Goal: Task Accomplishment & Management: Manage account settings

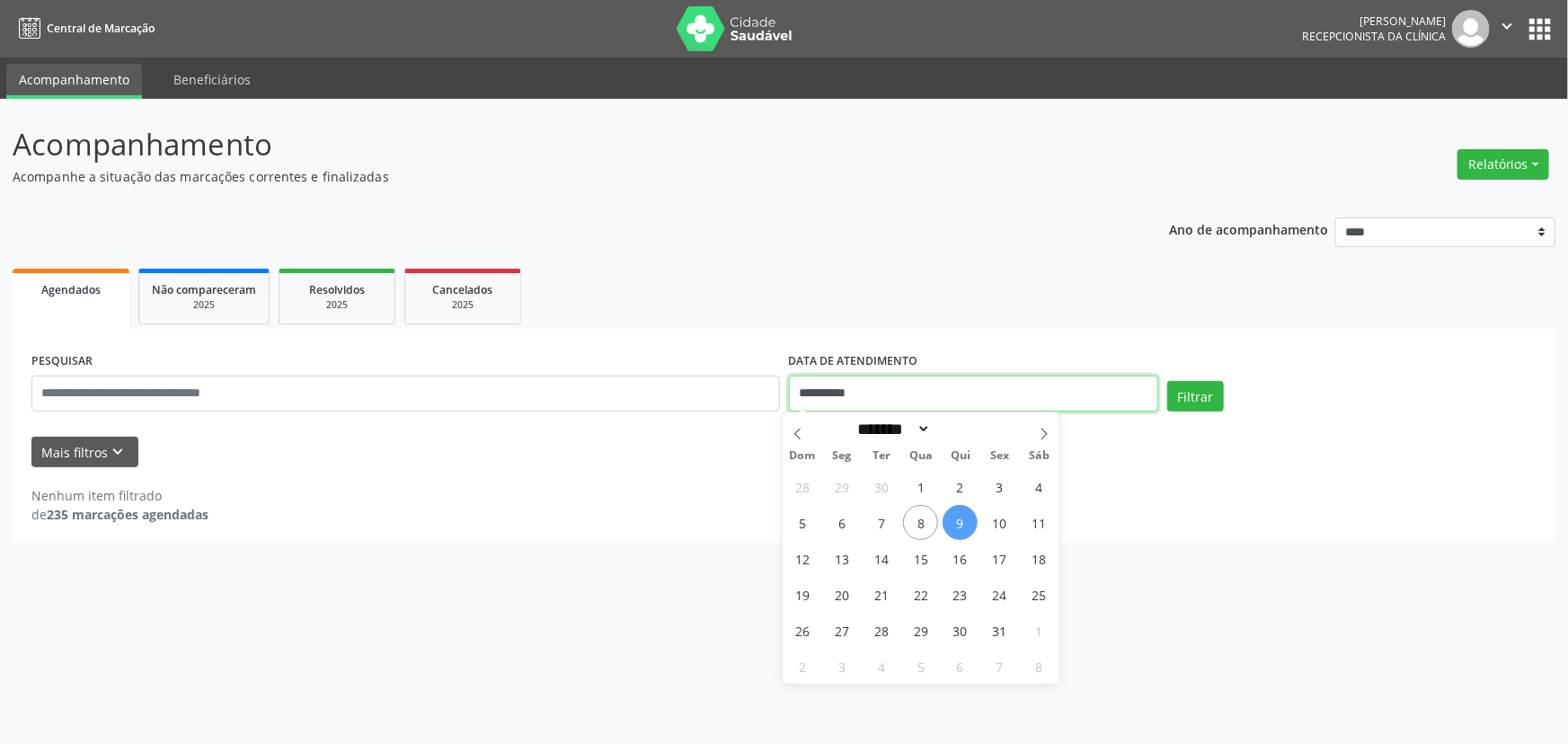
drag, startPoint x: 874, startPoint y: 391, endPoint x: 776, endPoint y: 393, distance: 98.0
click at [776, 393] on div "**********" at bounding box center [784, 385] width 1514 height 76
click at [926, 524] on span "8" at bounding box center [921, 523] width 35 height 35
type input "**********"
click at [926, 524] on span "8" at bounding box center [921, 523] width 35 height 35
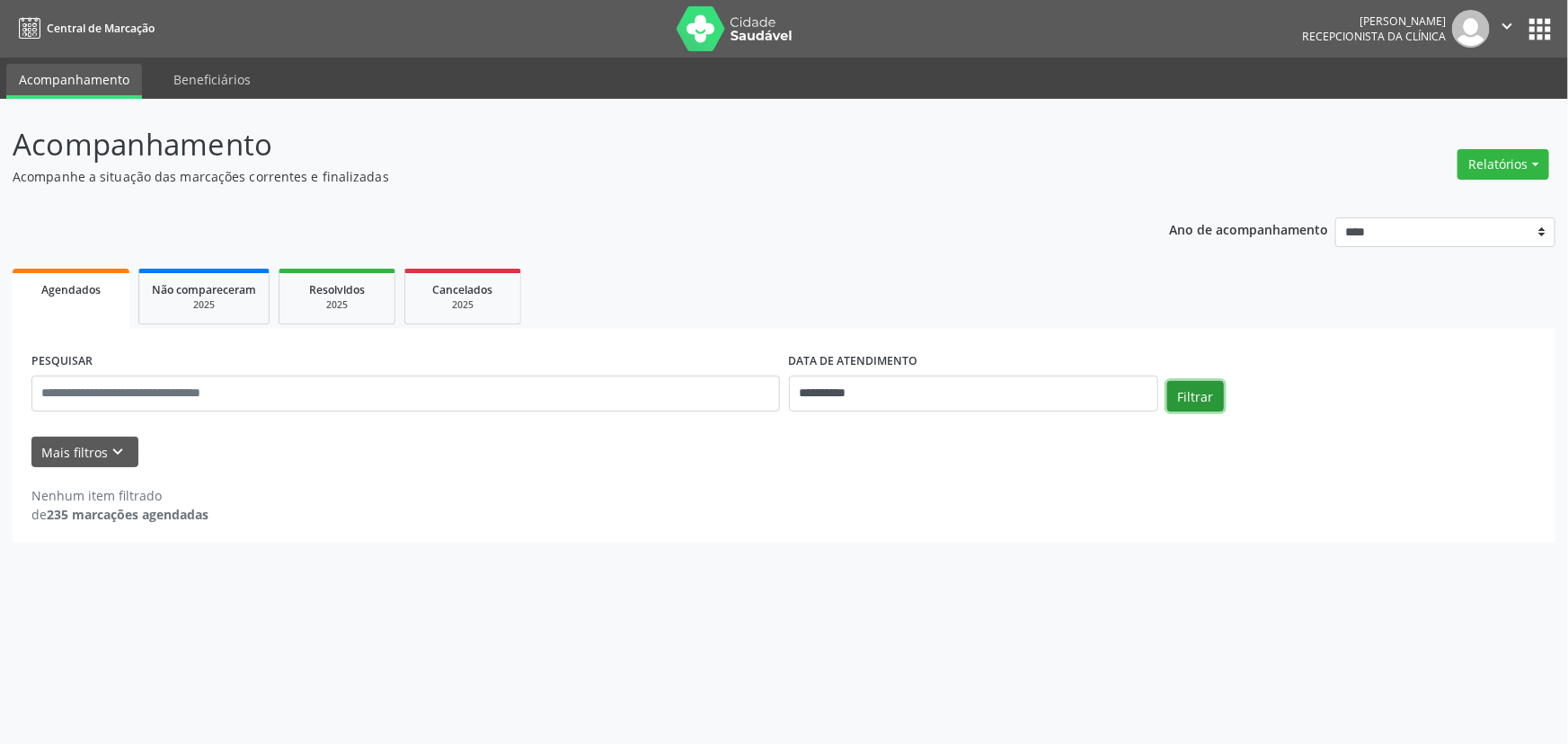
click at [1200, 400] on button "Filtrar" at bounding box center [1196, 396] width 57 height 30
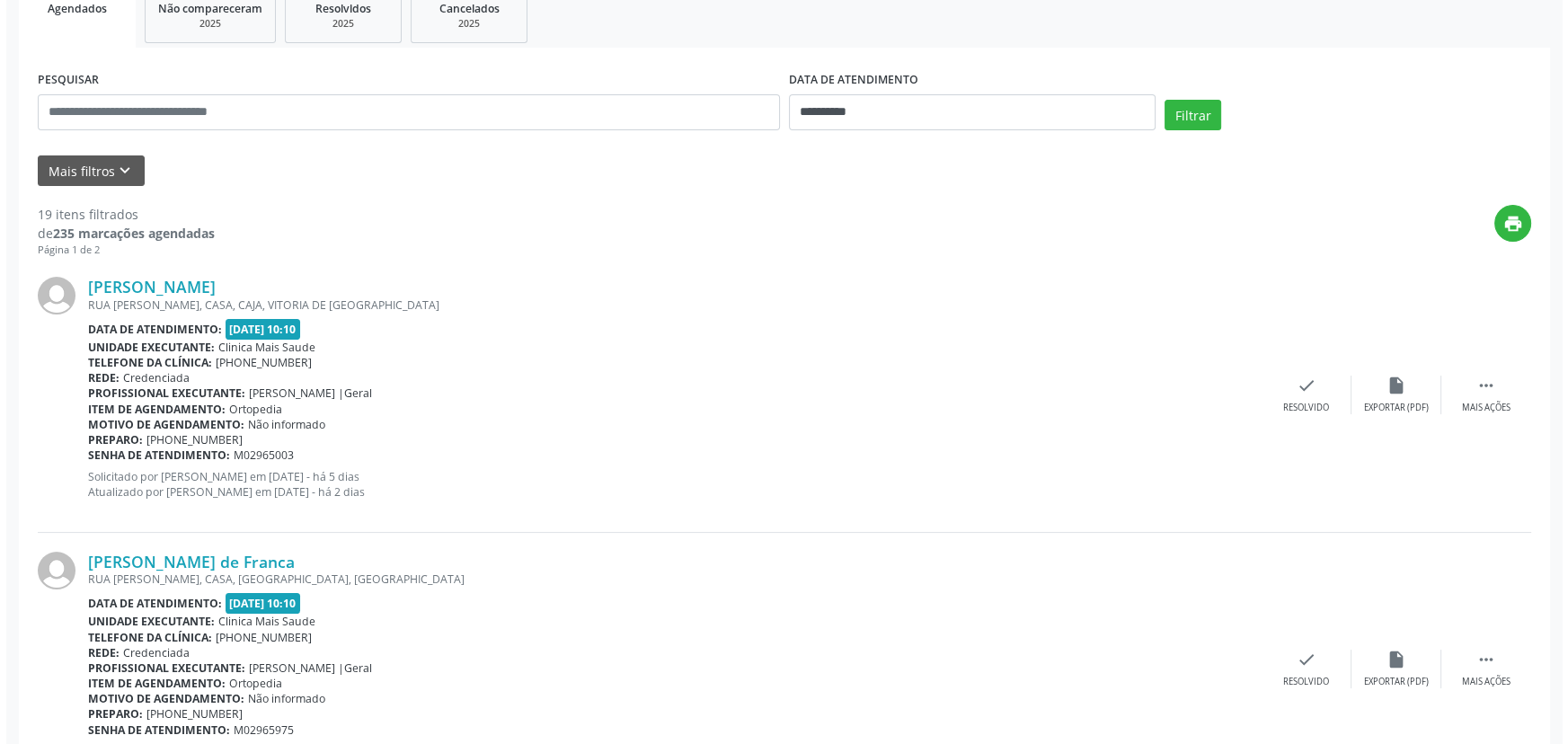
scroll to position [411, 0]
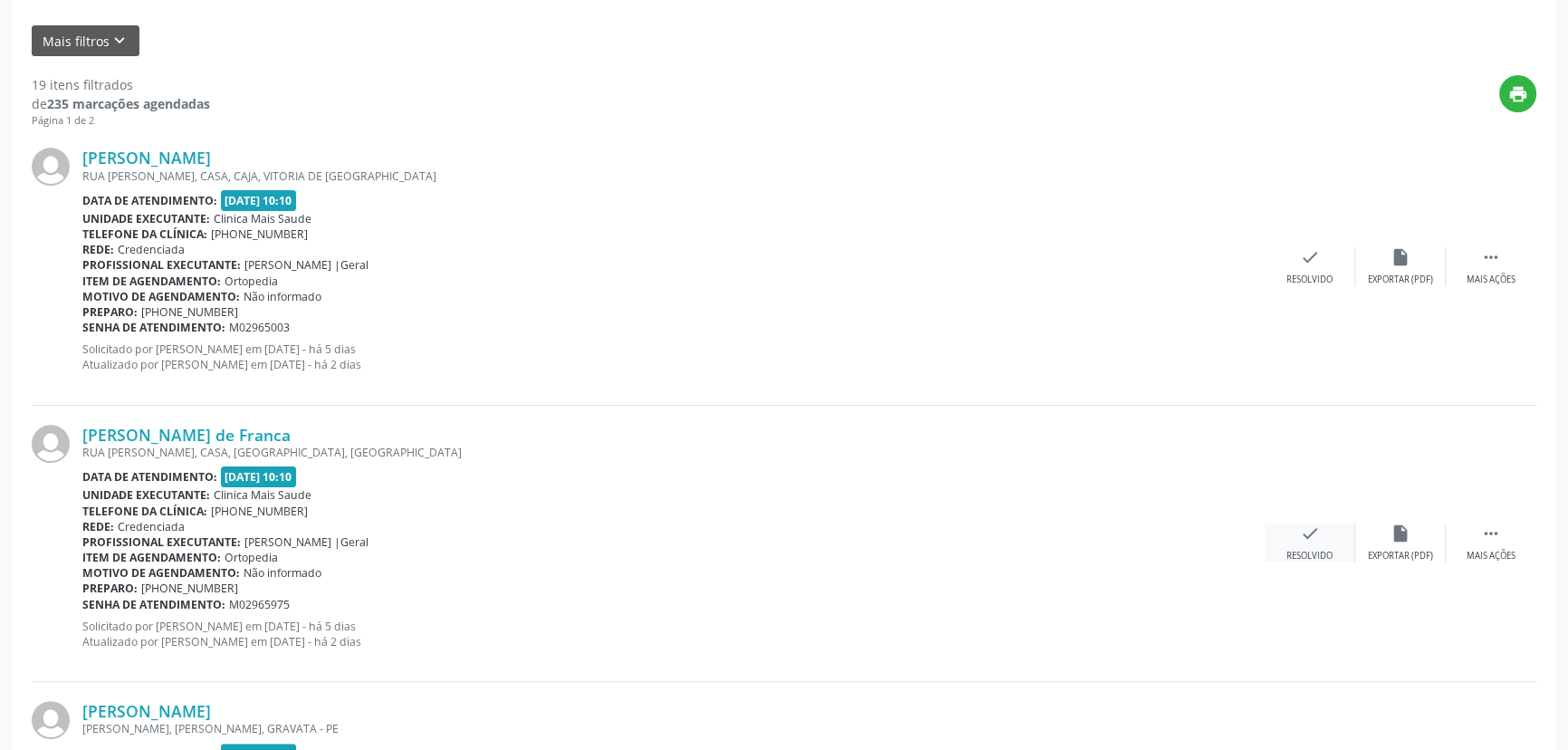
click at [1302, 560] on div "Resolvido" at bounding box center [1309, 555] width 46 height 13
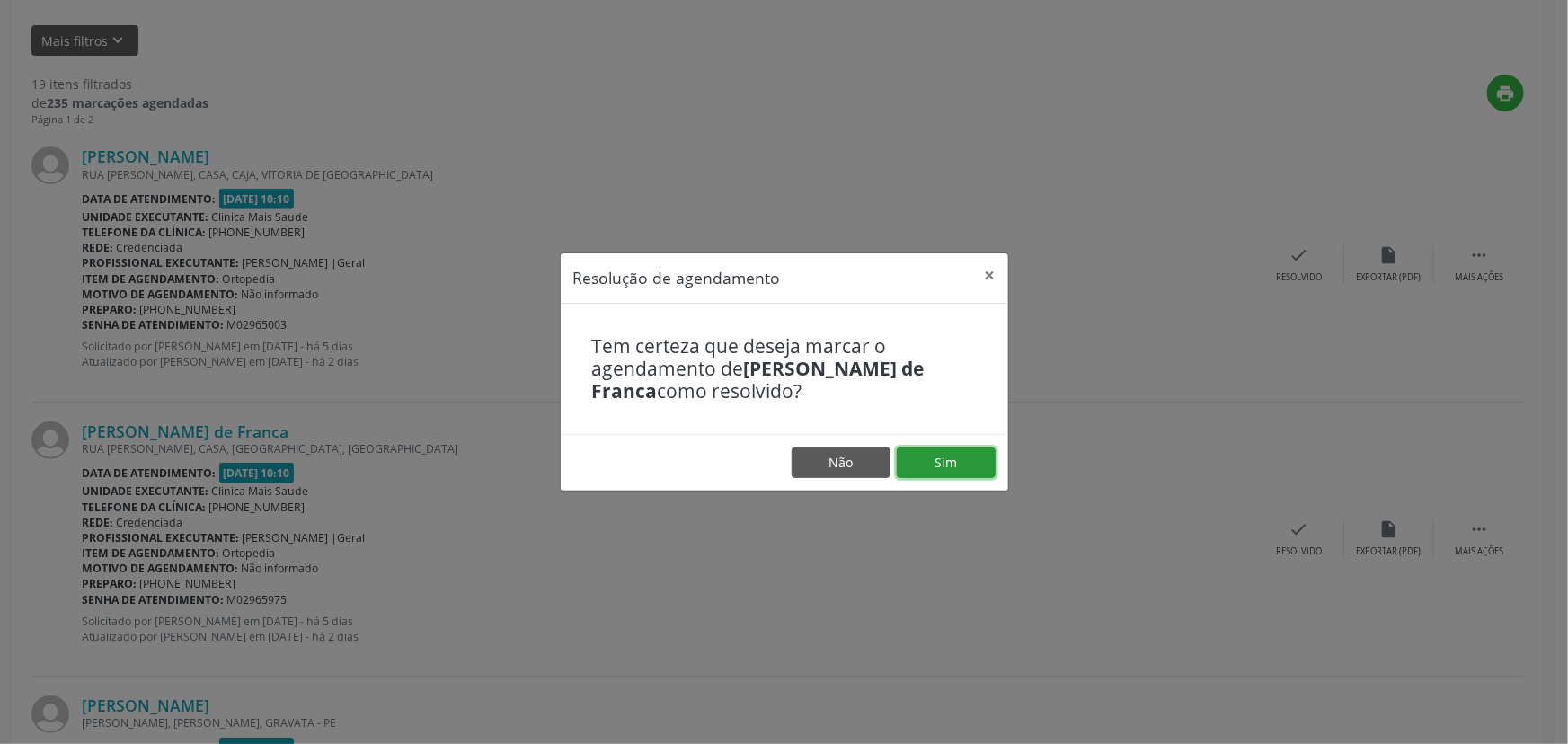
click at [948, 469] on button "Sim" at bounding box center [945, 462] width 99 height 30
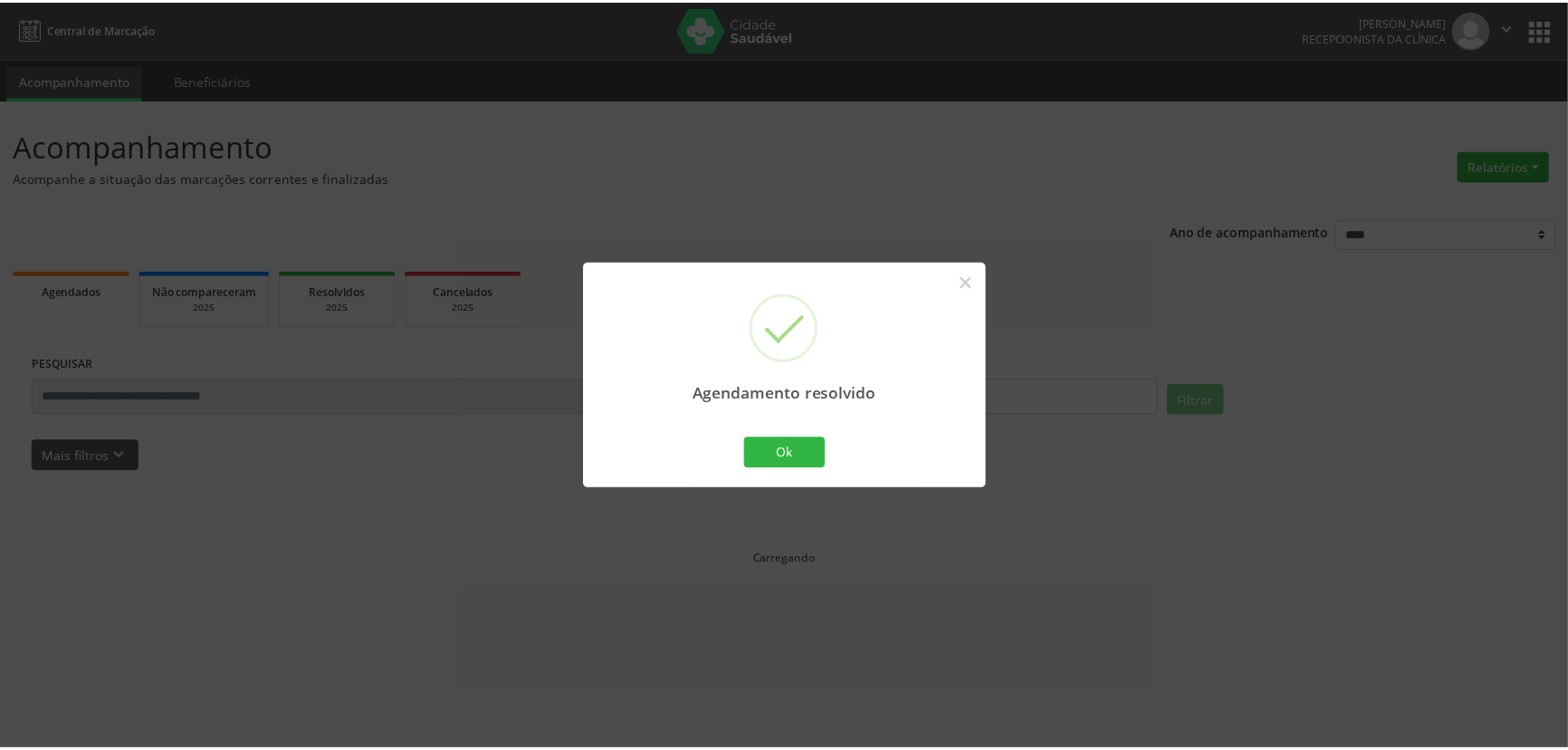
scroll to position [0, 0]
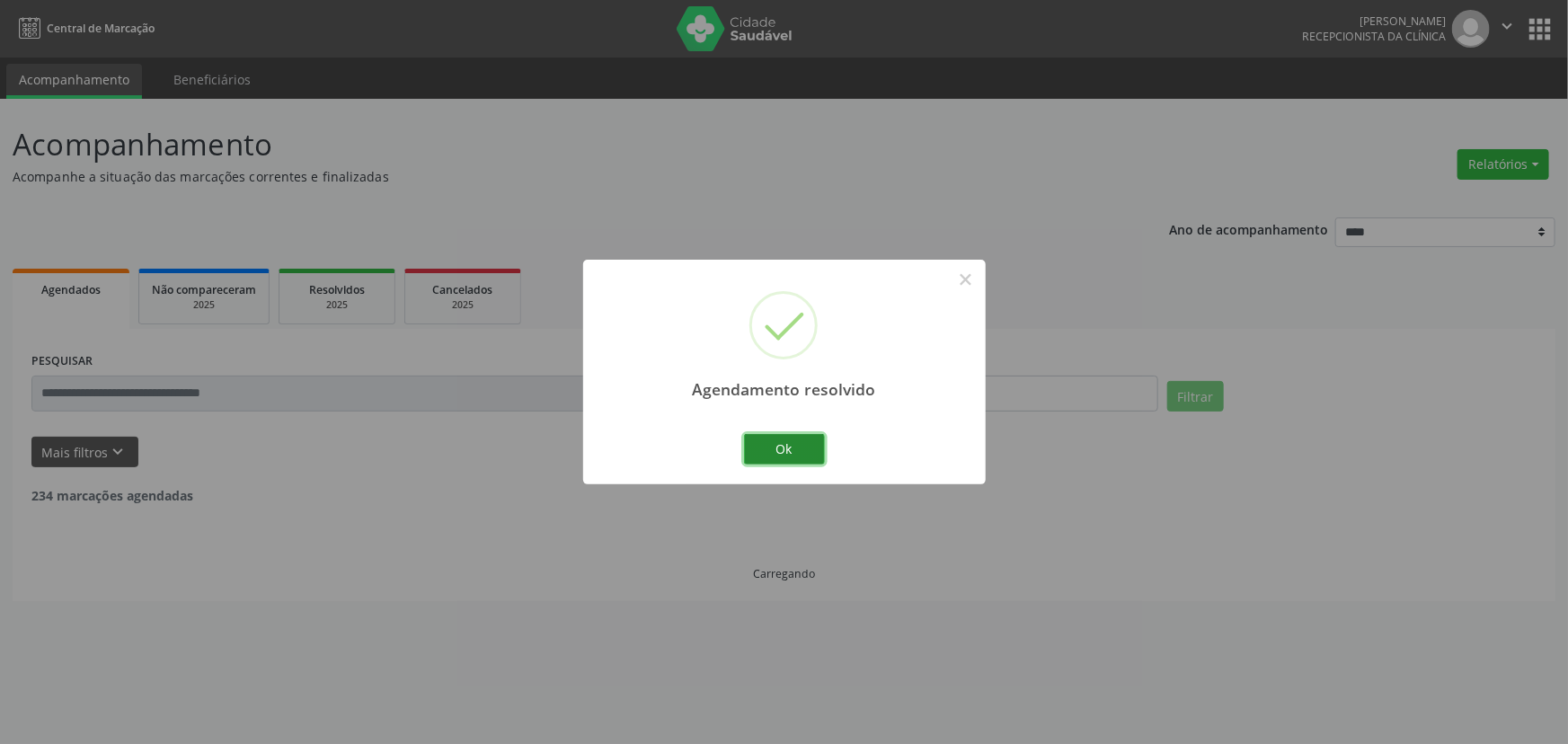
click at [808, 450] on button "Ok" at bounding box center [784, 449] width 81 height 30
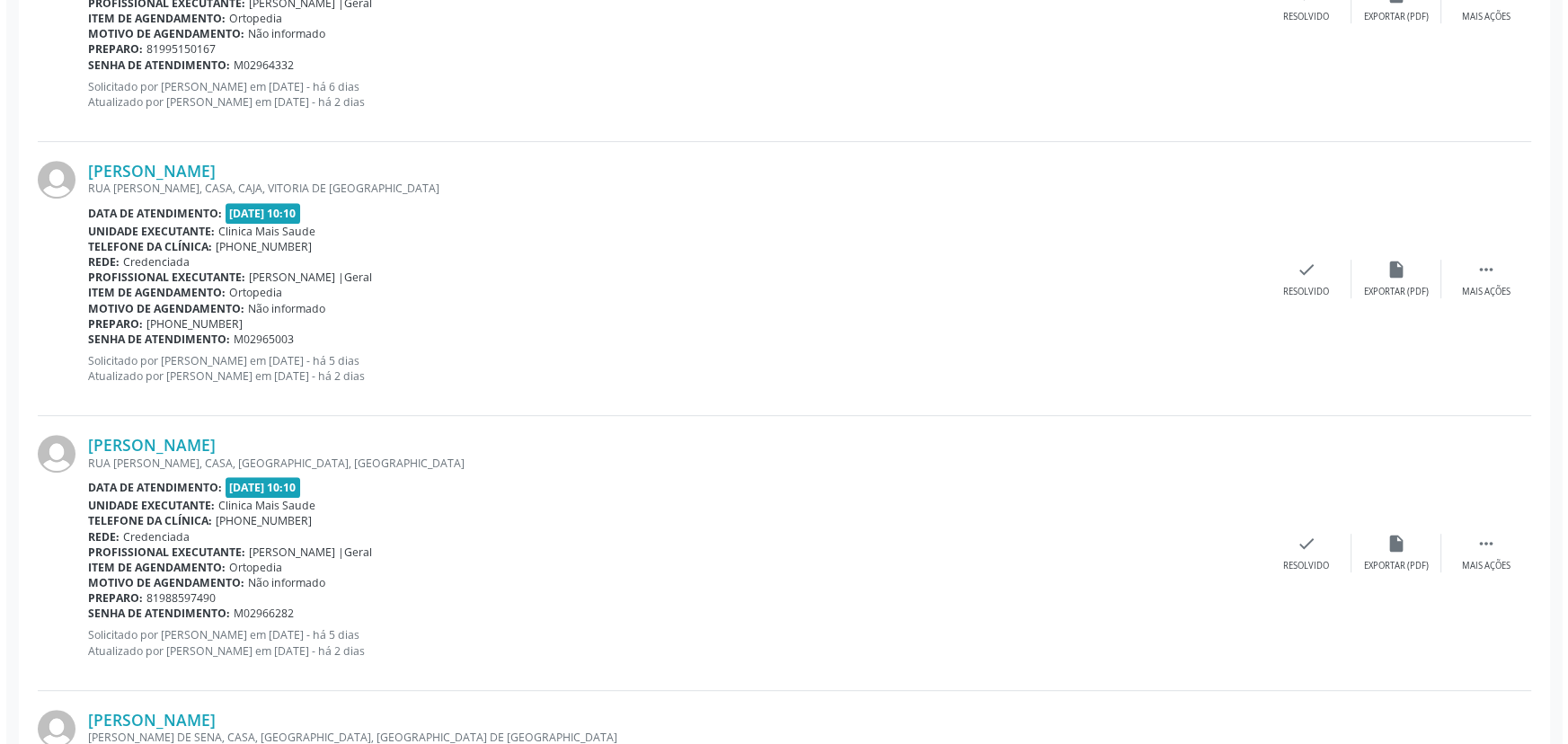
scroll to position [952, 0]
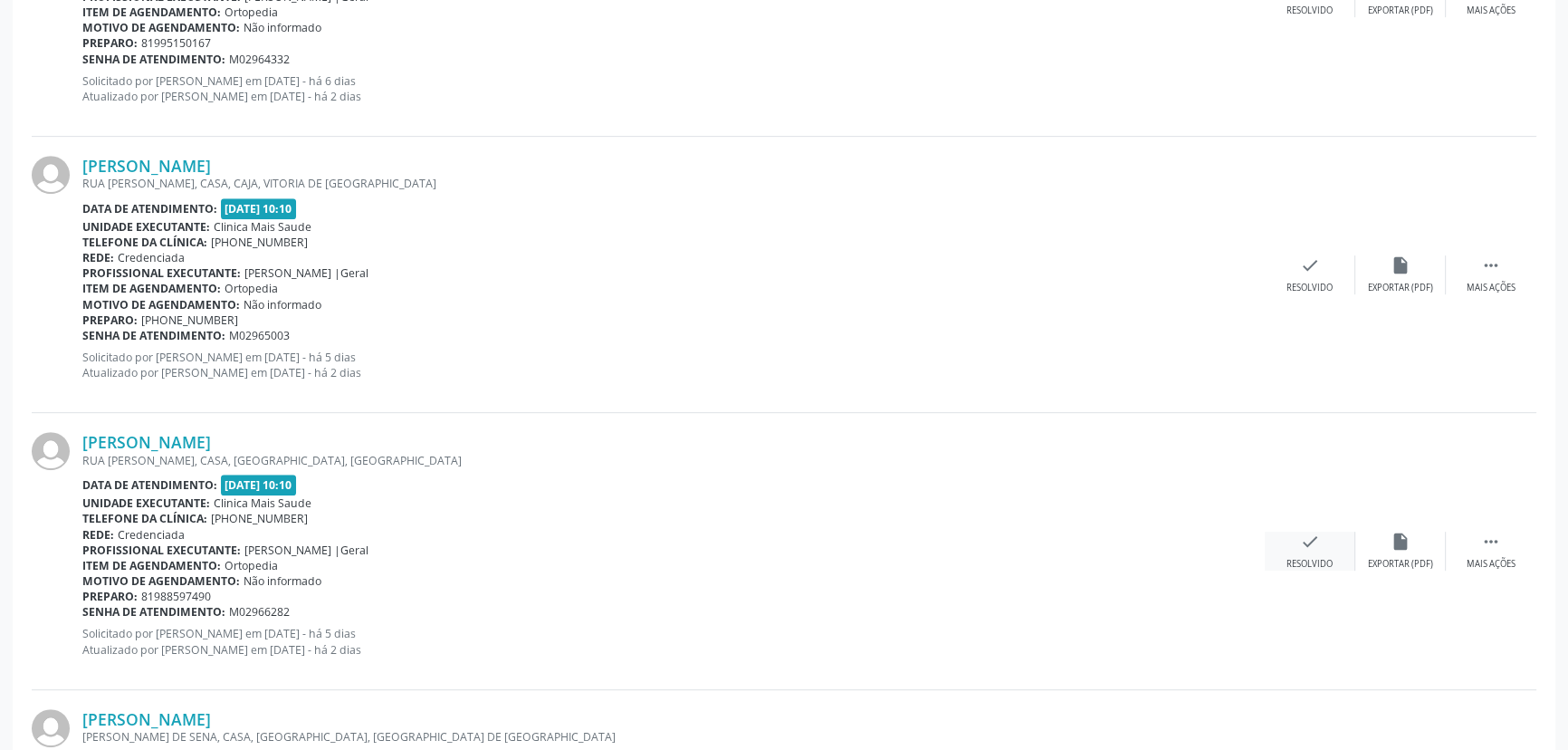
click at [1313, 541] on icon "check" at bounding box center [1310, 542] width 20 height 20
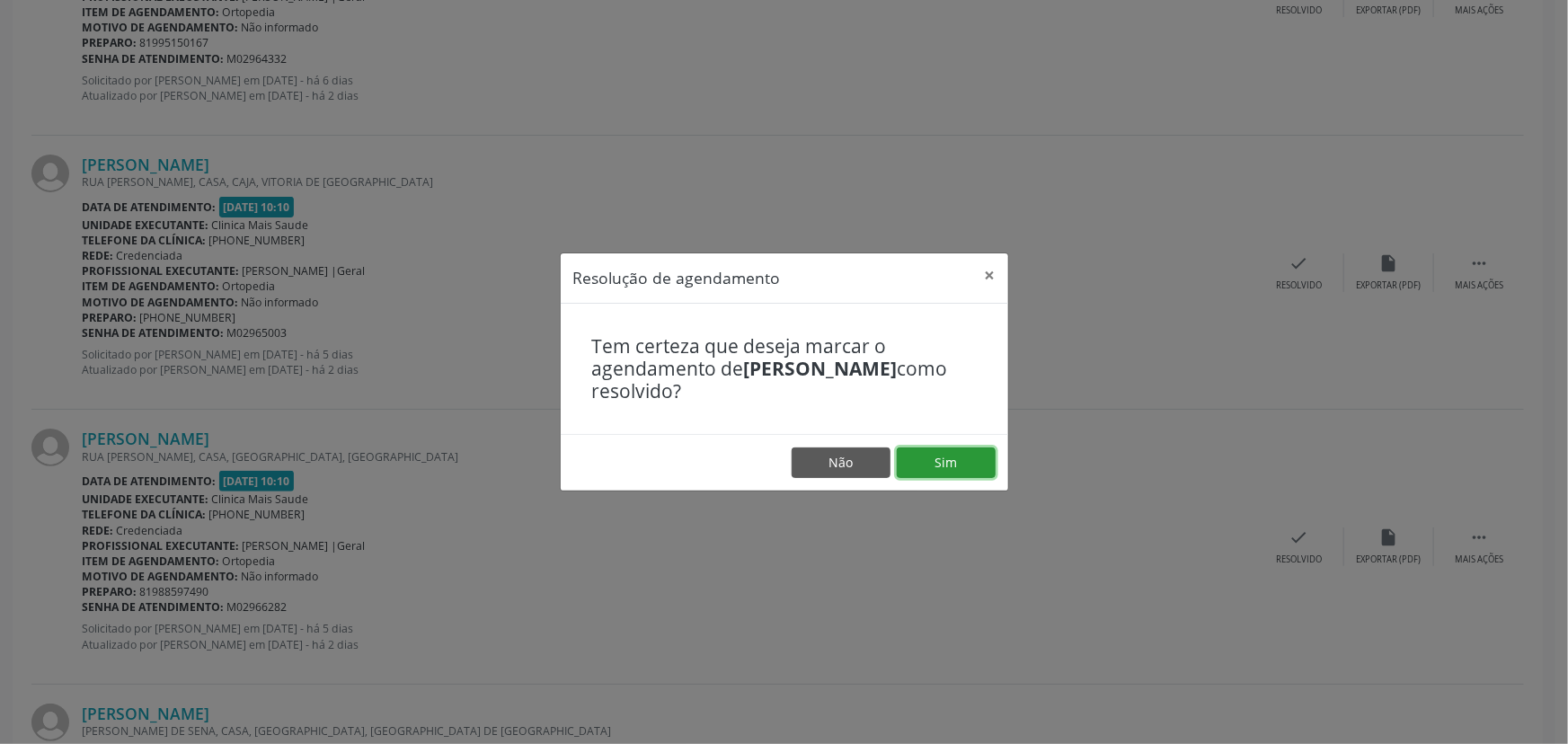
click at [945, 466] on button "Sim" at bounding box center [945, 462] width 99 height 30
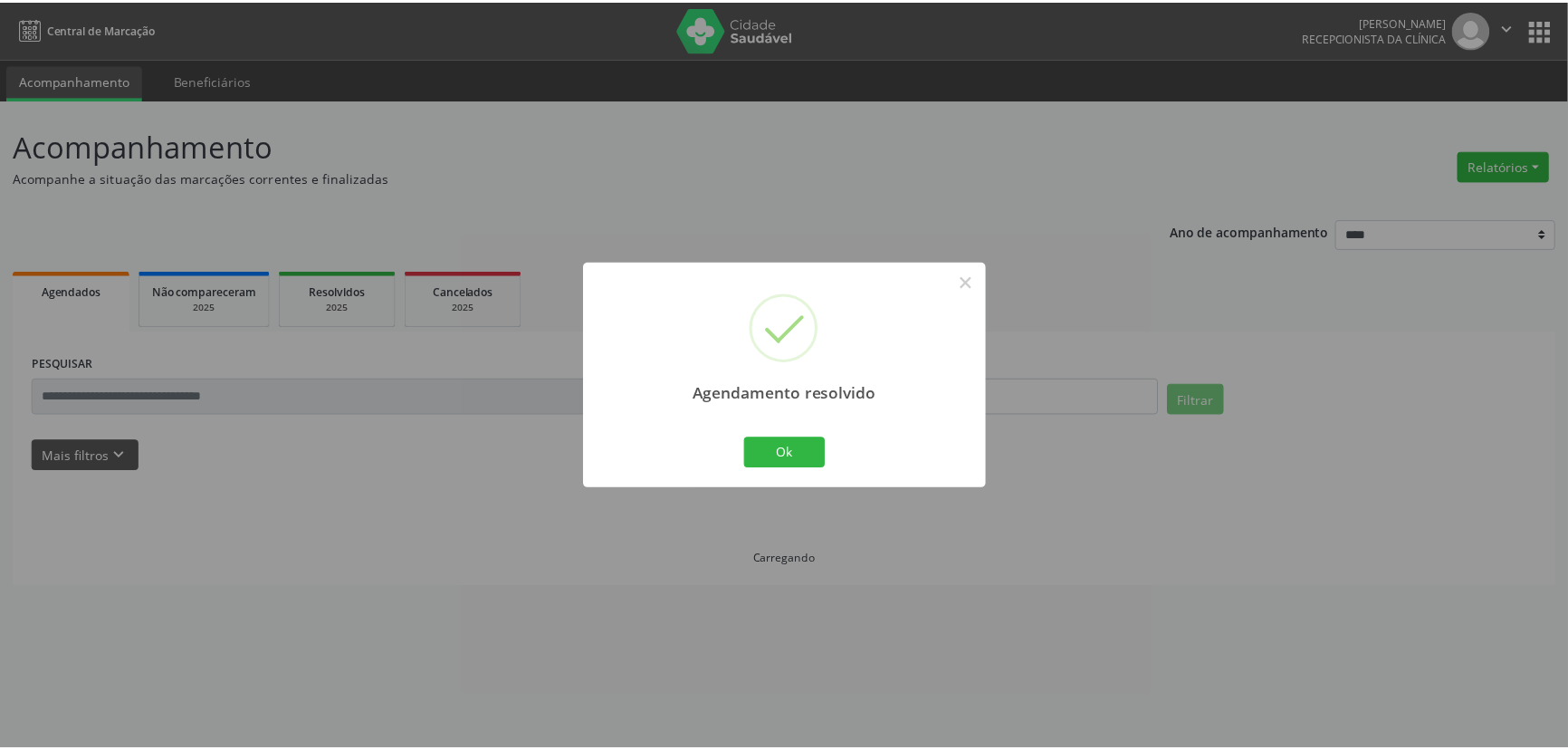
scroll to position [0, 0]
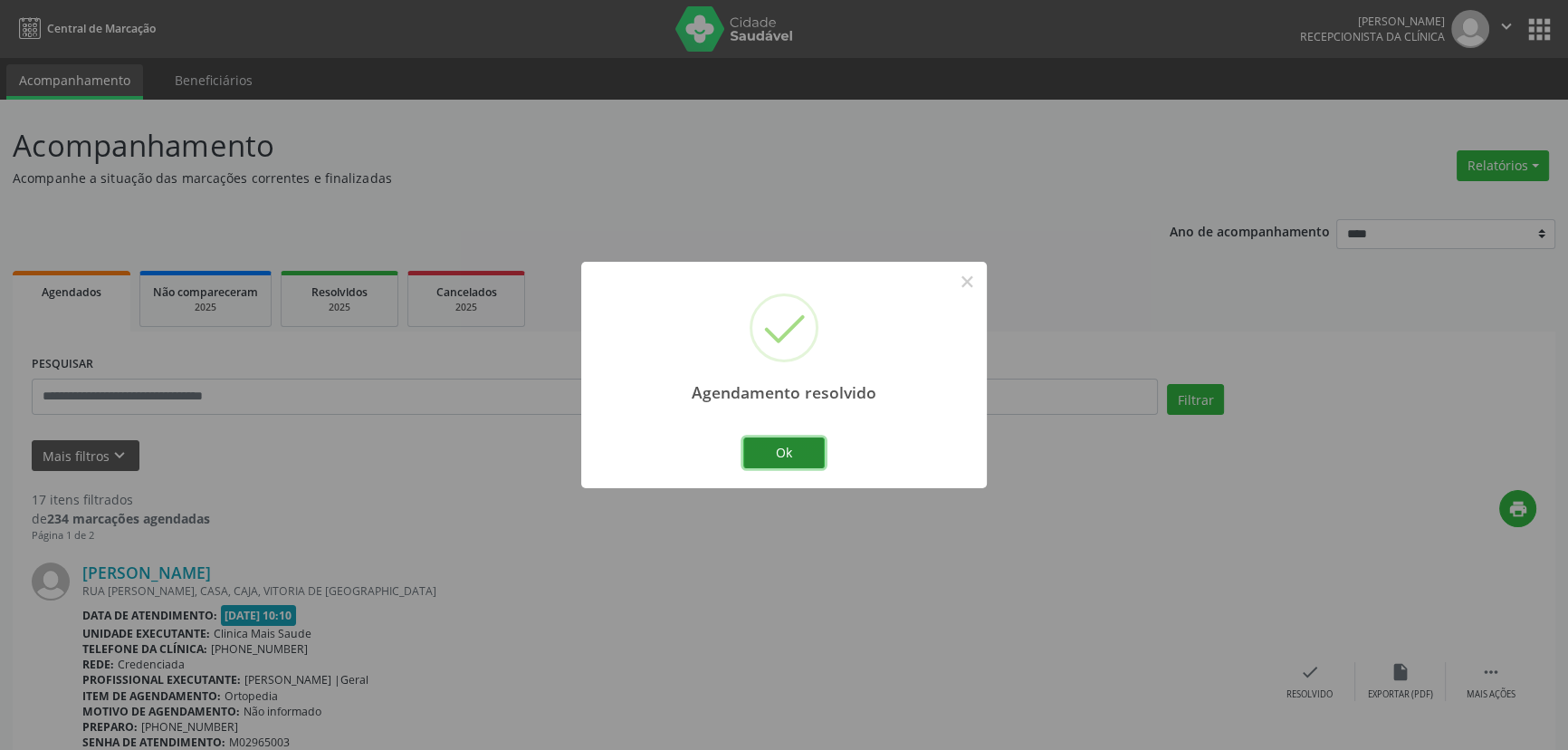
click at [792, 448] on button "Ok" at bounding box center [784, 452] width 82 height 30
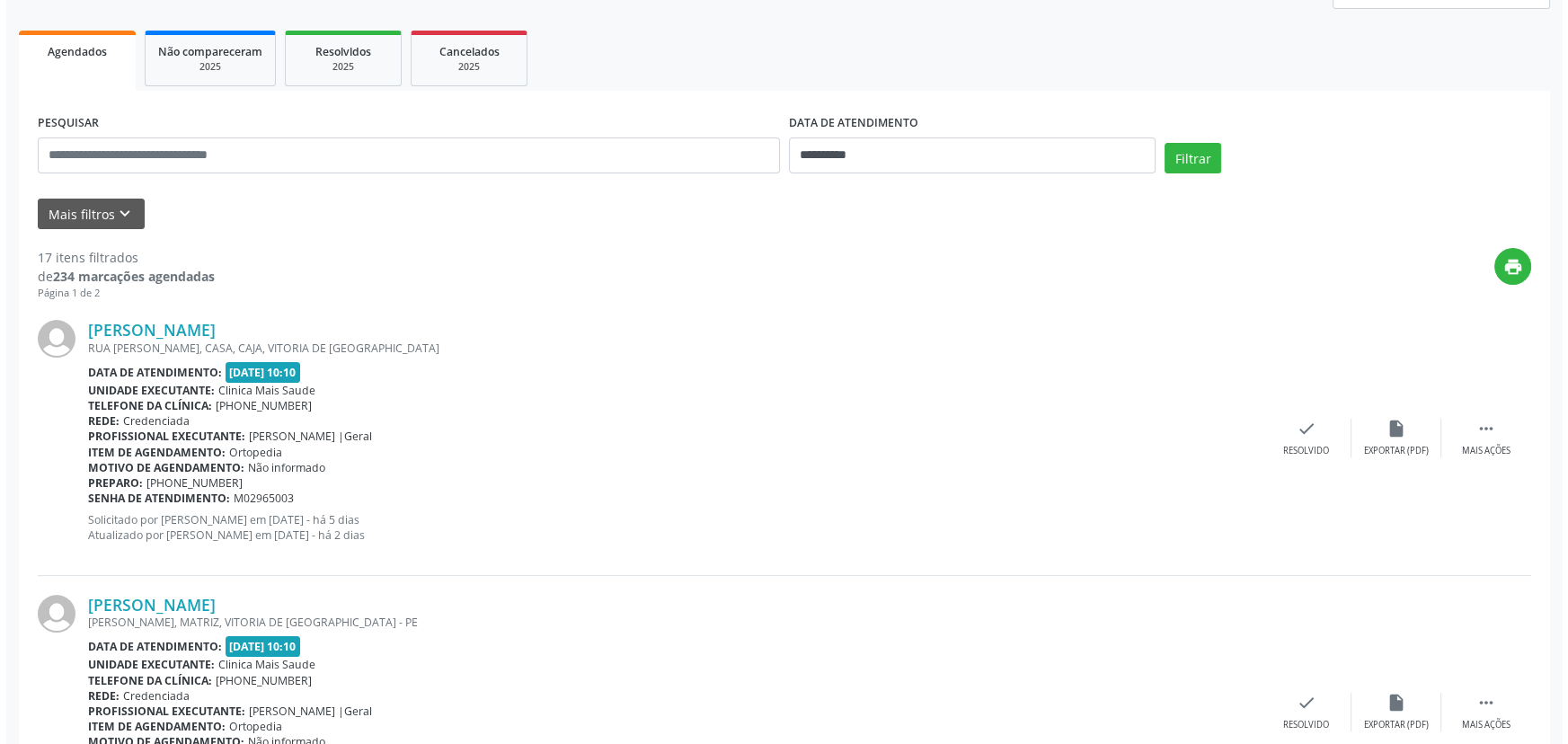
scroll to position [369, 0]
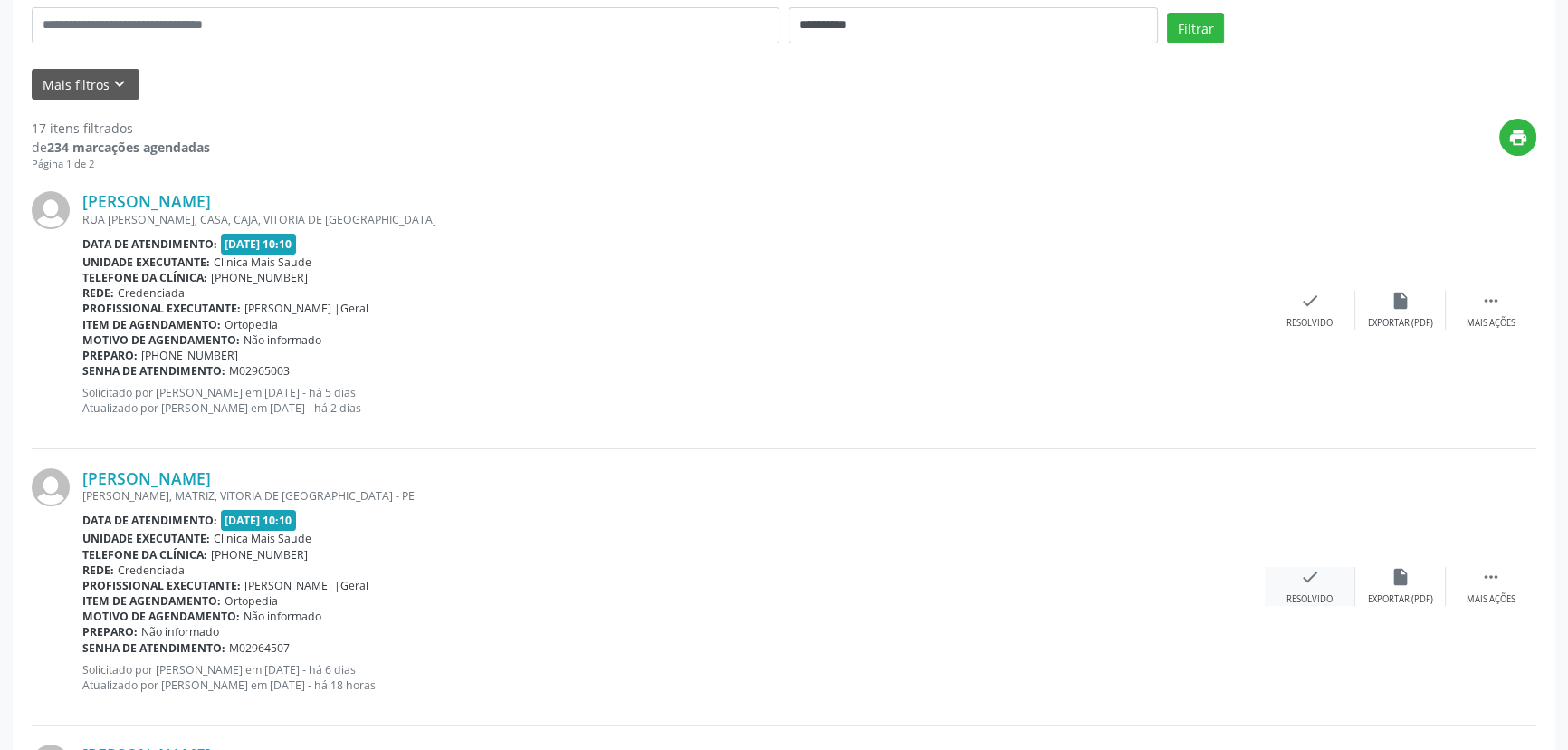
click at [1301, 581] on icon "check" at bounding box center [1310, 577] width 20 height 20
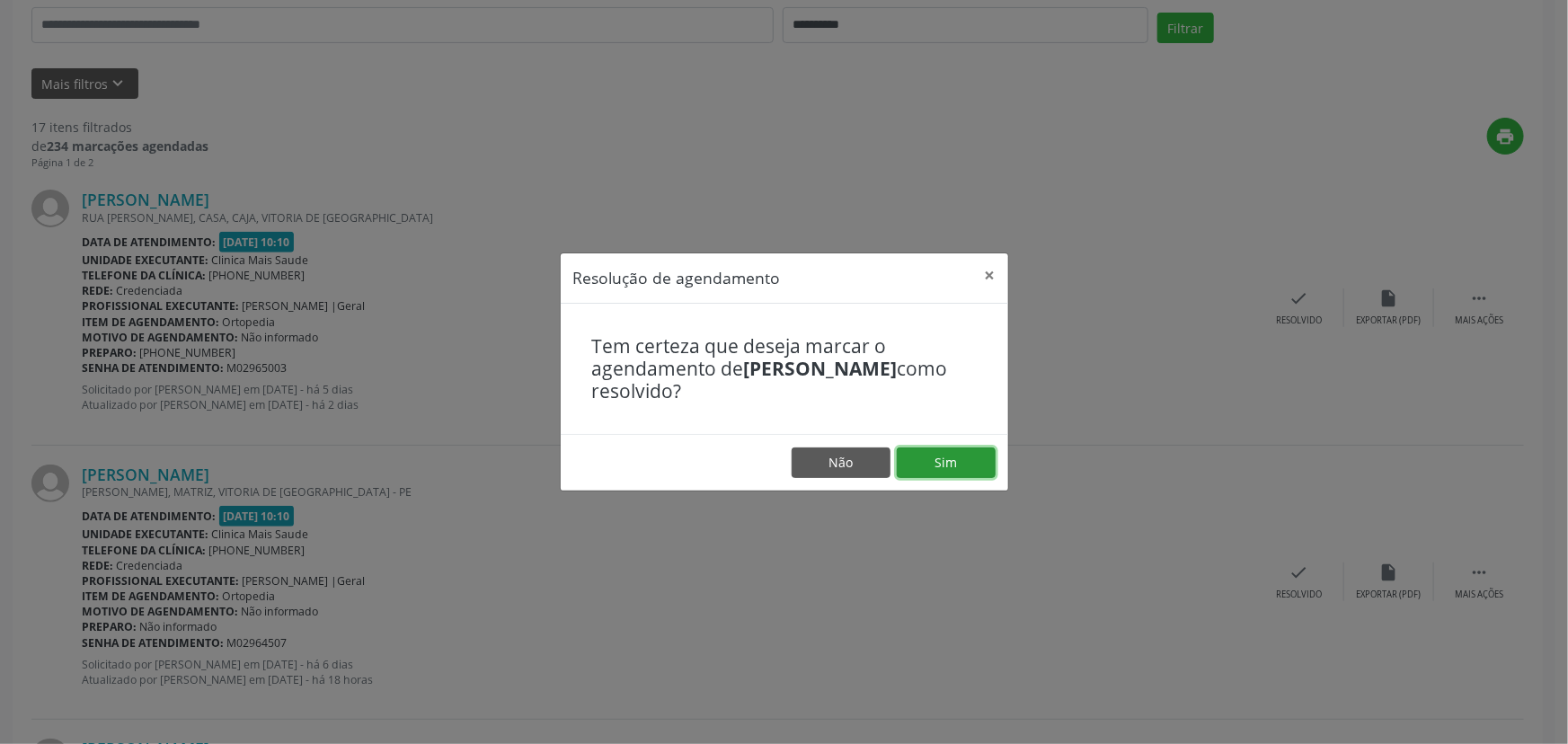
click at [949, 469] on button "Sim" at bounding box center [945, 462] width 99 height 30
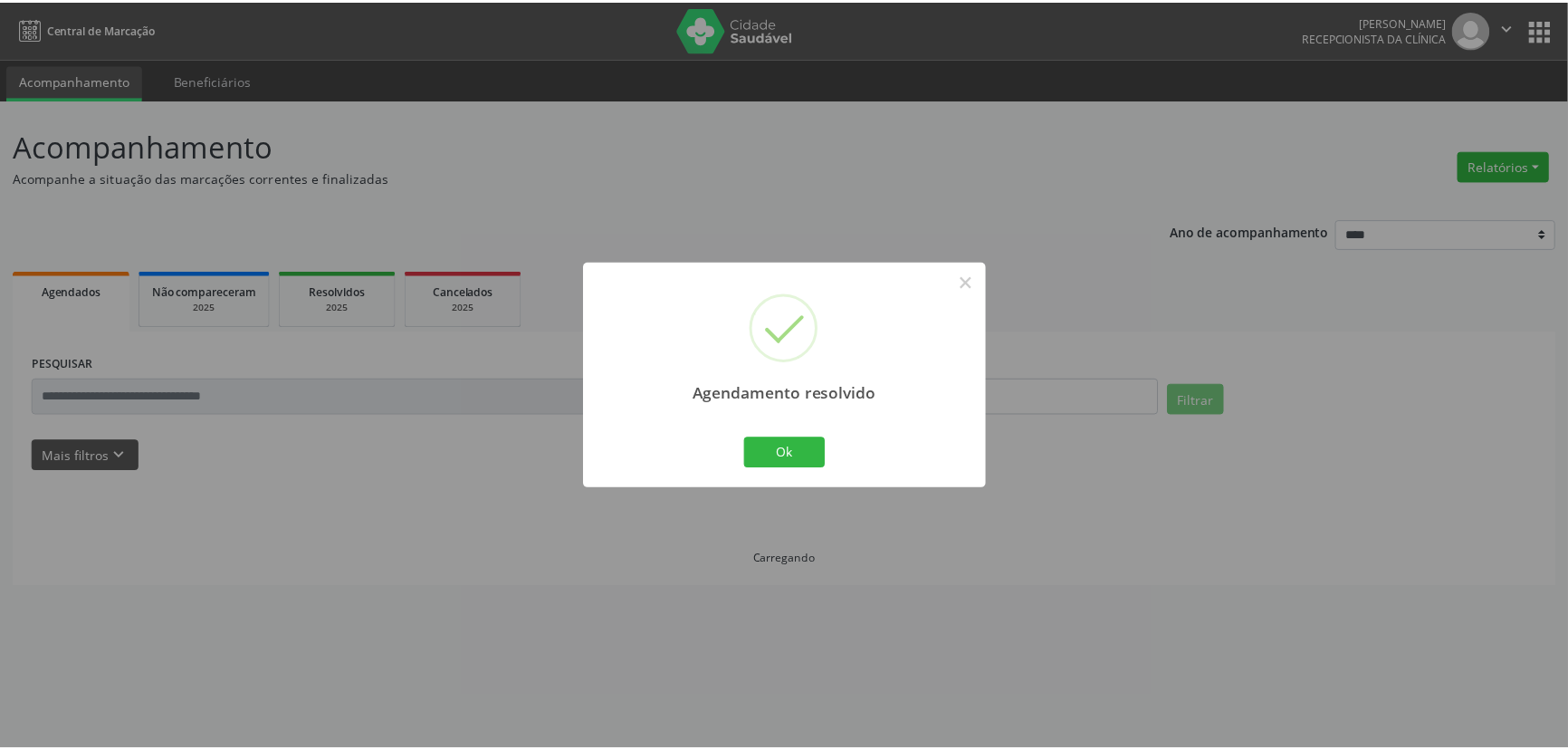
scroll to position [0, 0]
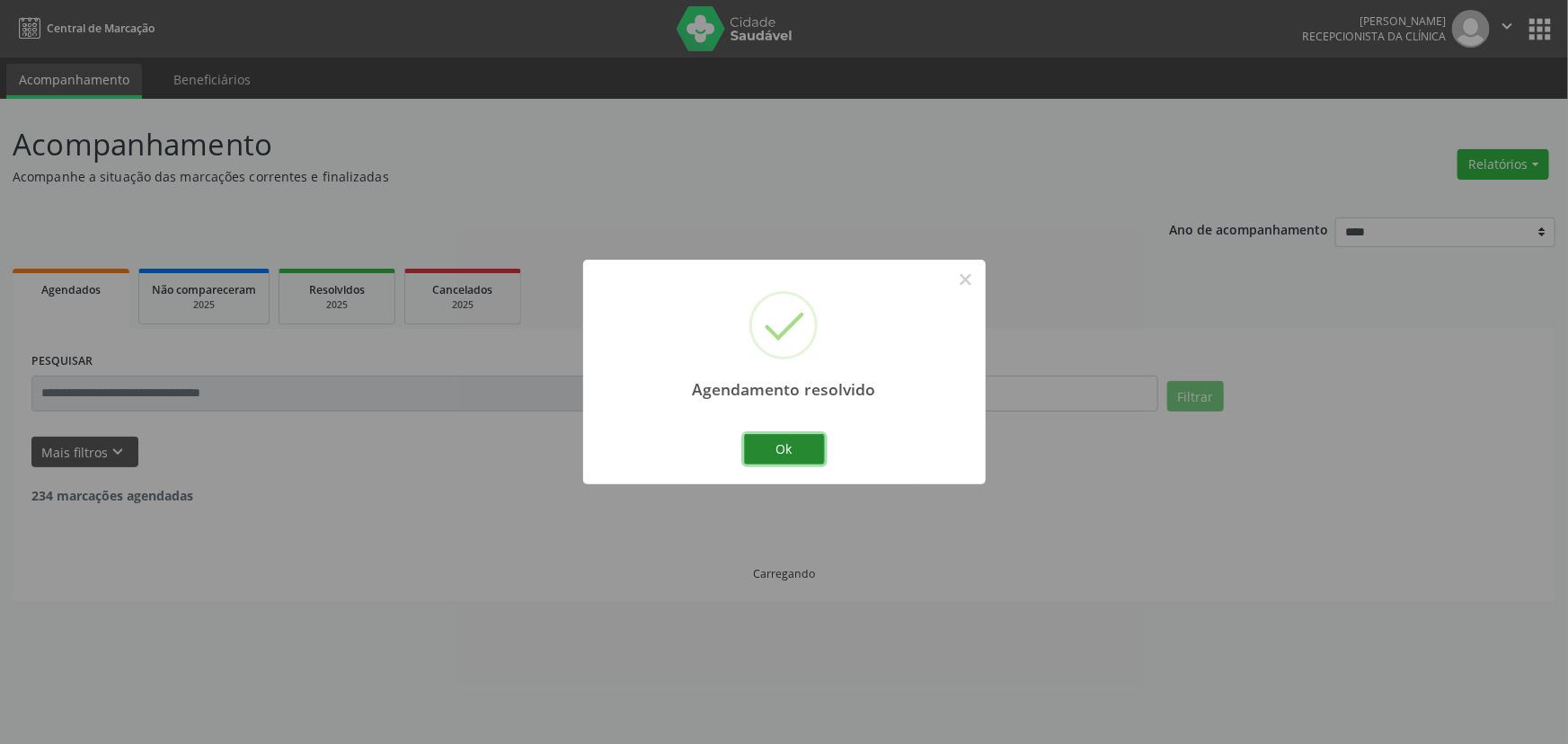
click at [800, 448] on button "Ok" at bounding box center [784, 449] width 81 height 30
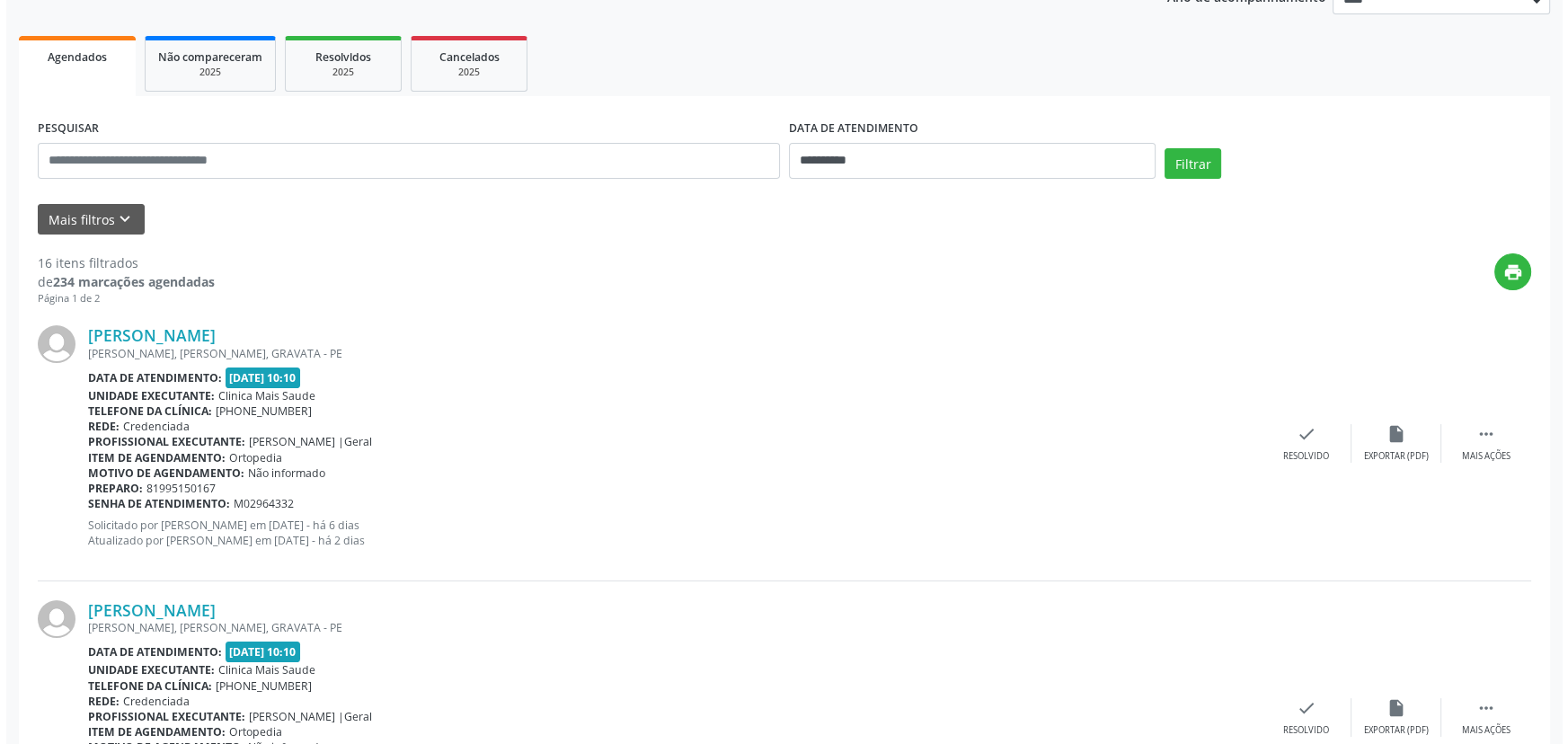
scroll to position [595, 0]
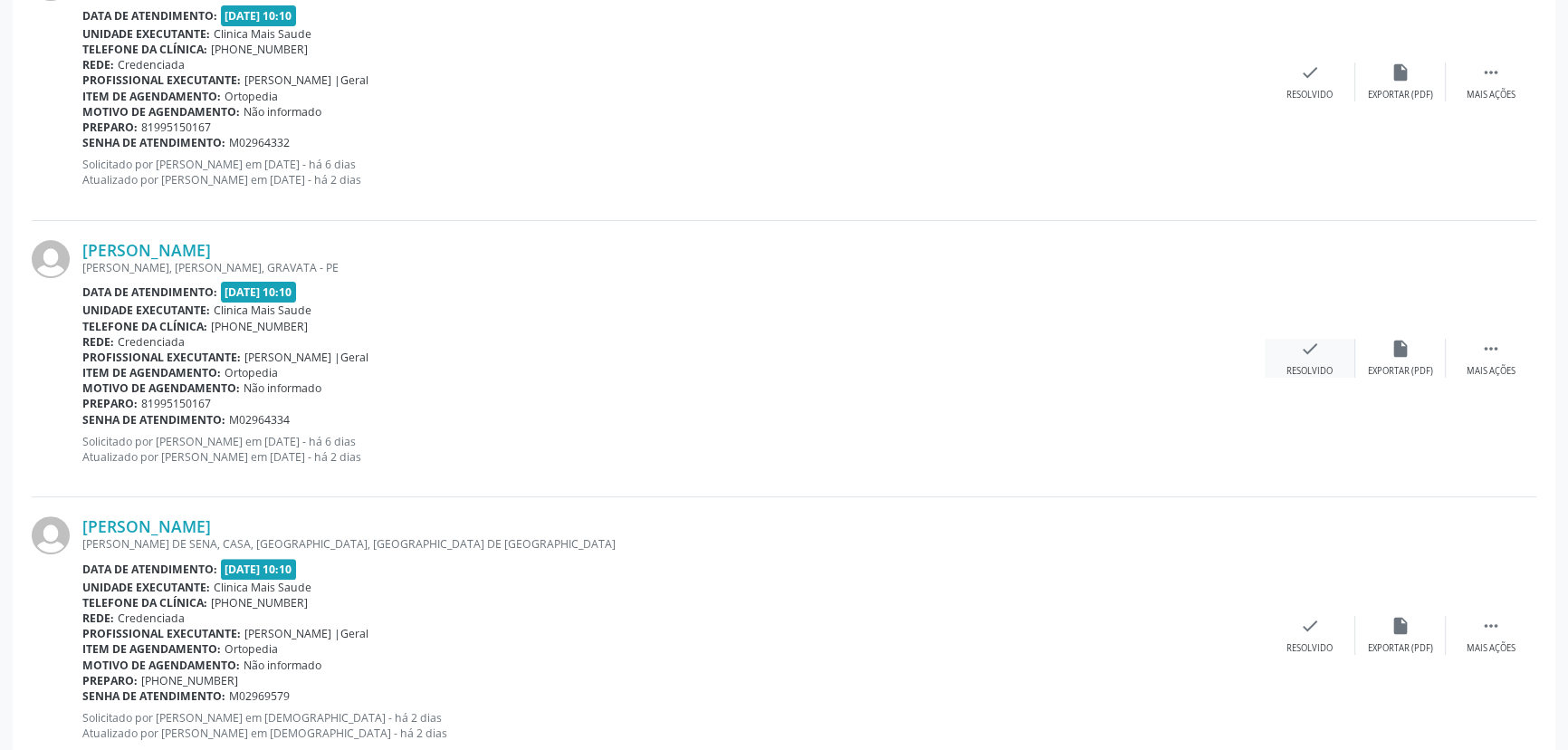
click at [1296, 356] on div "check Resolvido" at bounding box center [1310, 359] width 90 height 39
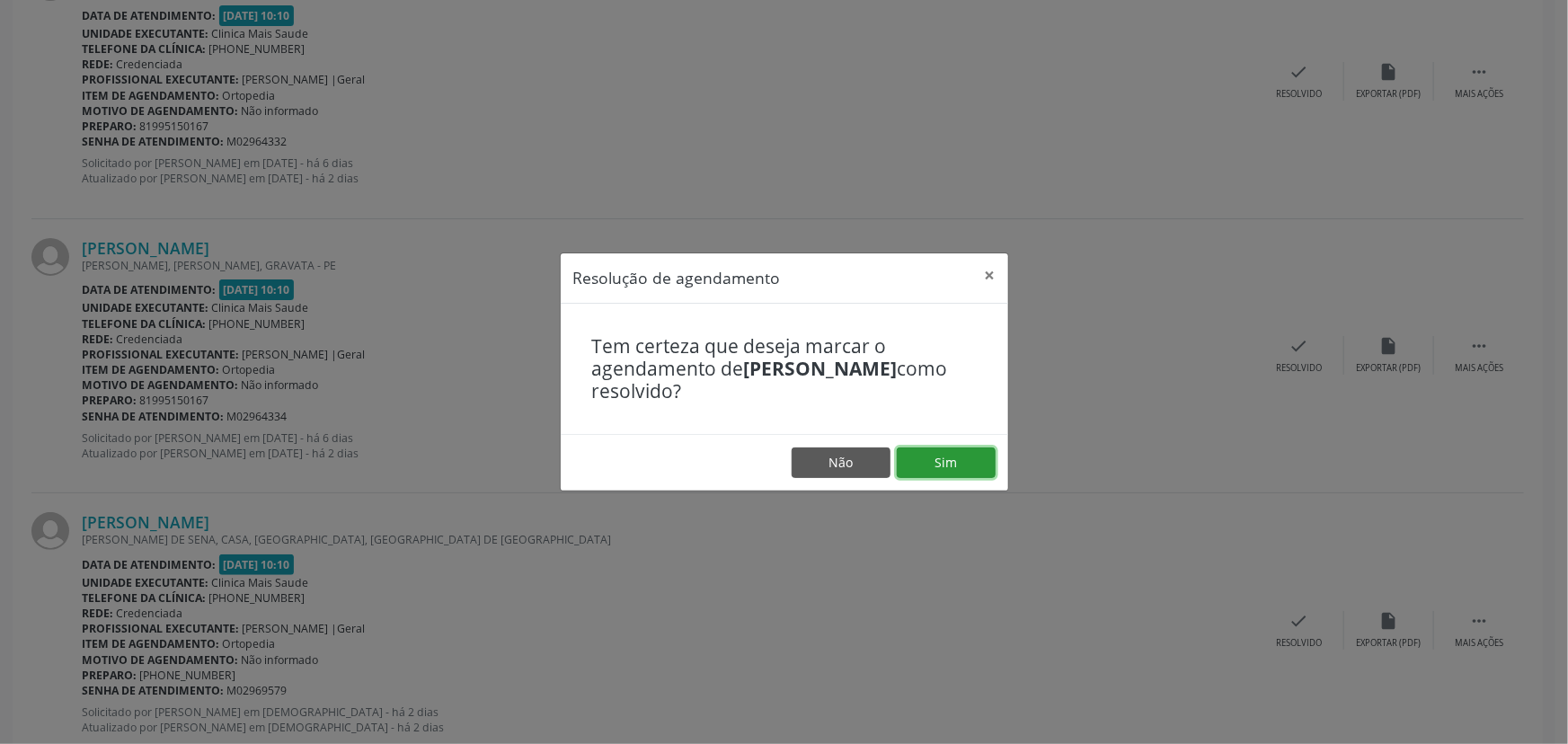
click at [936, 467] on button "Sim" at bounding box center [945, 462] width 99 height 30
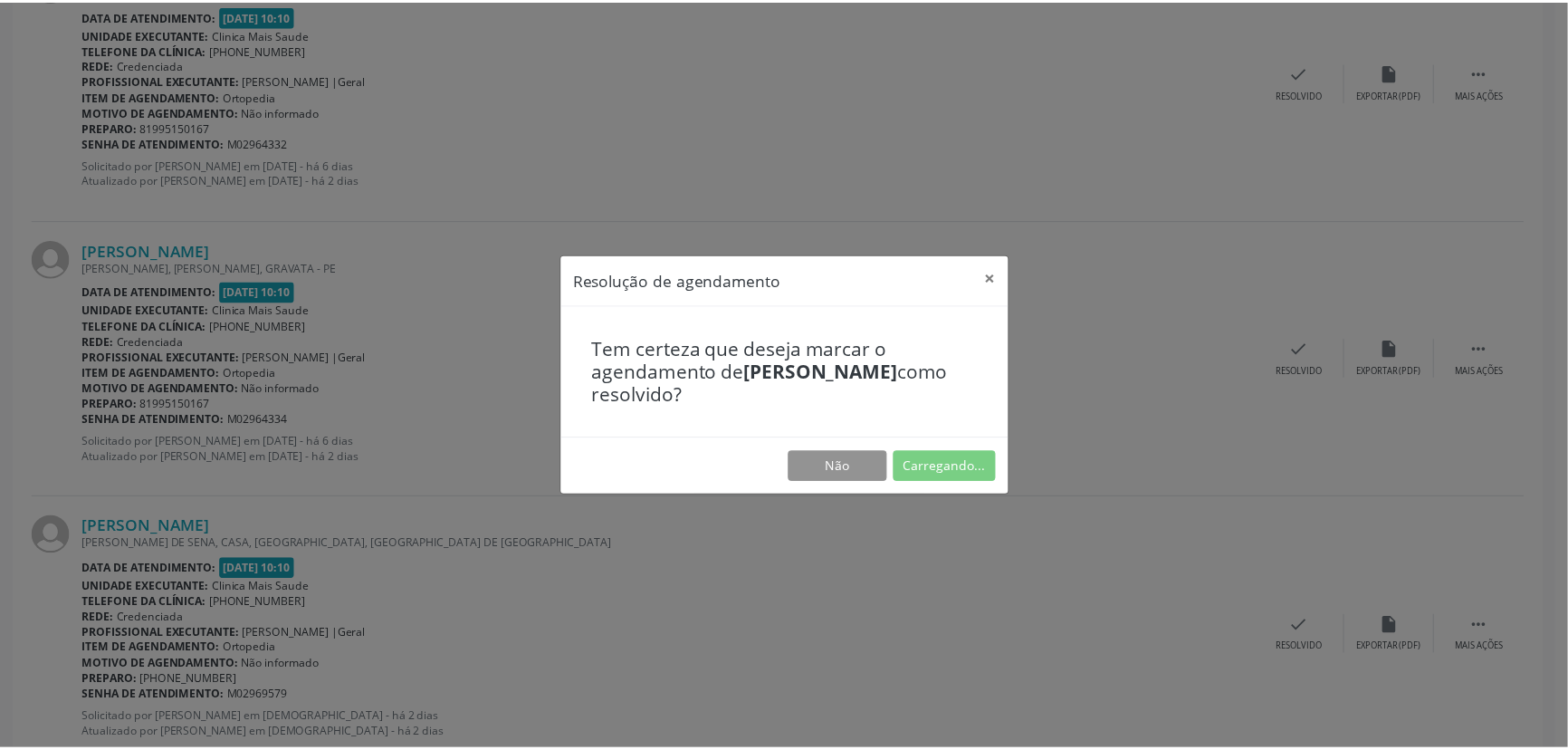
scroll to position [0, 0]
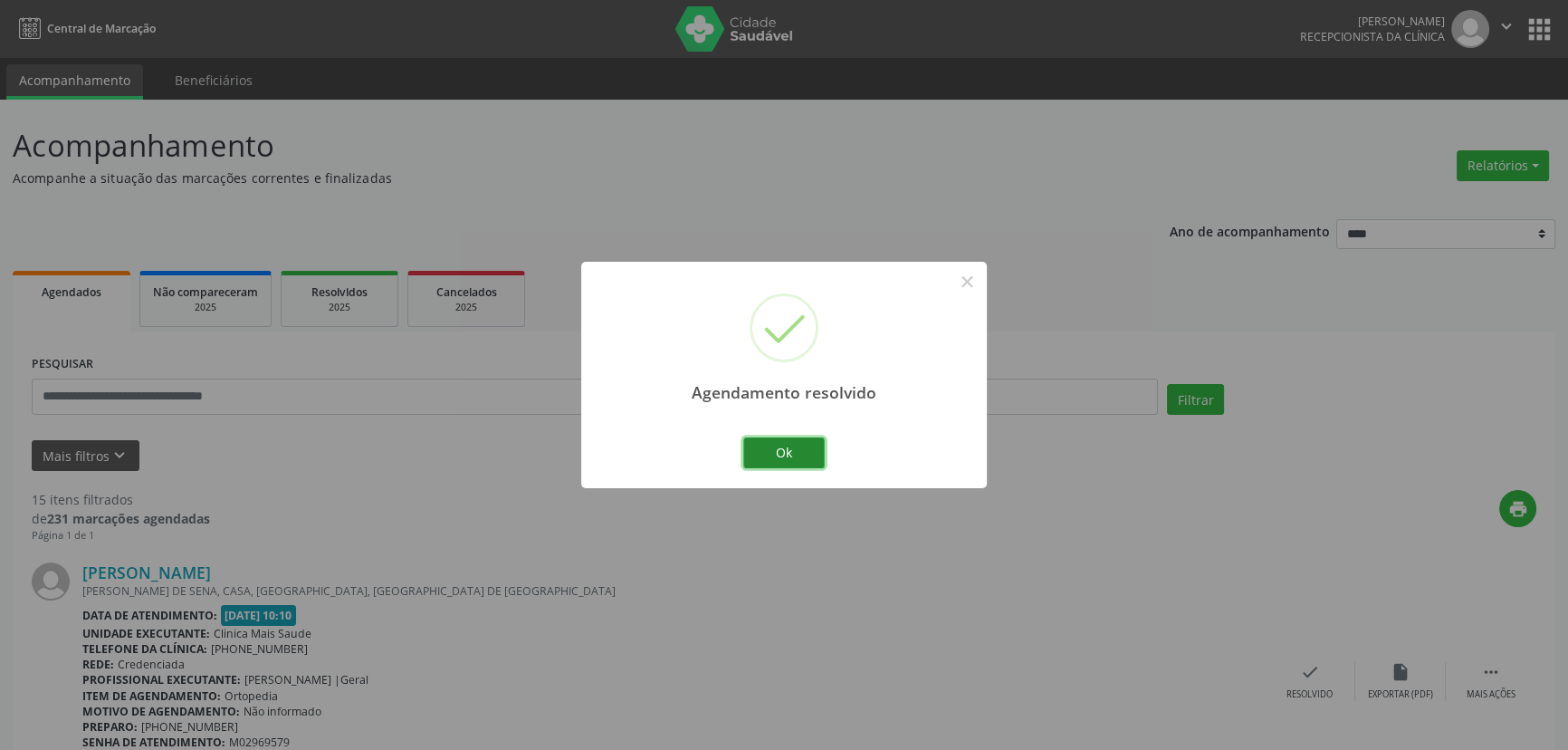
click at [795, 459] on button "Ok" at bounding box center [784, 452] width 82 height 30
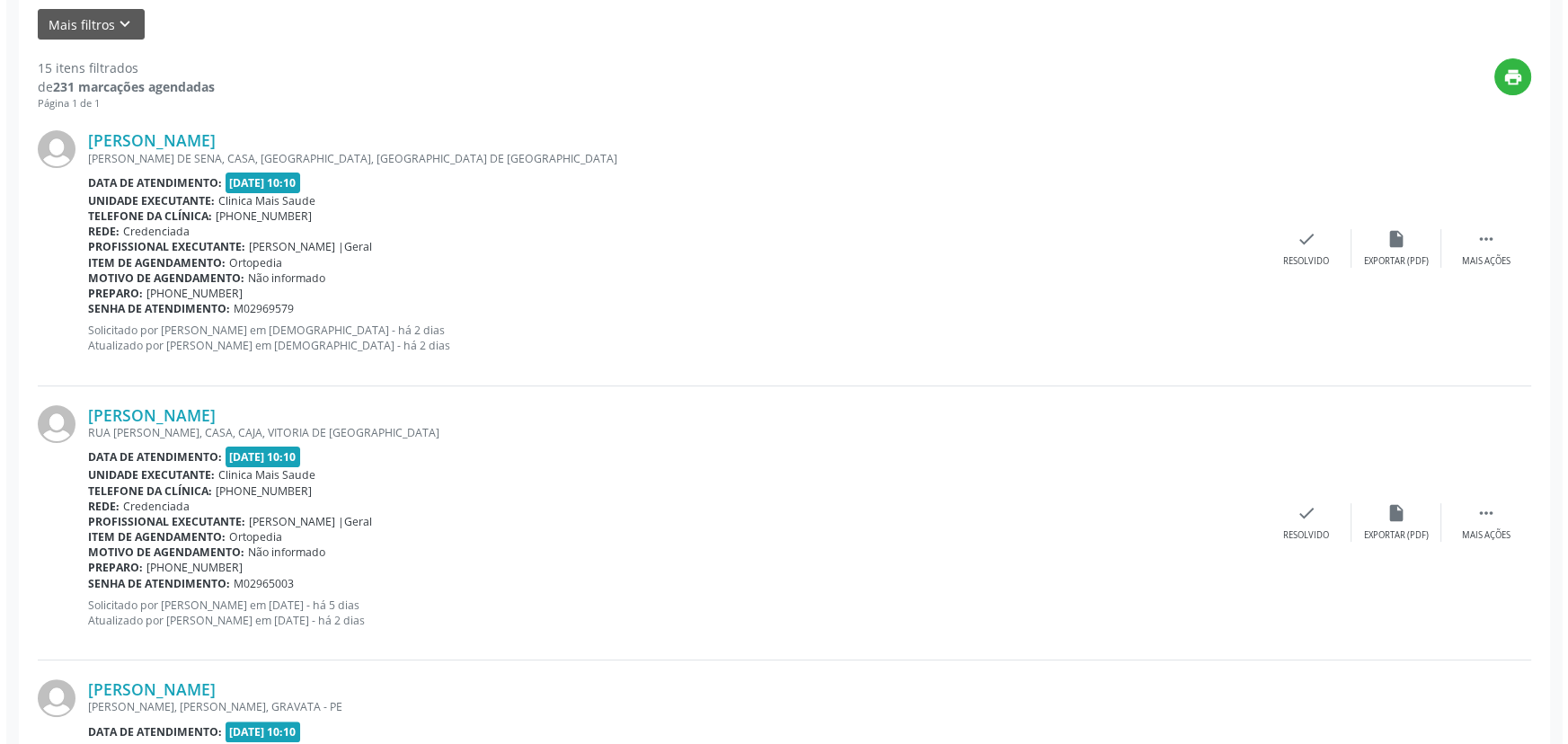
scroll to position [583, 0]
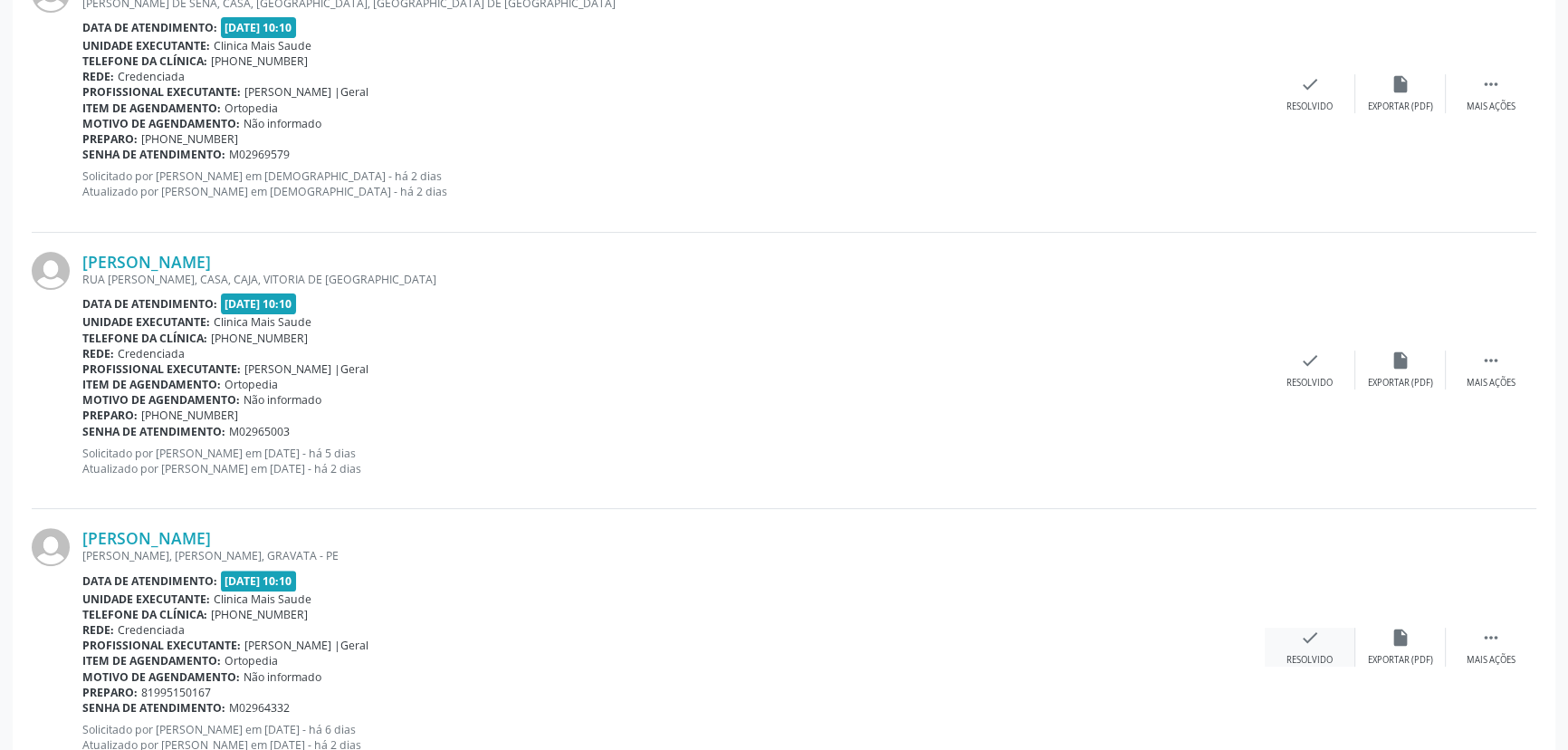
click at [1304, 648] on div "check Resolvido" at bounding box center [1310, 647] width 90 height 39
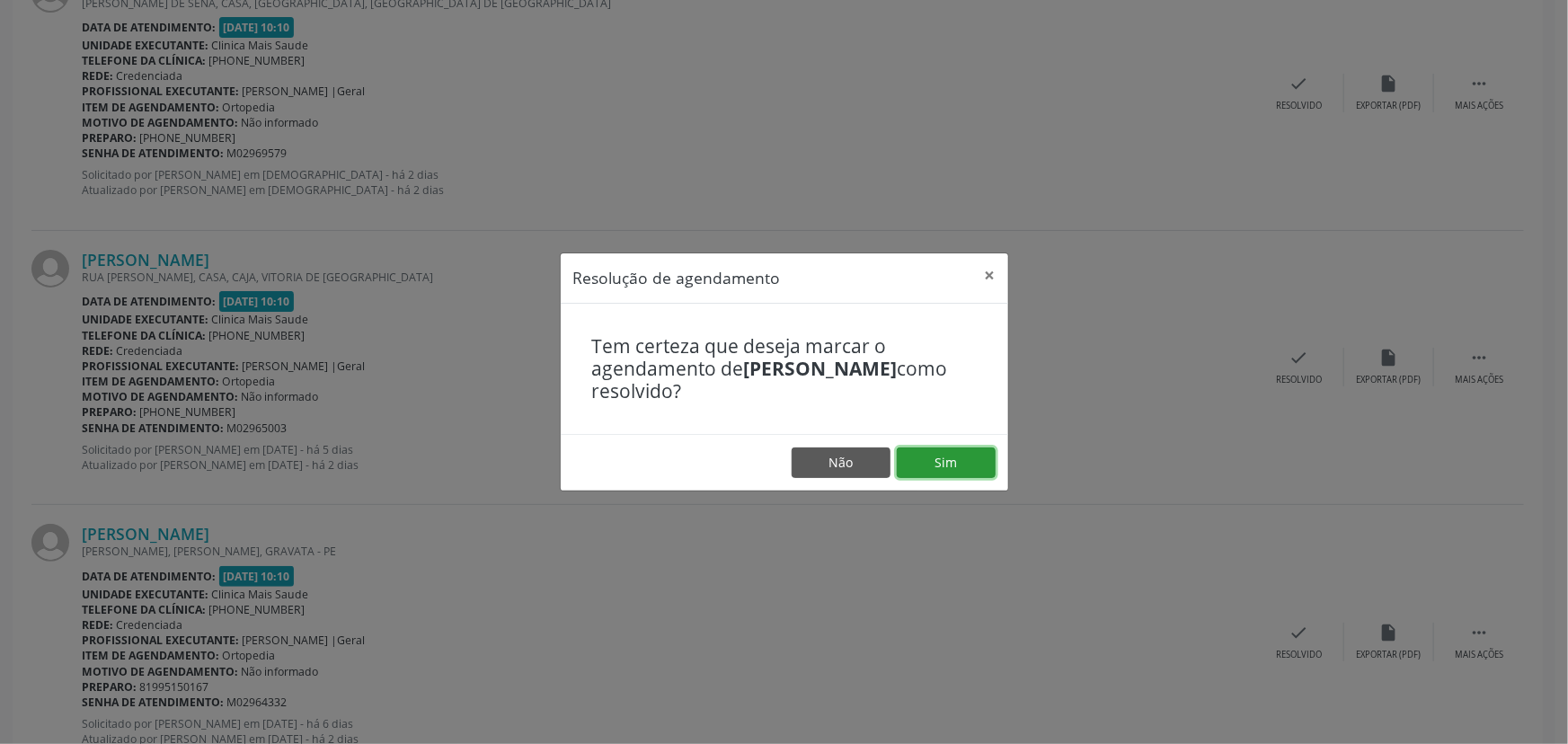
click at [942, 457] on button "Sim" at bounding box center [945, 462] width 99 height 30
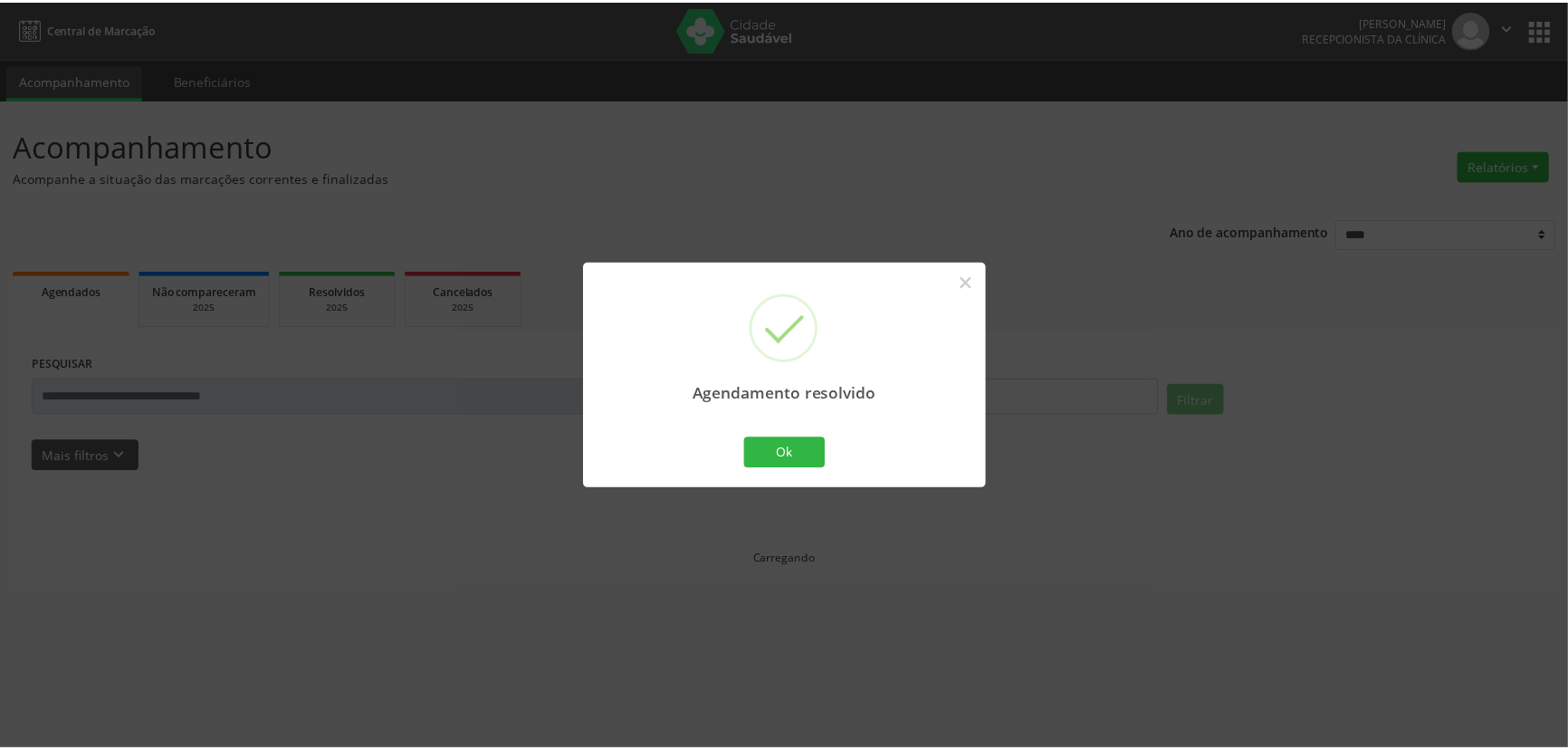
scroll to position [0, 0]
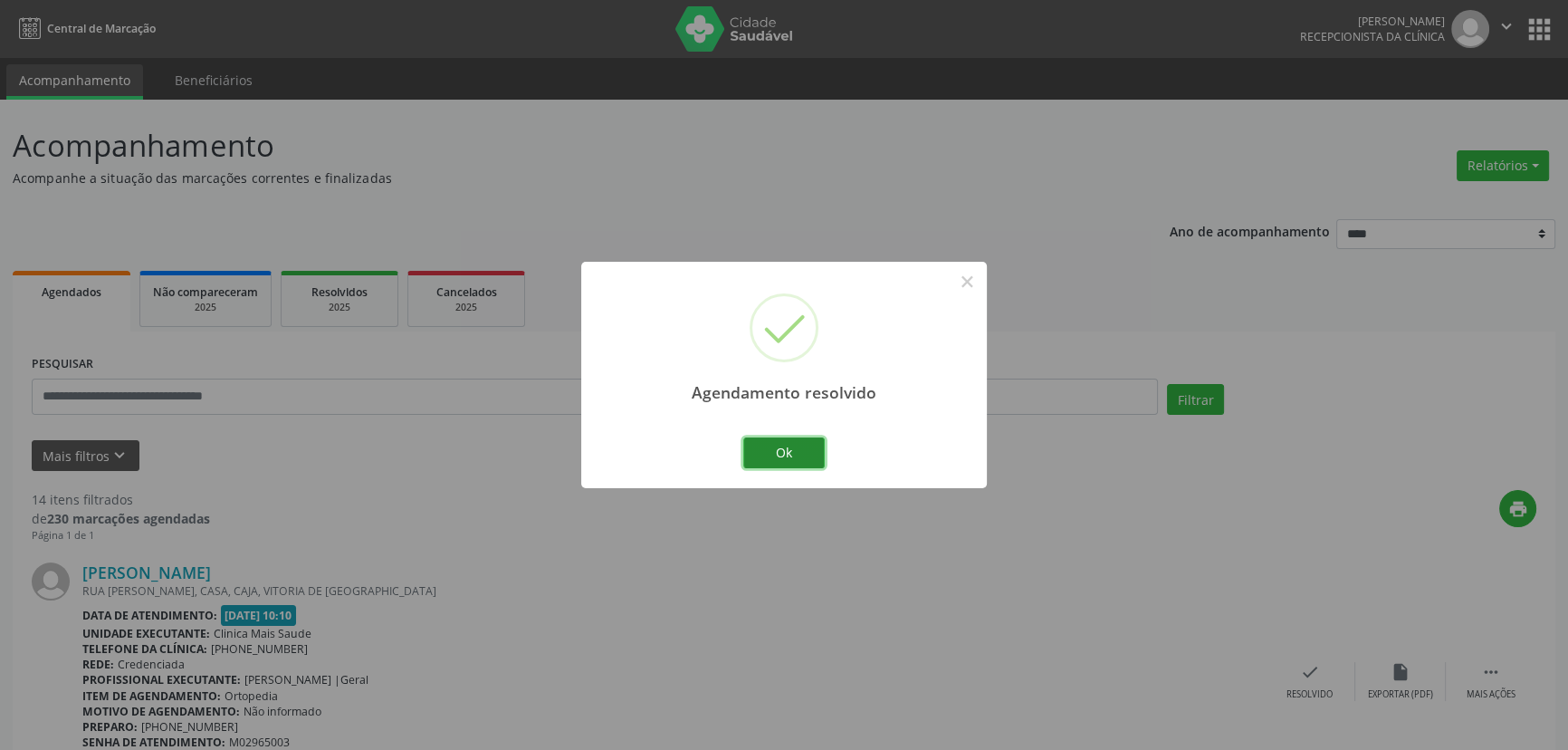
click at [805, 459] on button "Ok" at bounding box center [784, 452] width 82 height 30
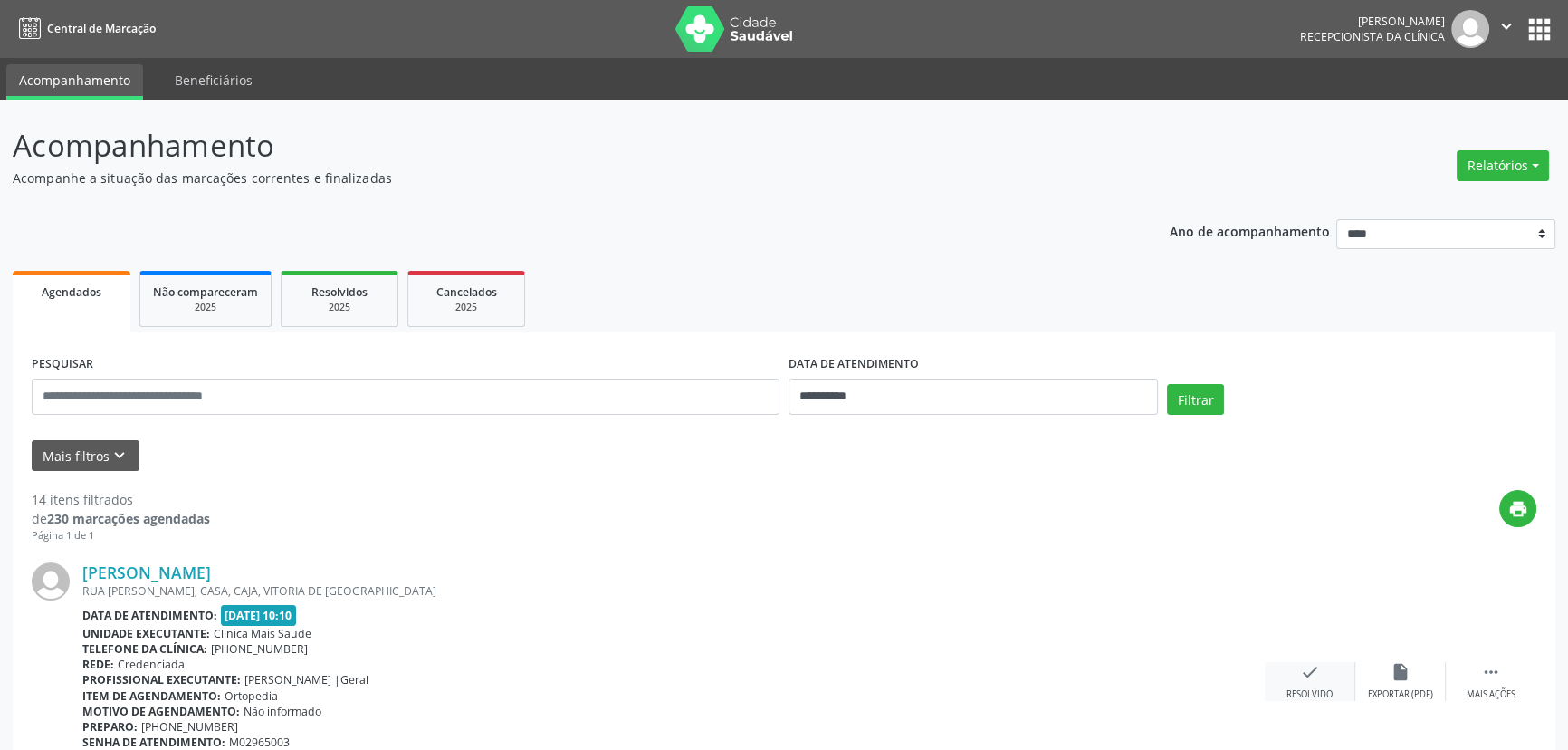
click at [1322, 679] on div "check Resolvido" at bounding box center [1310, 681] width 90 height 39
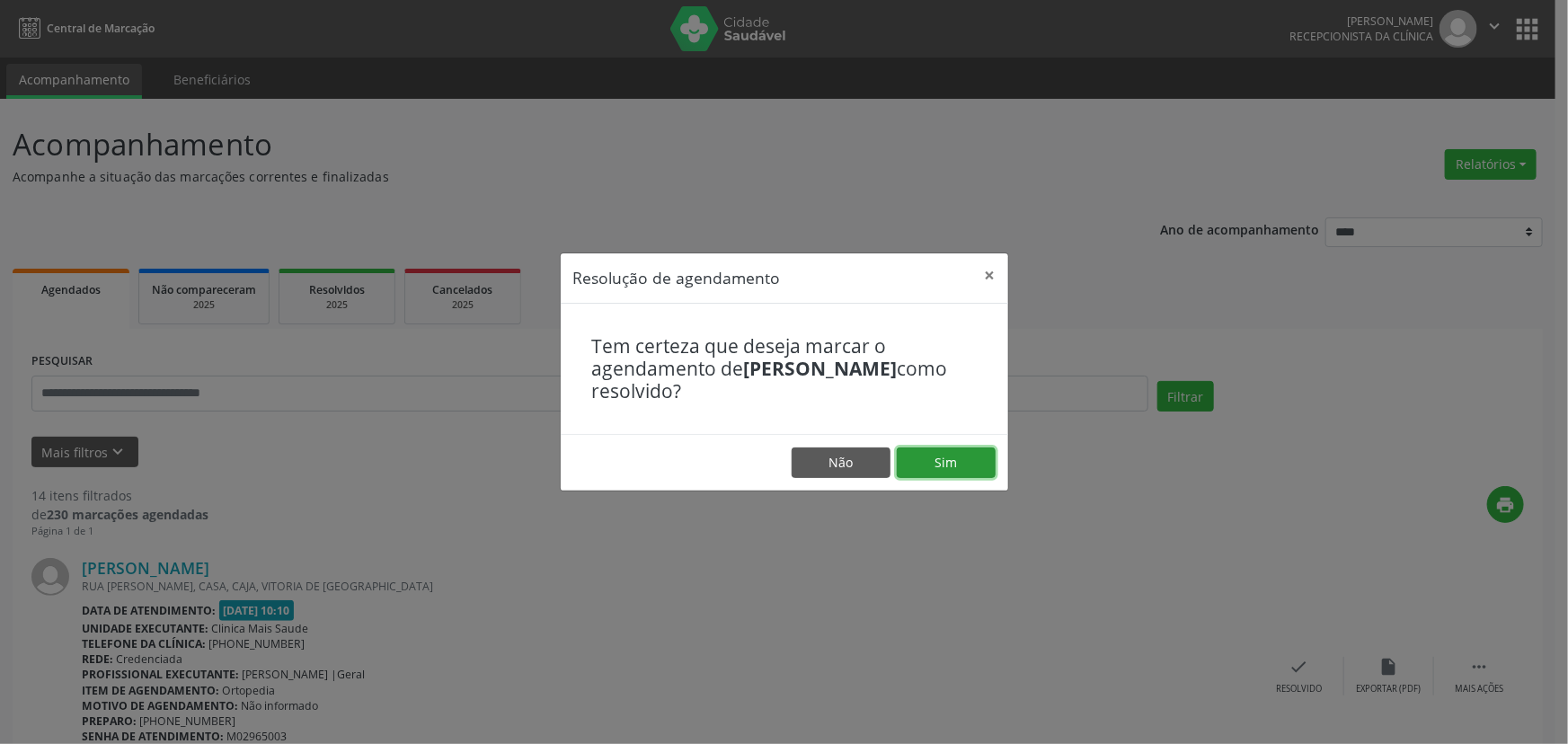
click at [938, 469] on button "Sim" at bounding box center [945, 462] width 99 height 30
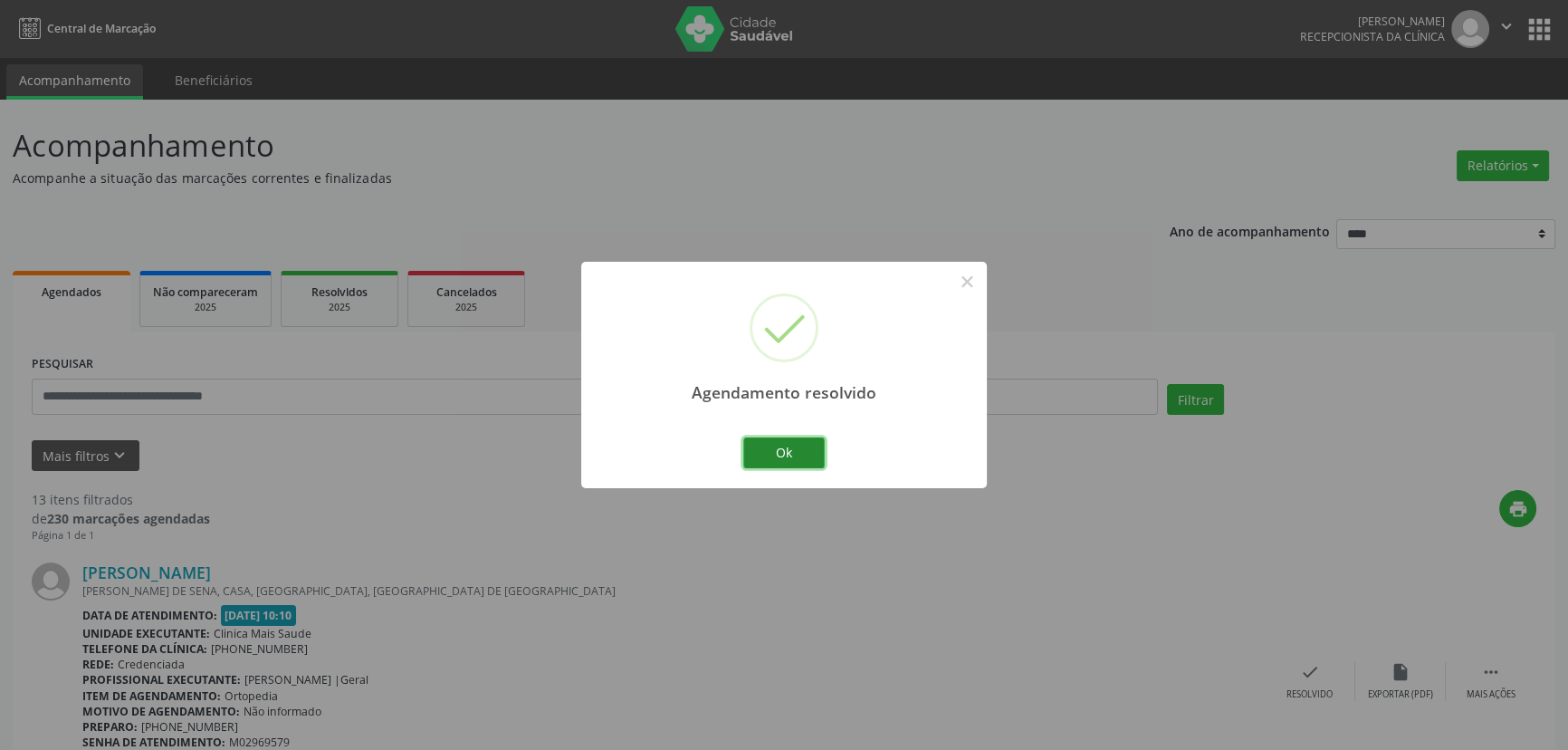
click at [795, 451] on button "Ok" at bounding box center [784, 452] width 82 height 30
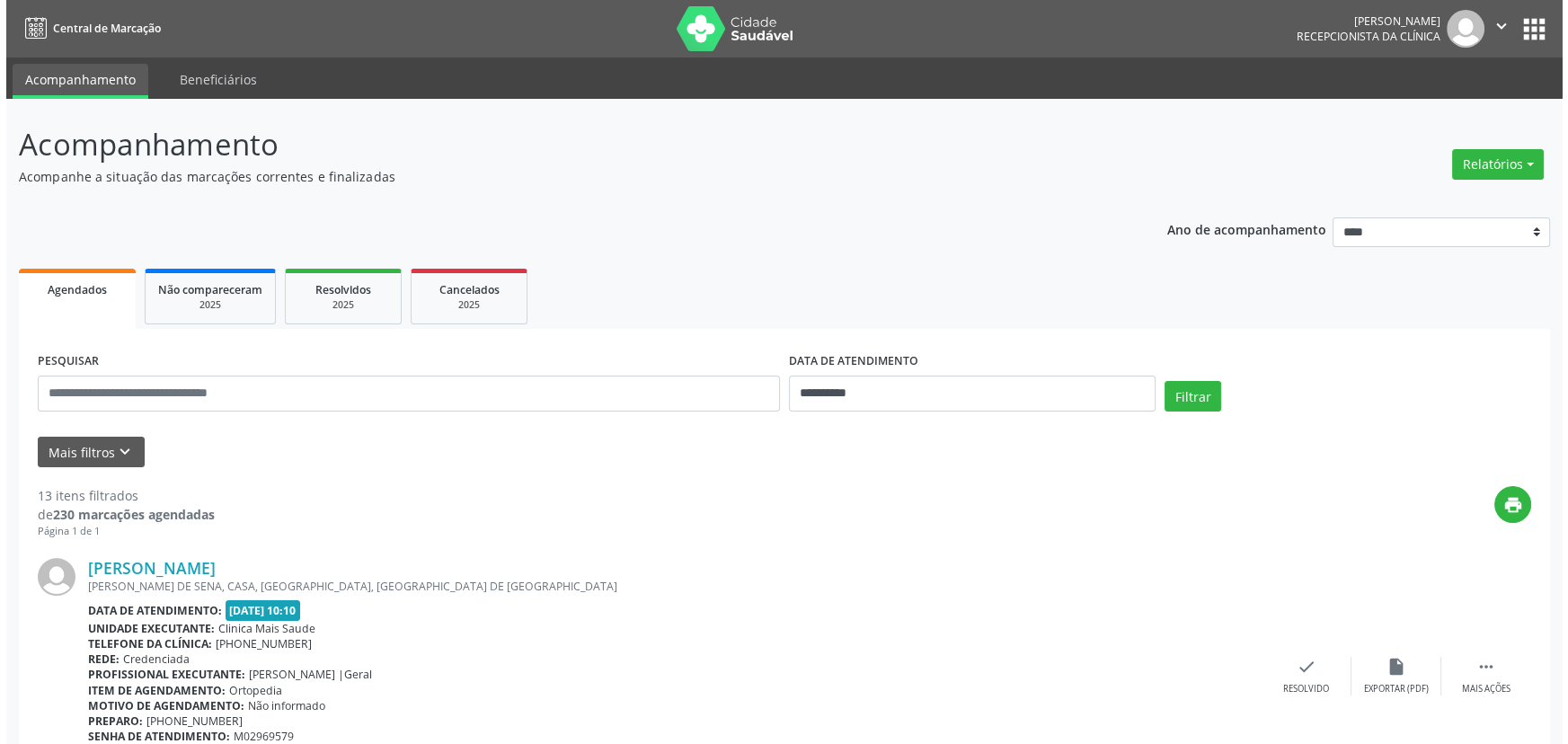
scroll to position [259, 0]
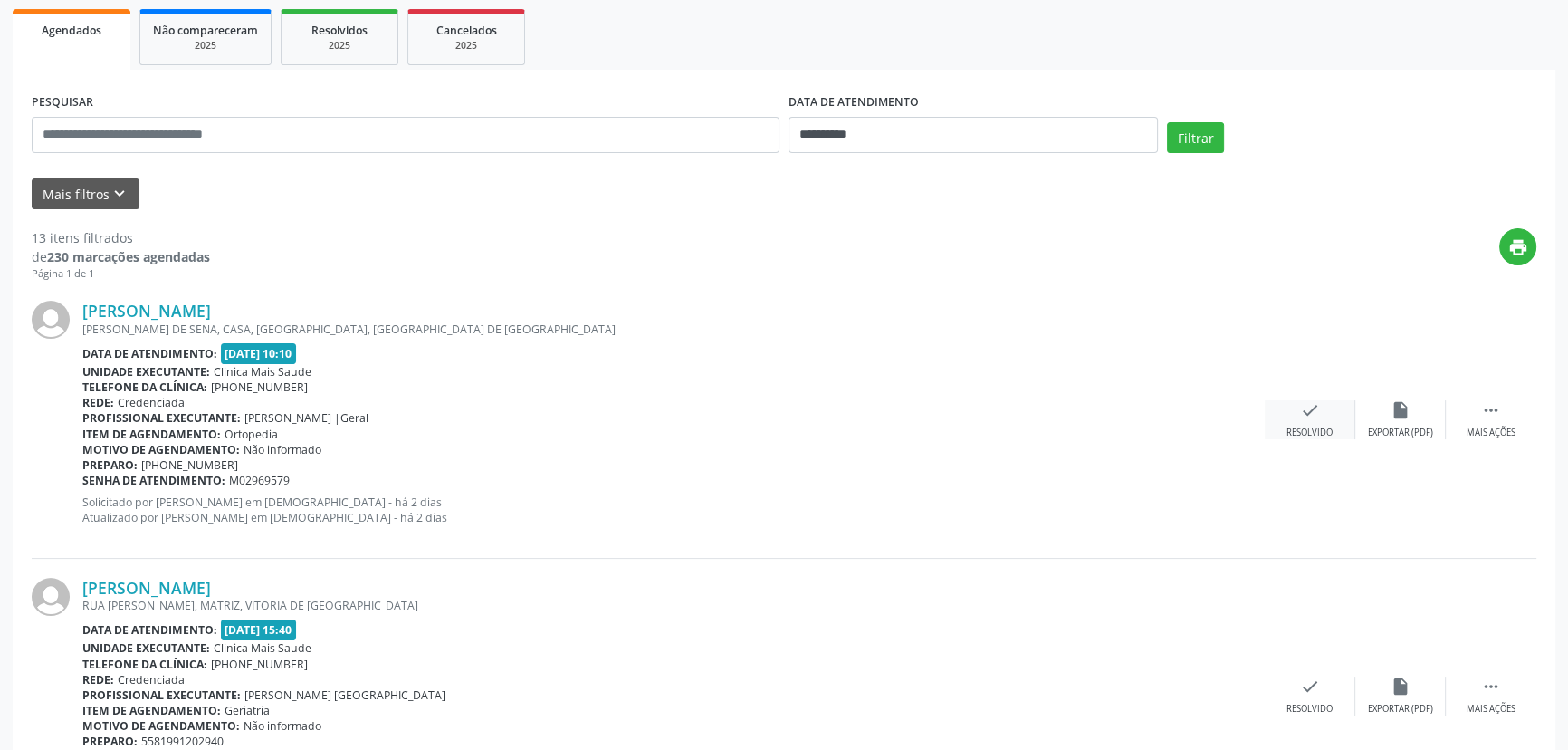
click at [1313, 412] on icon "check" at bounding box center [1310, 410] width 20 height 20
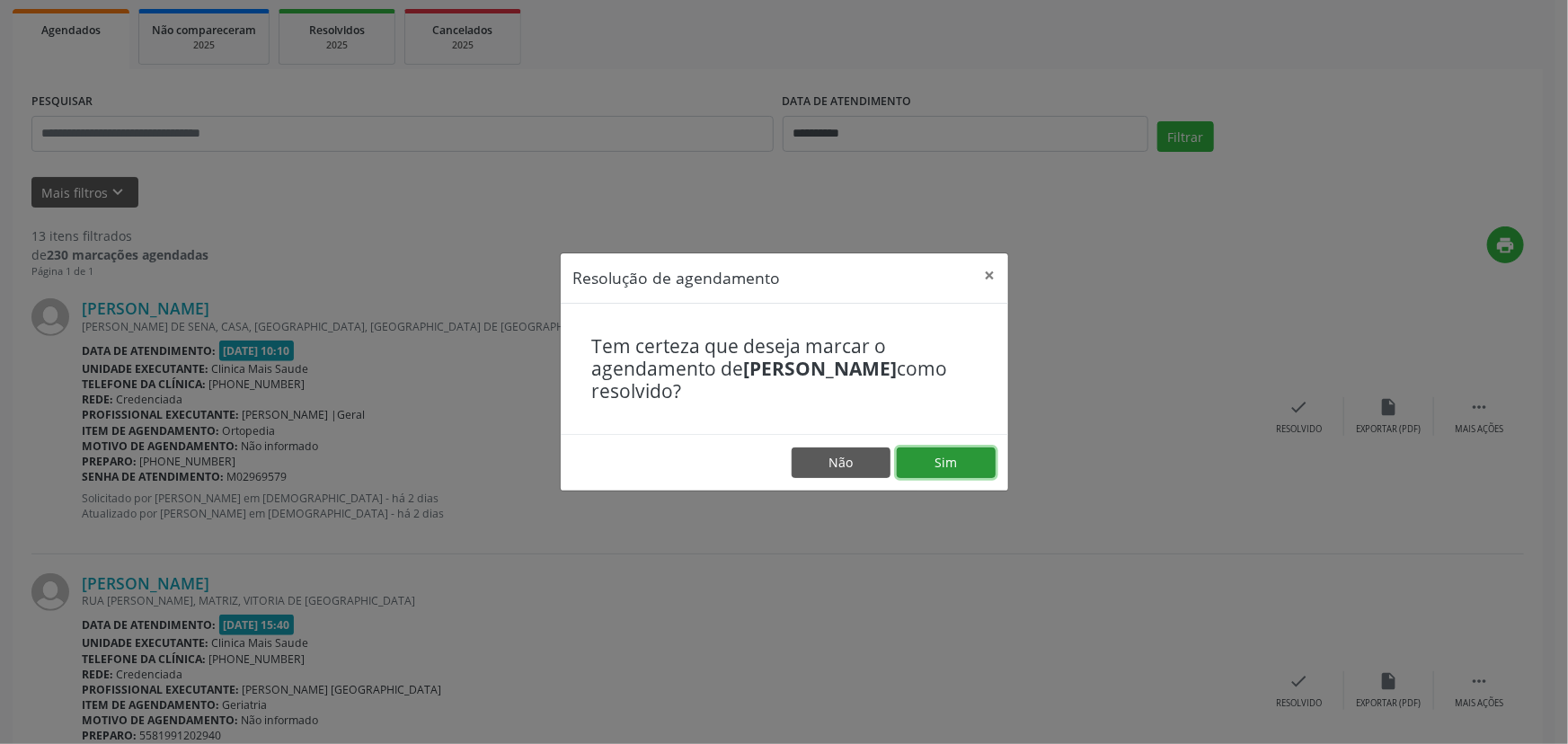
click at [937, 467] on button "Sim" at bounding box center [945, 462] width 99 height 30
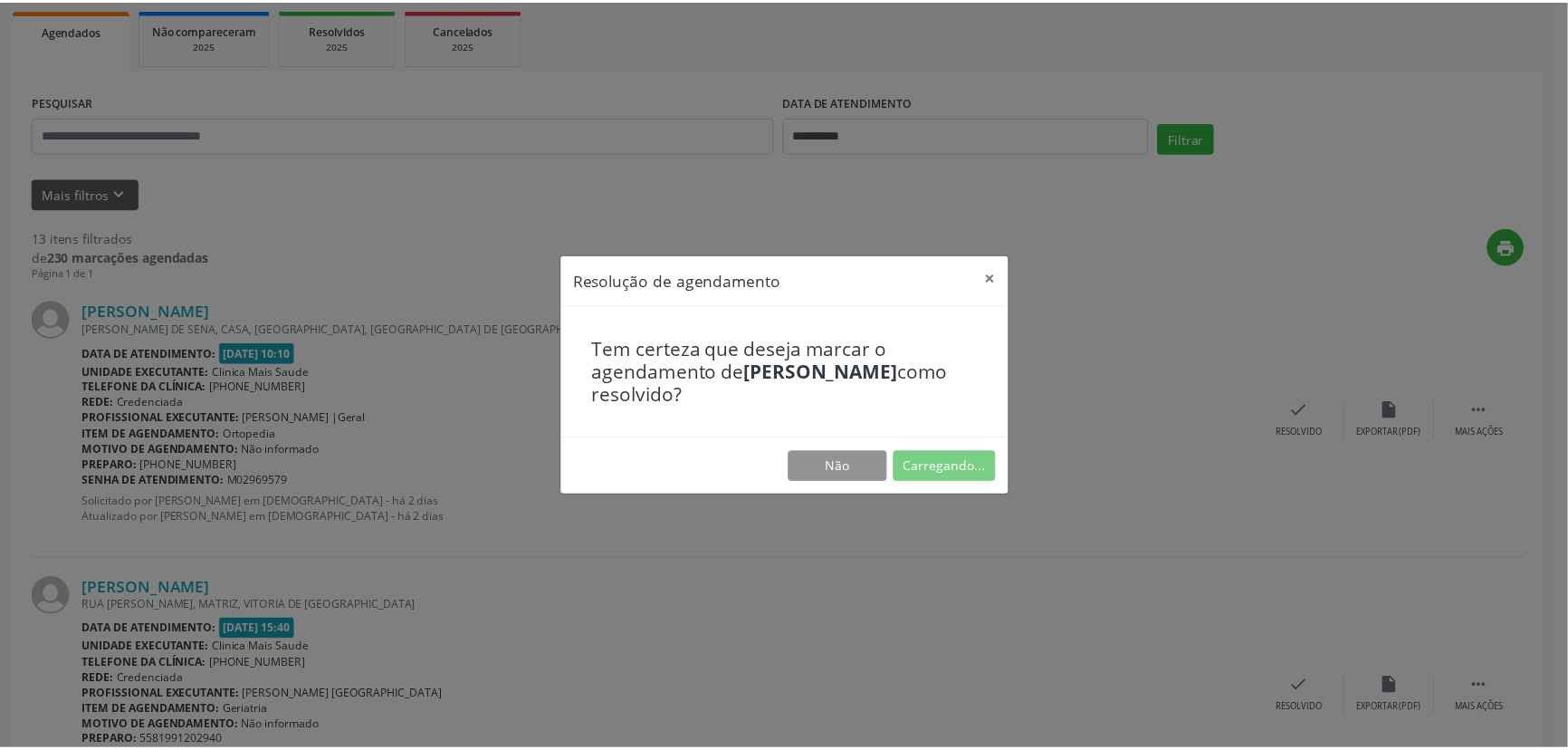
scroll to position [0, 0]
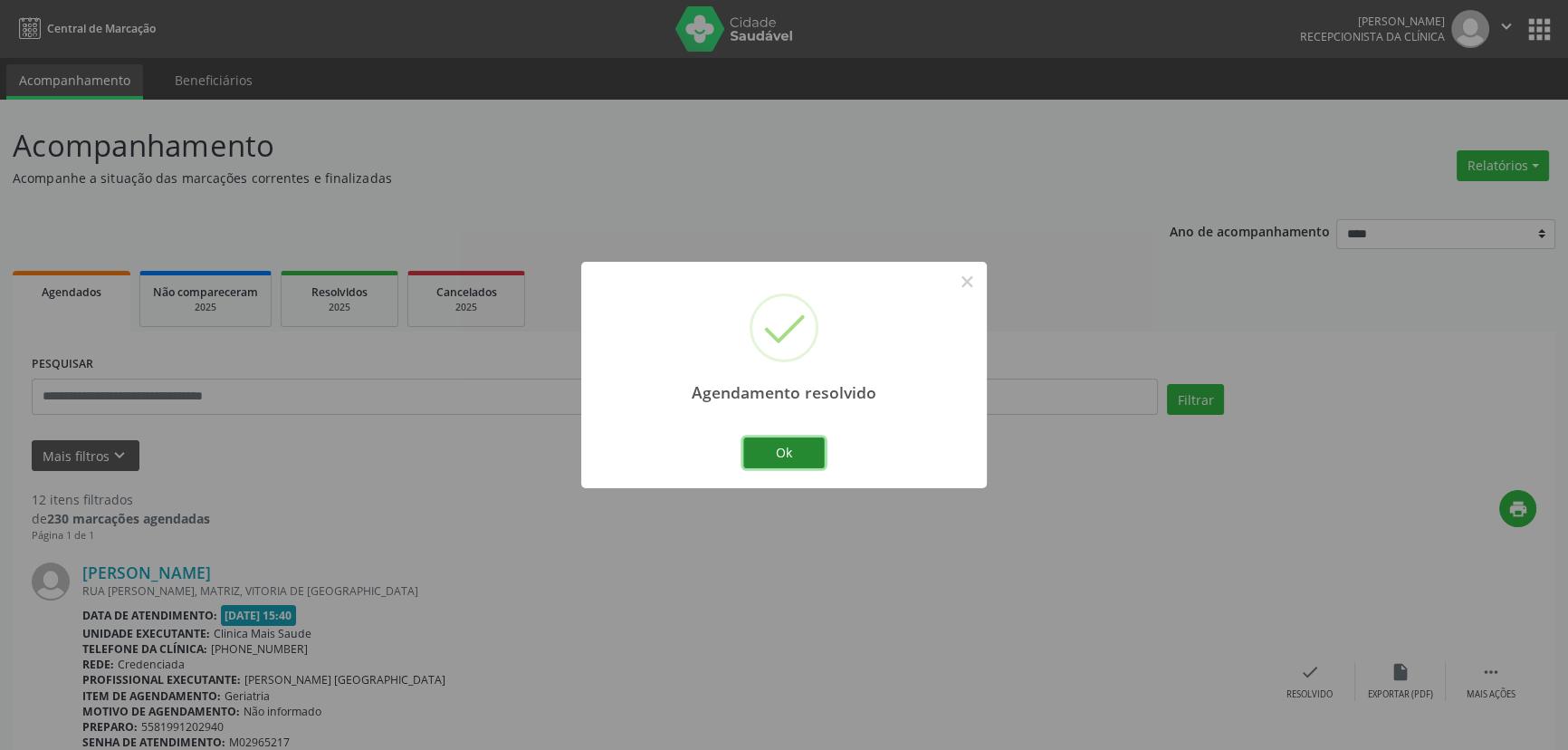
click at [801, 455] on button "Ok" at bounding box center [784, 452] width 82 height 30
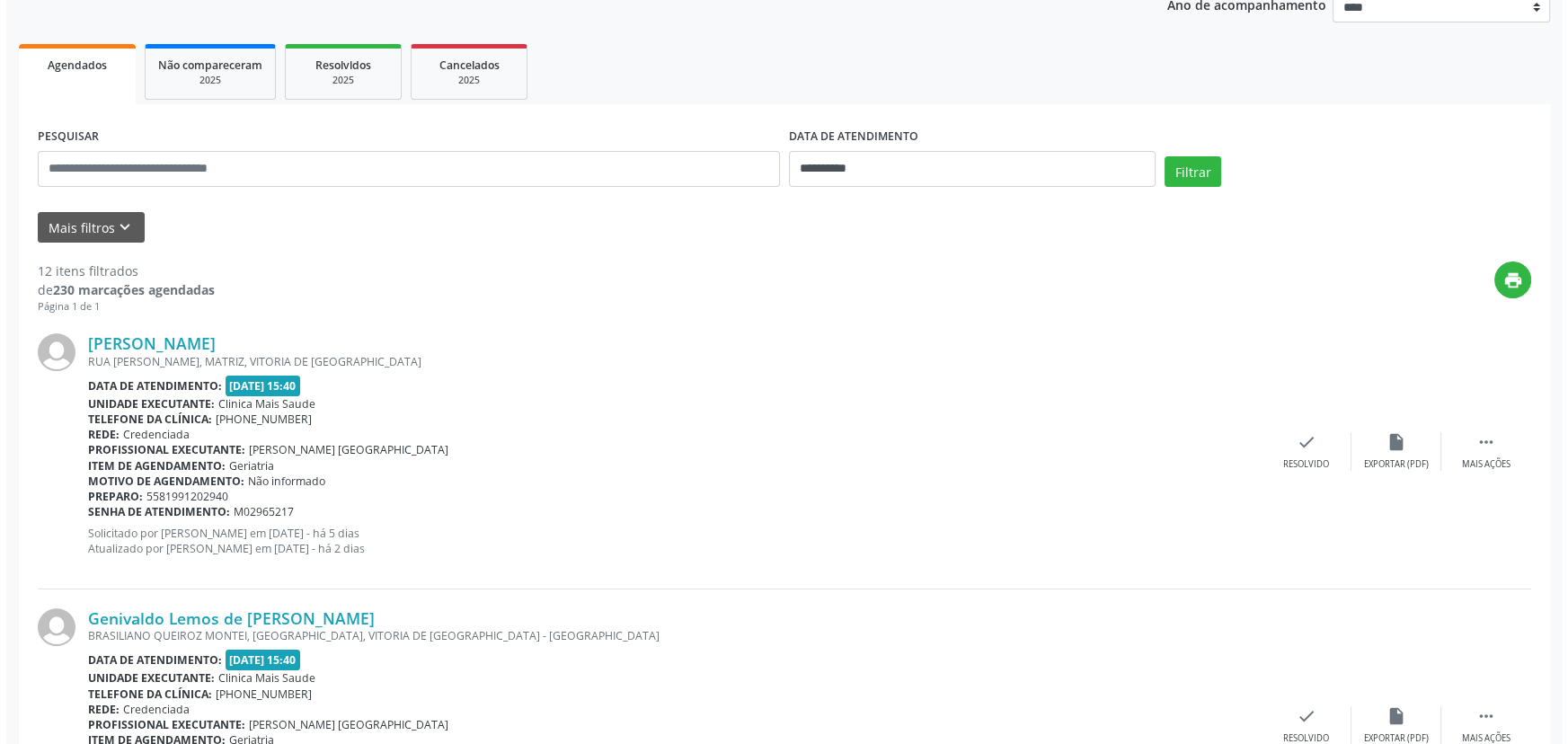
scroll to position [229, 0]
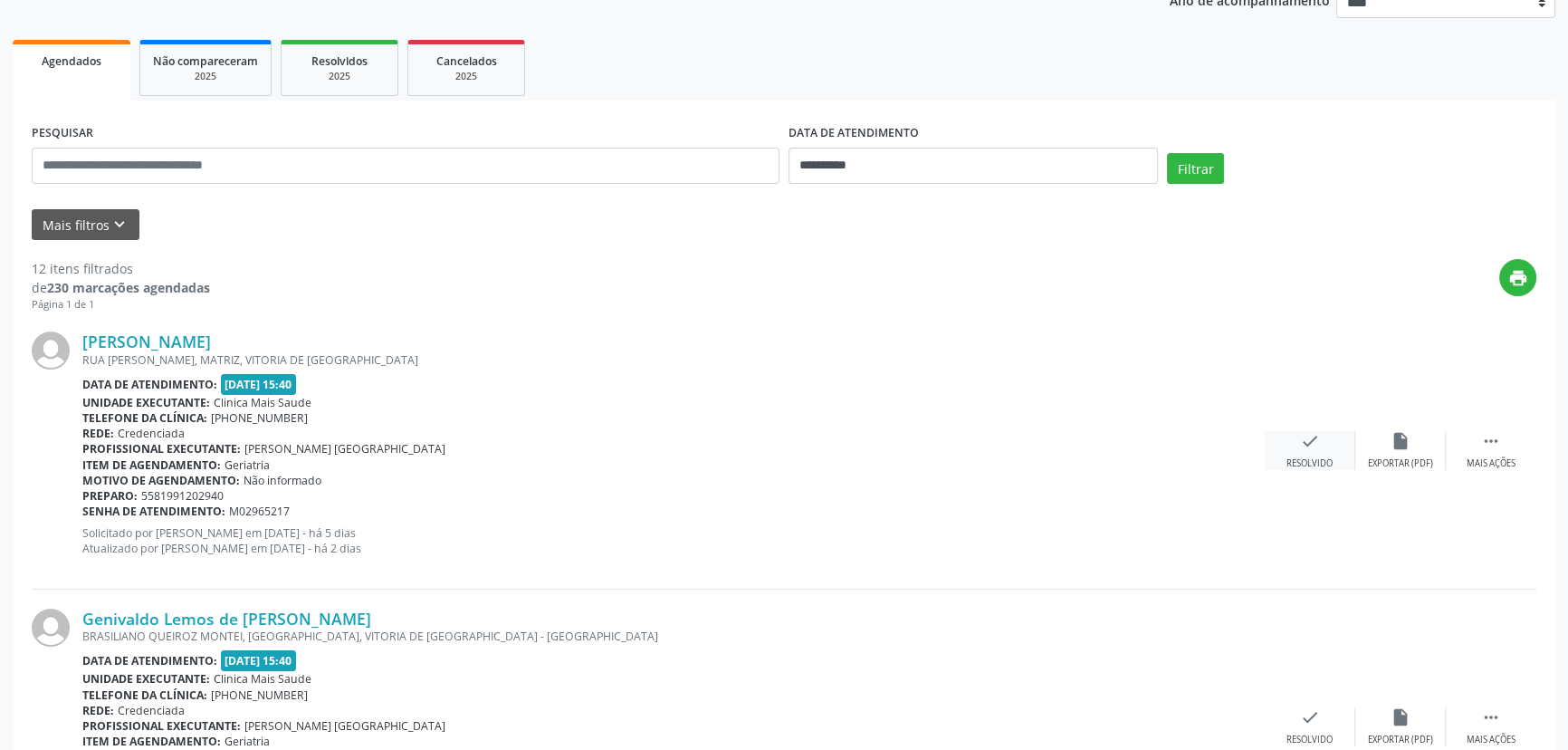
click at [1309, 448] on icon "check" at bounding box center [1310, 440] width 20 height 20
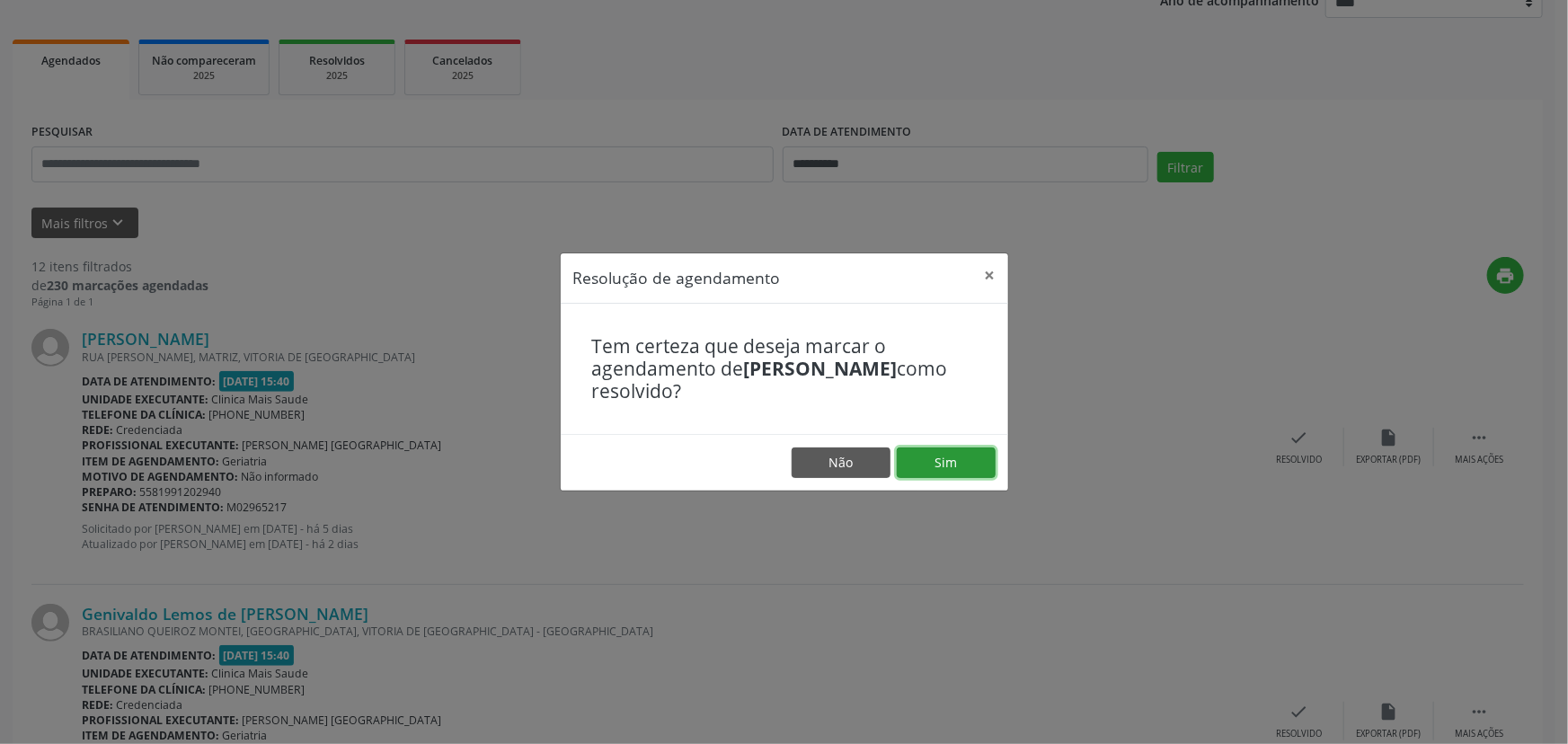
click at [945, 461] on button "Sim" at bounding box center [945, 462] width 99 height 30
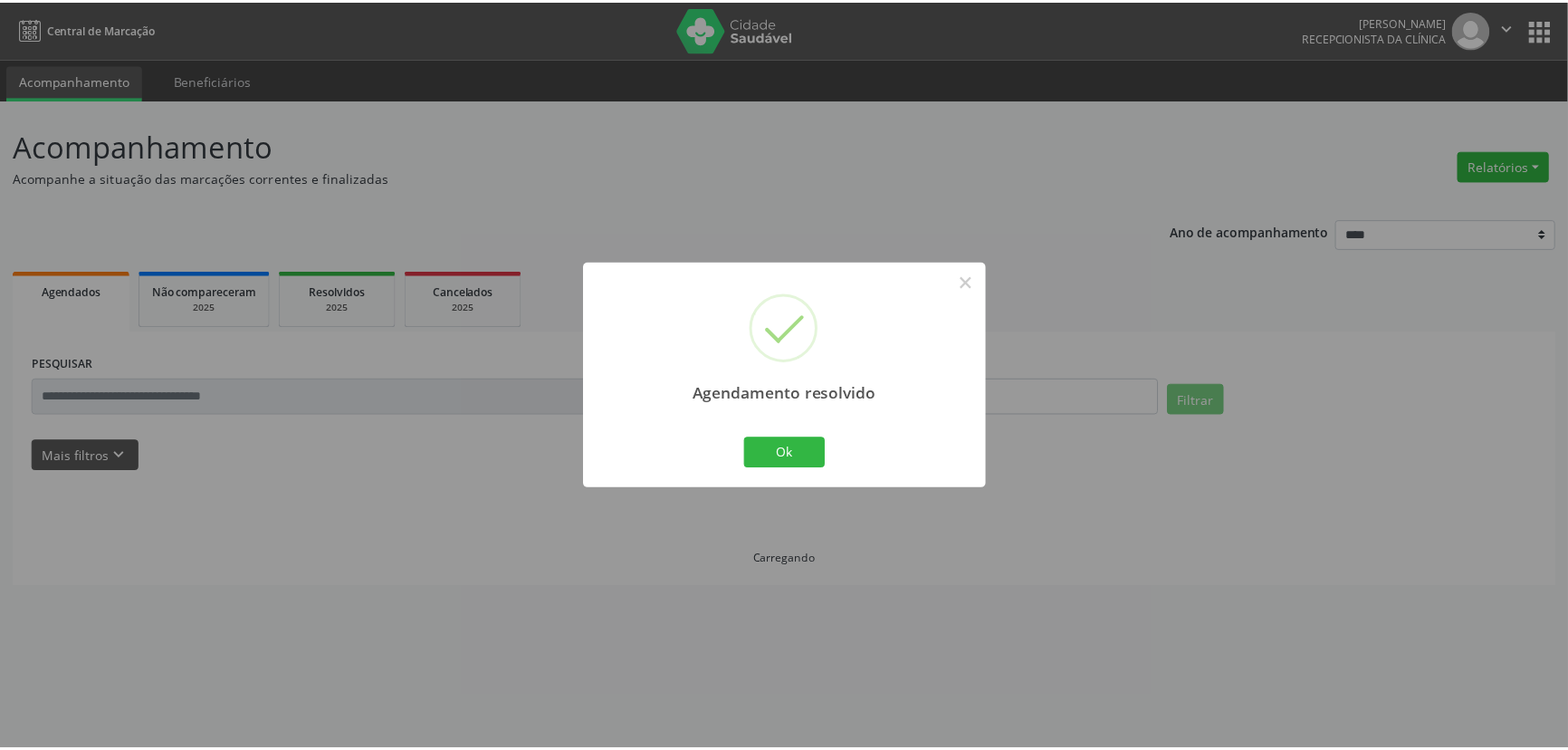
scroll to position [0, 0]
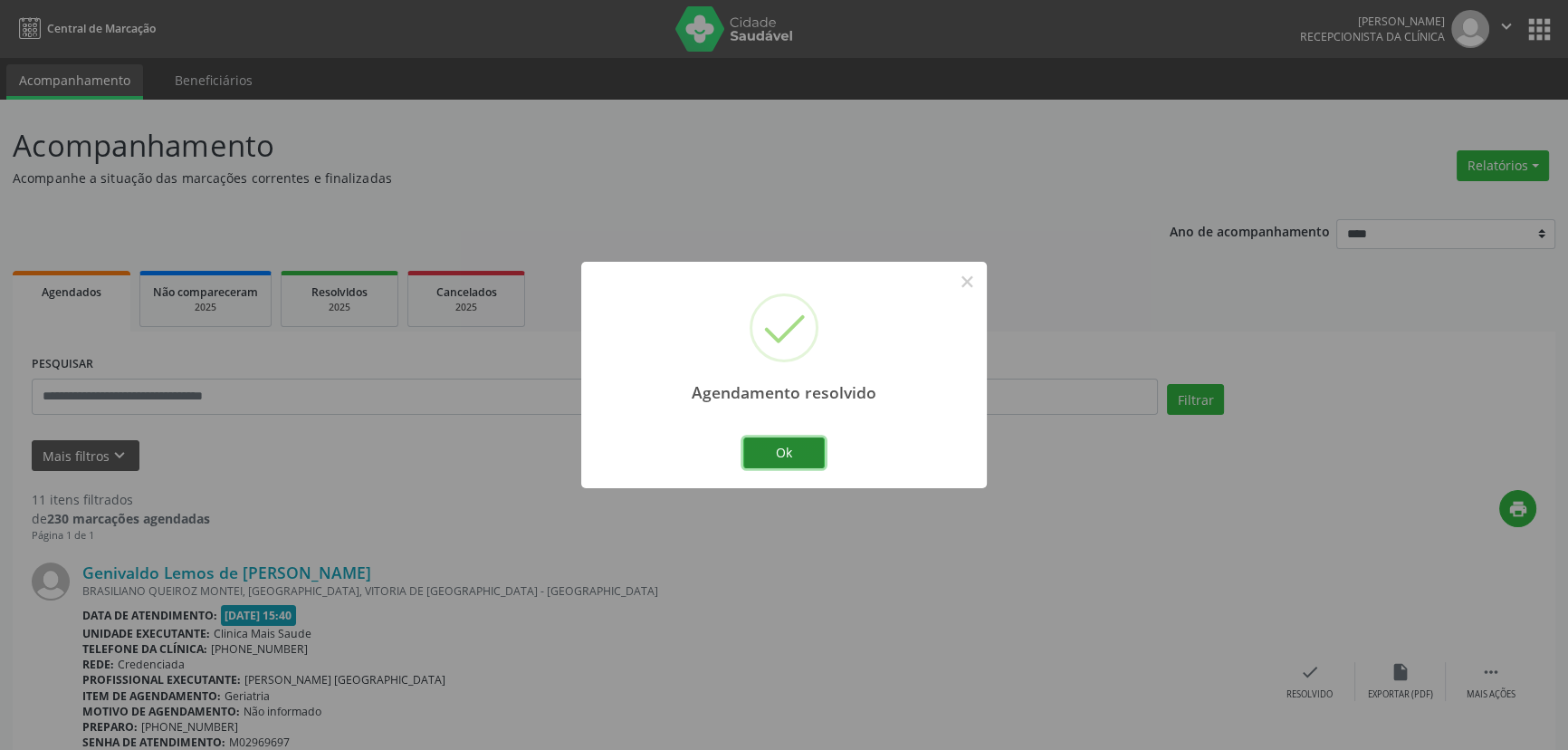
click at [814, 452] on button "Ok" at bounding box center [784, 452] width 82 height 30
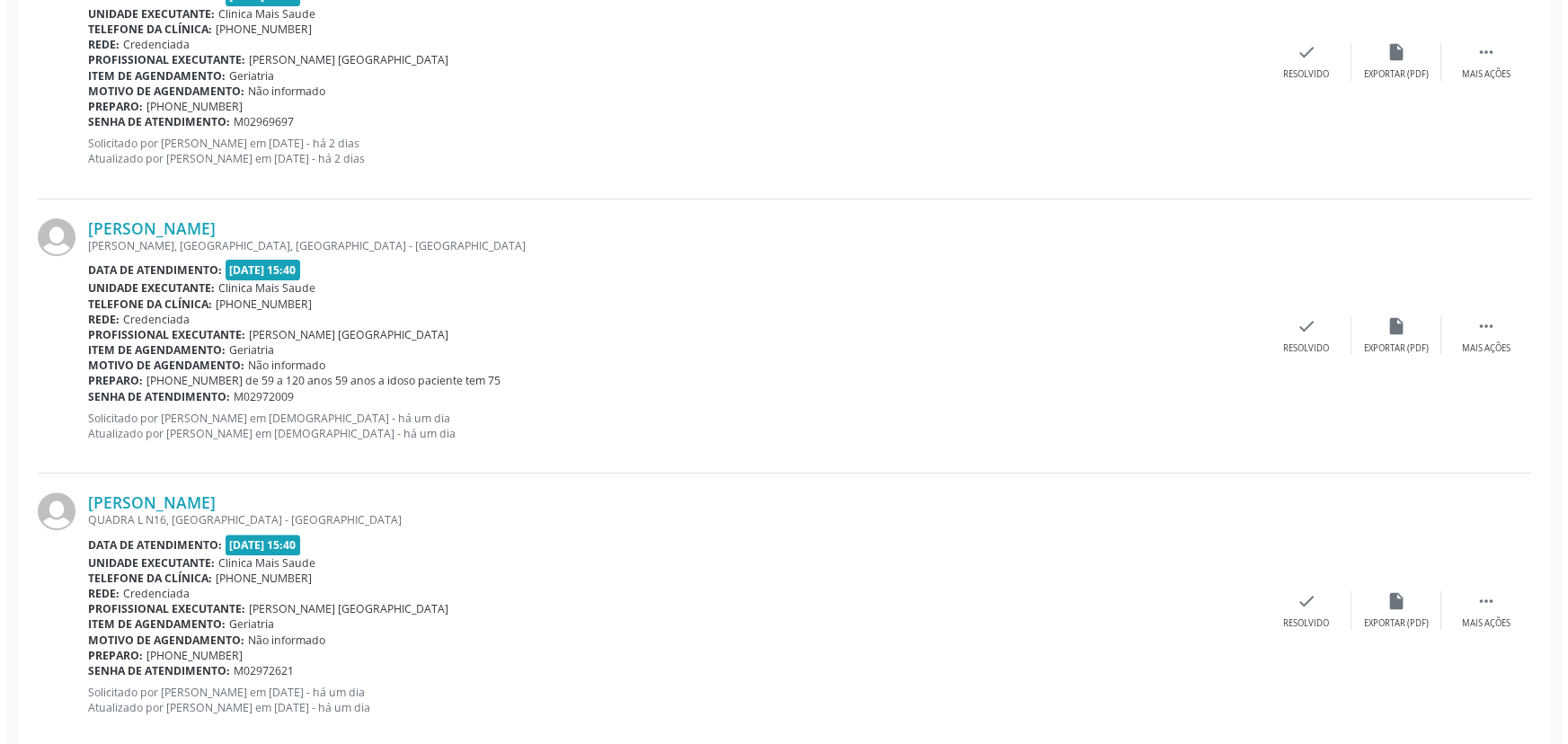
scroll to position [667, 0]
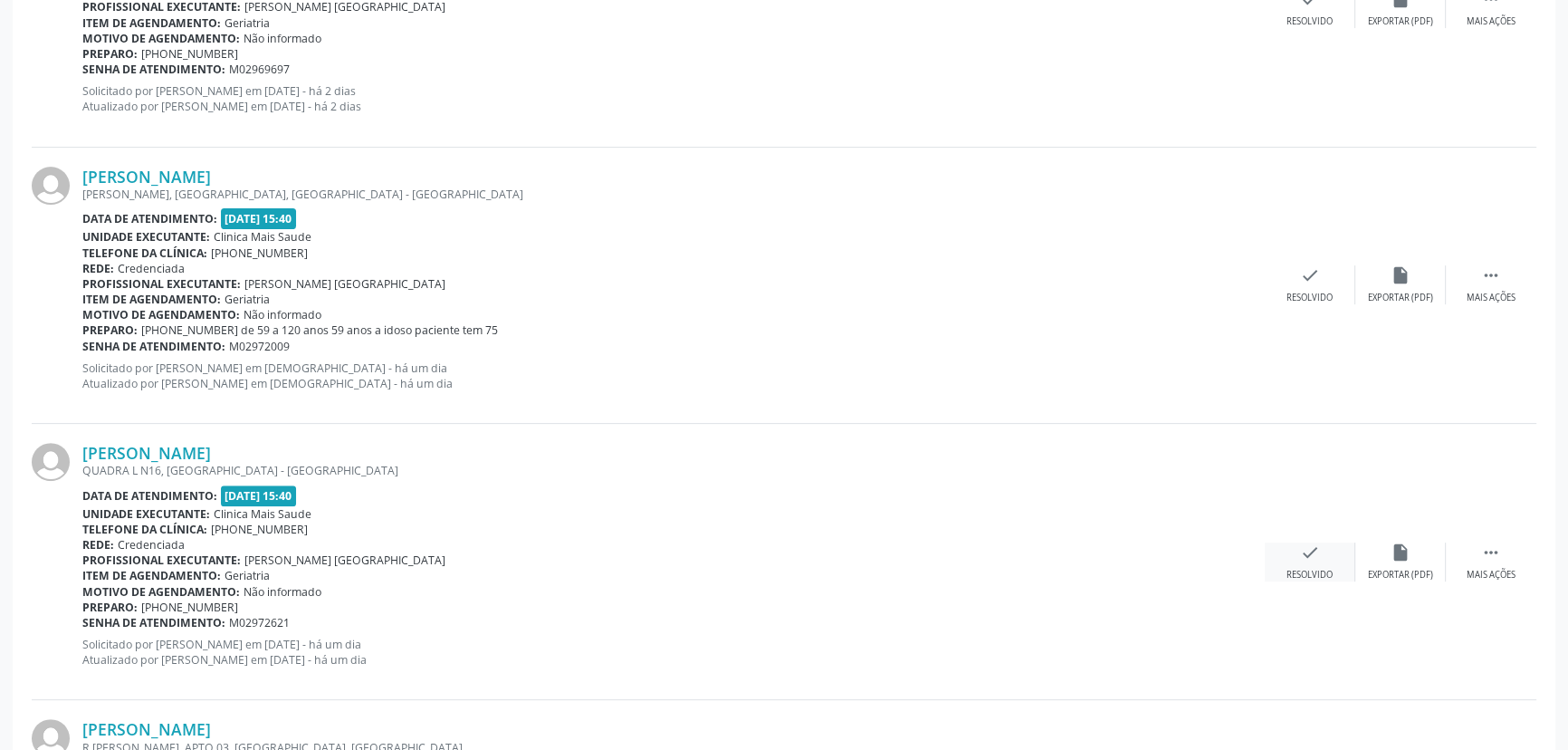
click at [1310, 557] on icon "check" at bounding box center [1310, 552] width 20 height 20
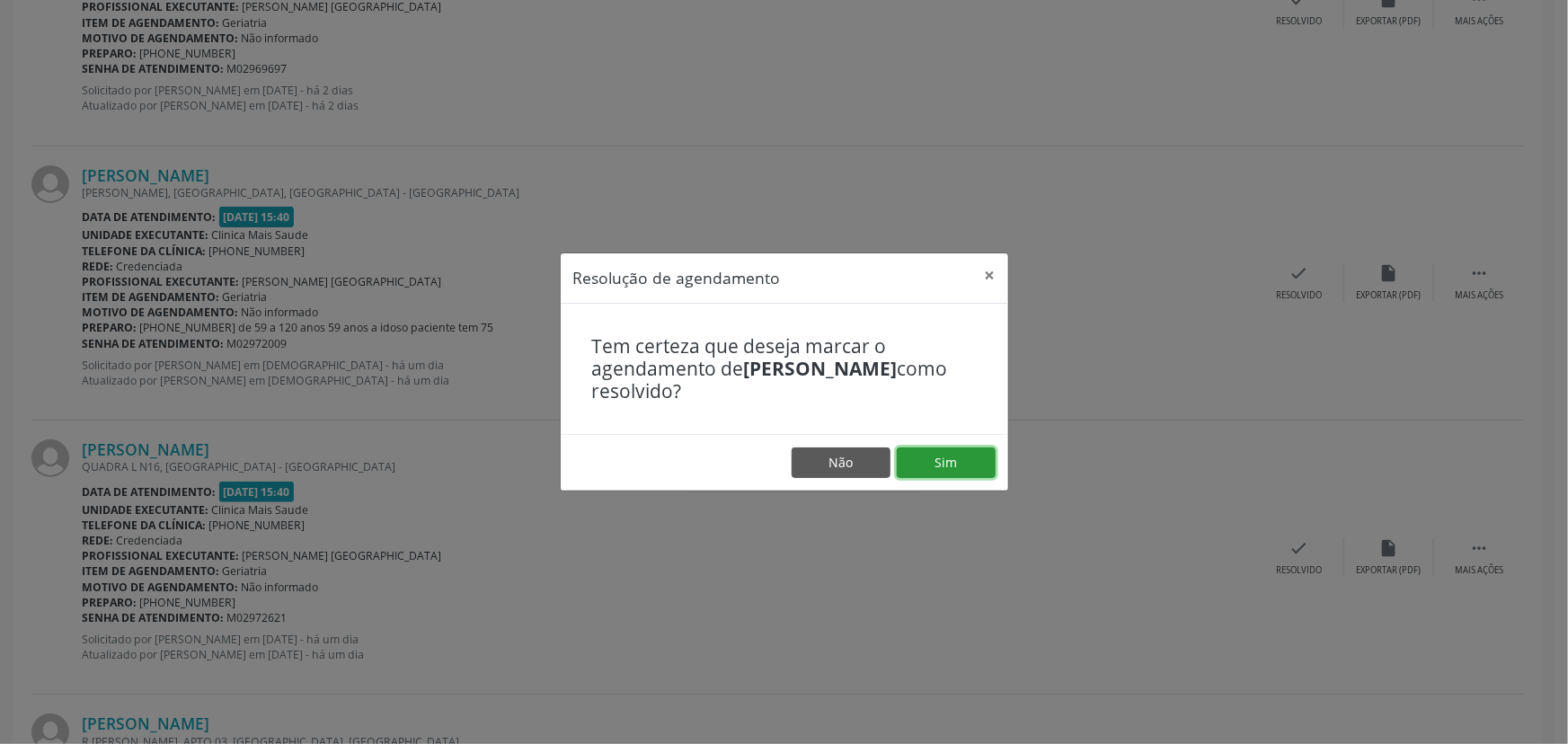
click at [944, 457] on button "Sim" at bounding box center [945, 462] width 99 height 30
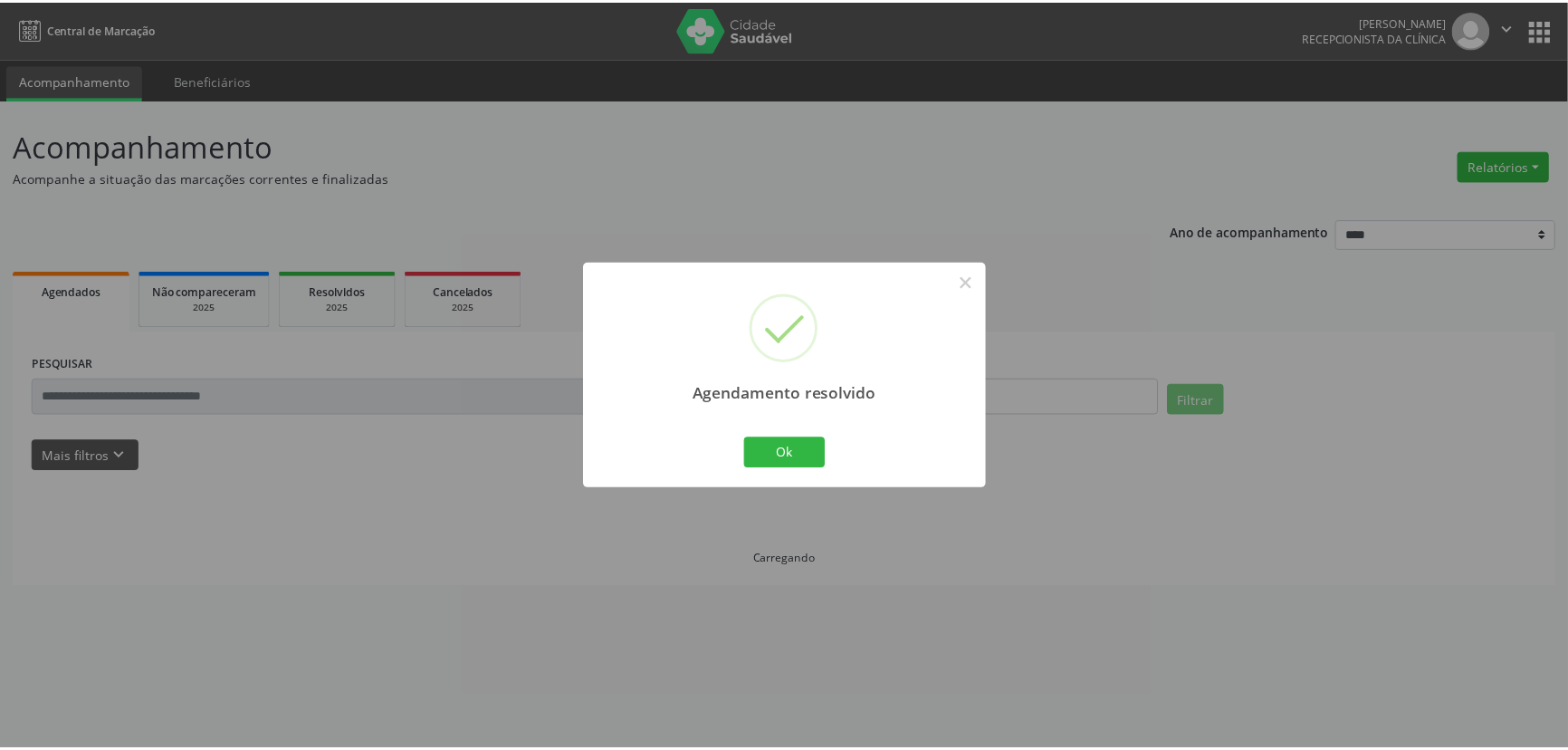
scroll to position [0, 0]
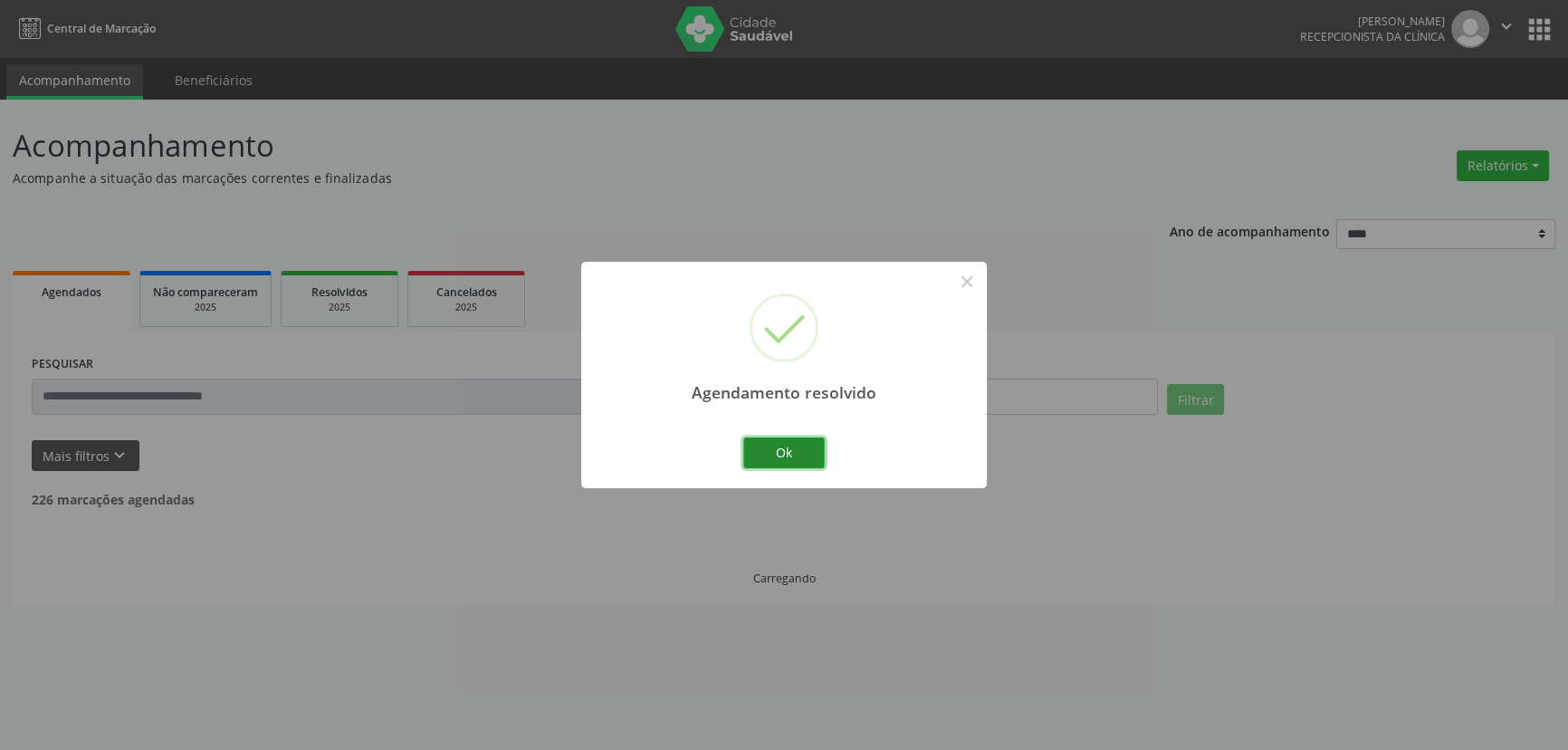
click at [803, 452] on button "Ok" at bounding box center [784, 452] width 82 height 30
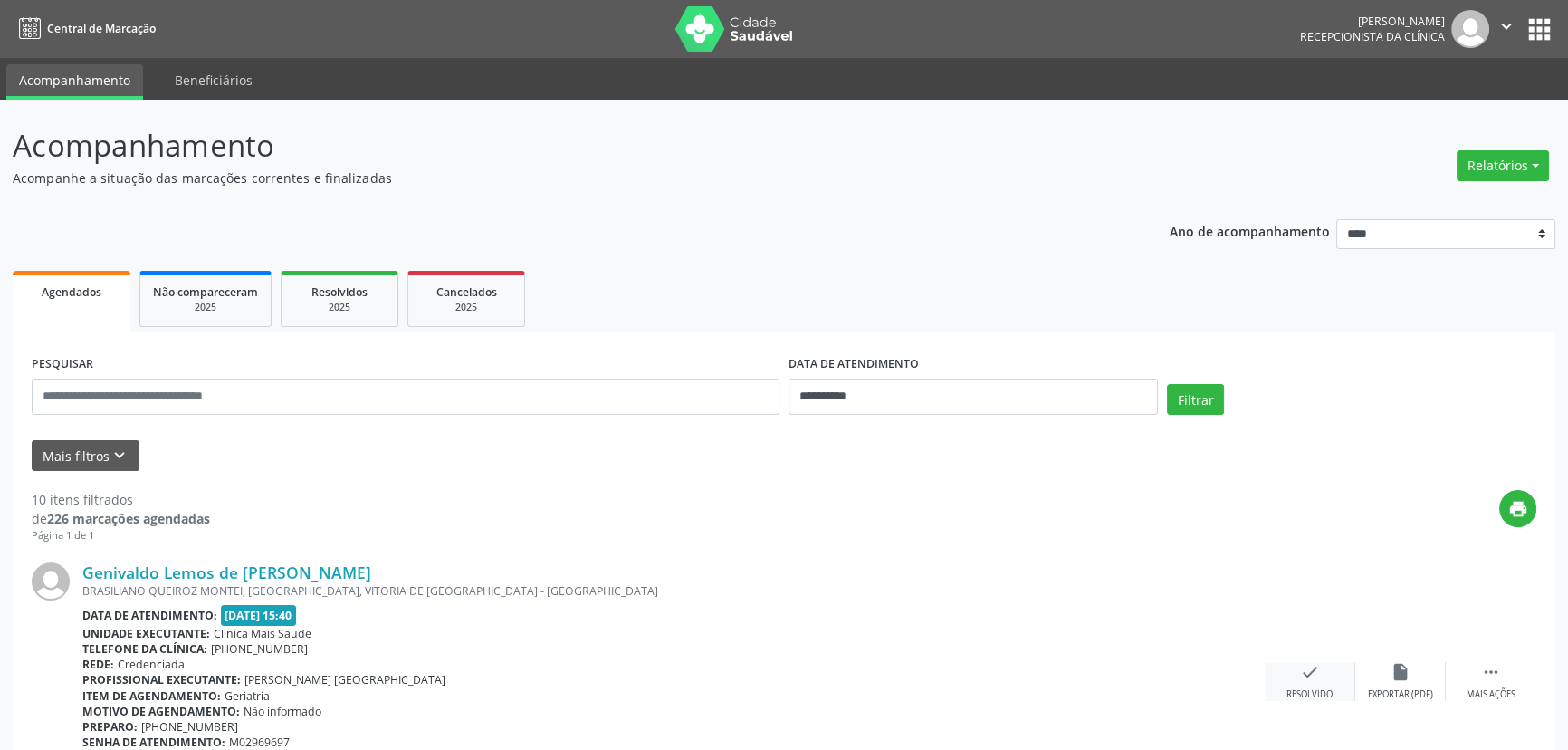
click at [1321, 679] on div "check Resolvido" at bounding box center [1310, 681] width 90 height 39
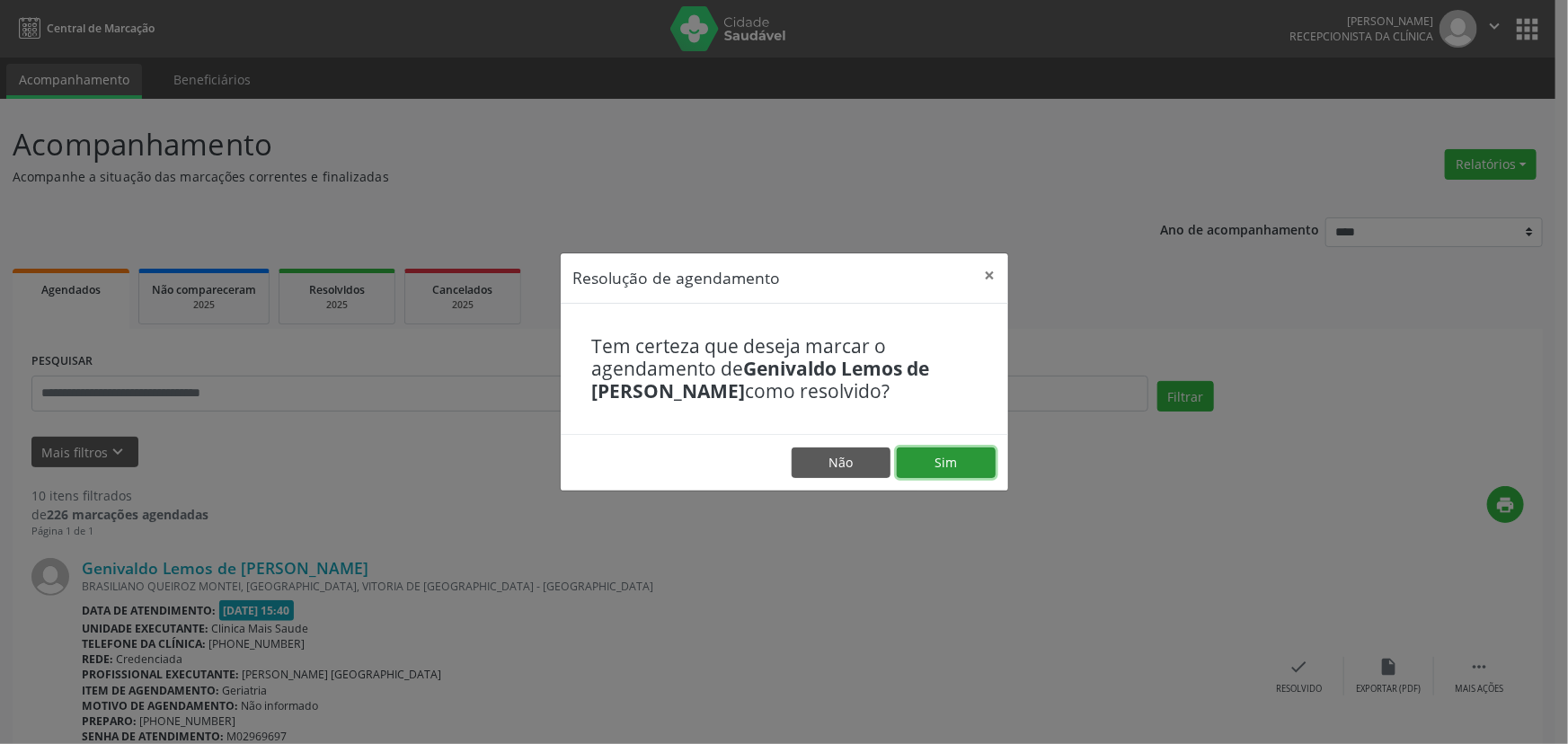
click at [945, 457] on button "Sim" at bounding box center [945, 462] width 99 height 30
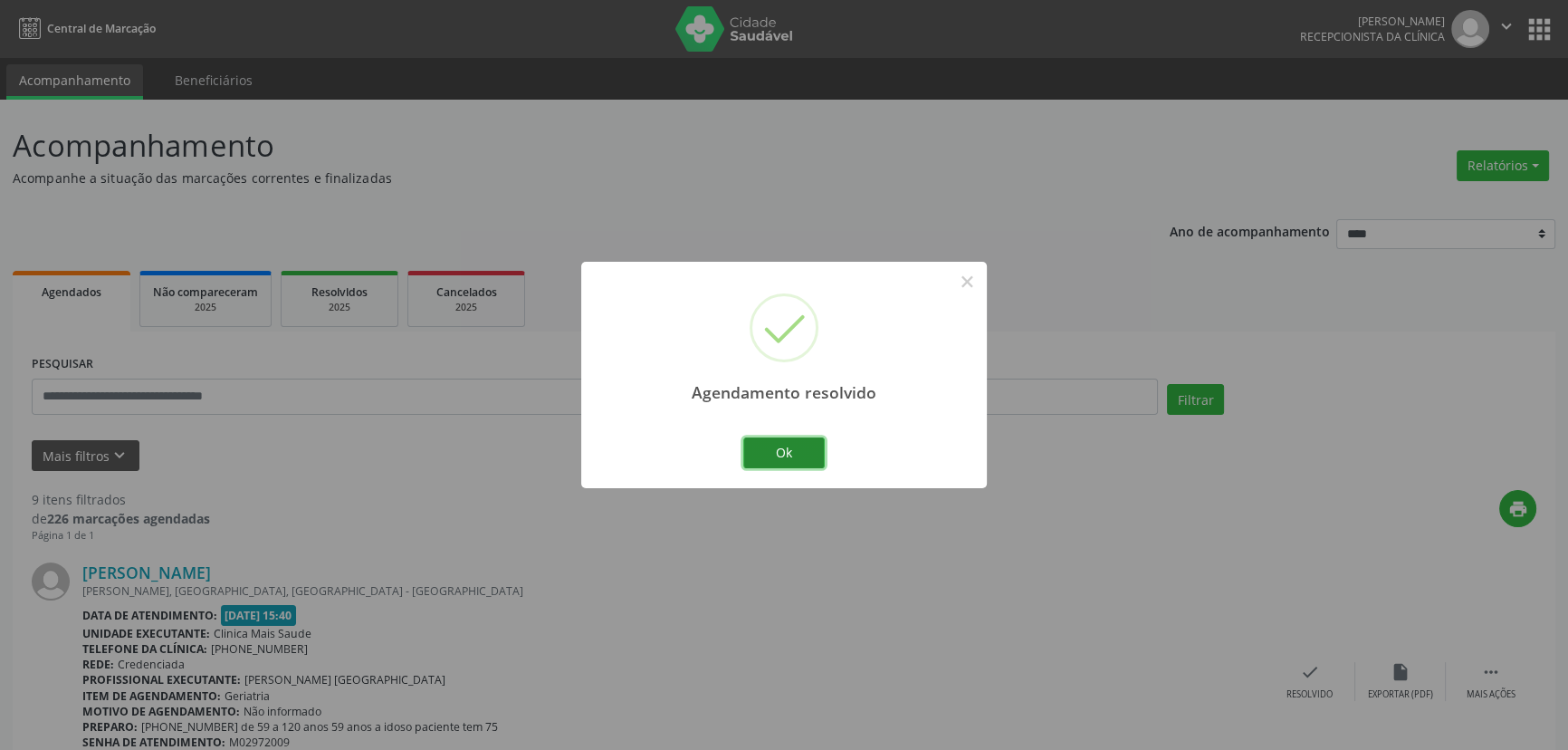
click at [817, 449] on button "Ok" at bounding box center [784, 452] width 82 height 30
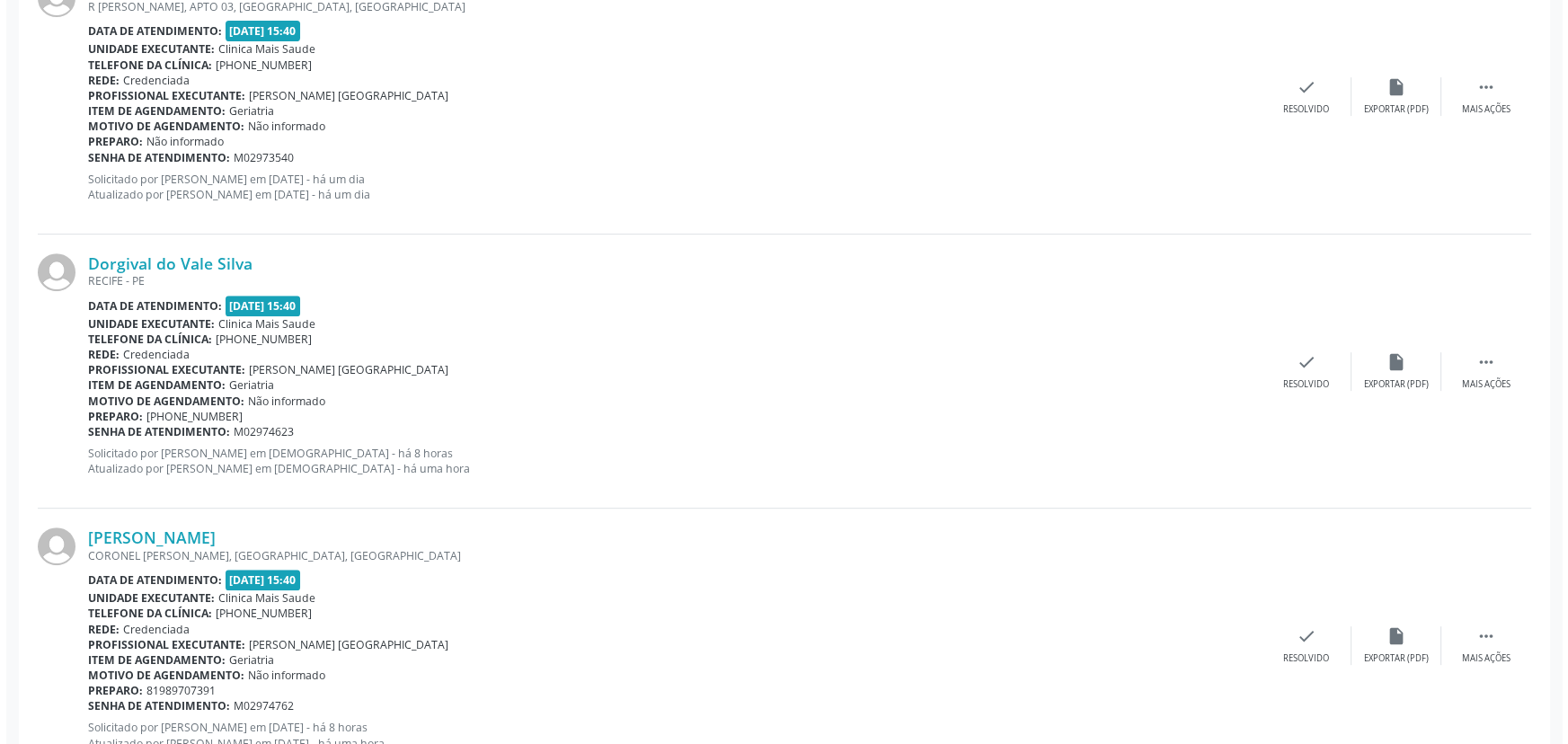
scroll to position [908, 0]
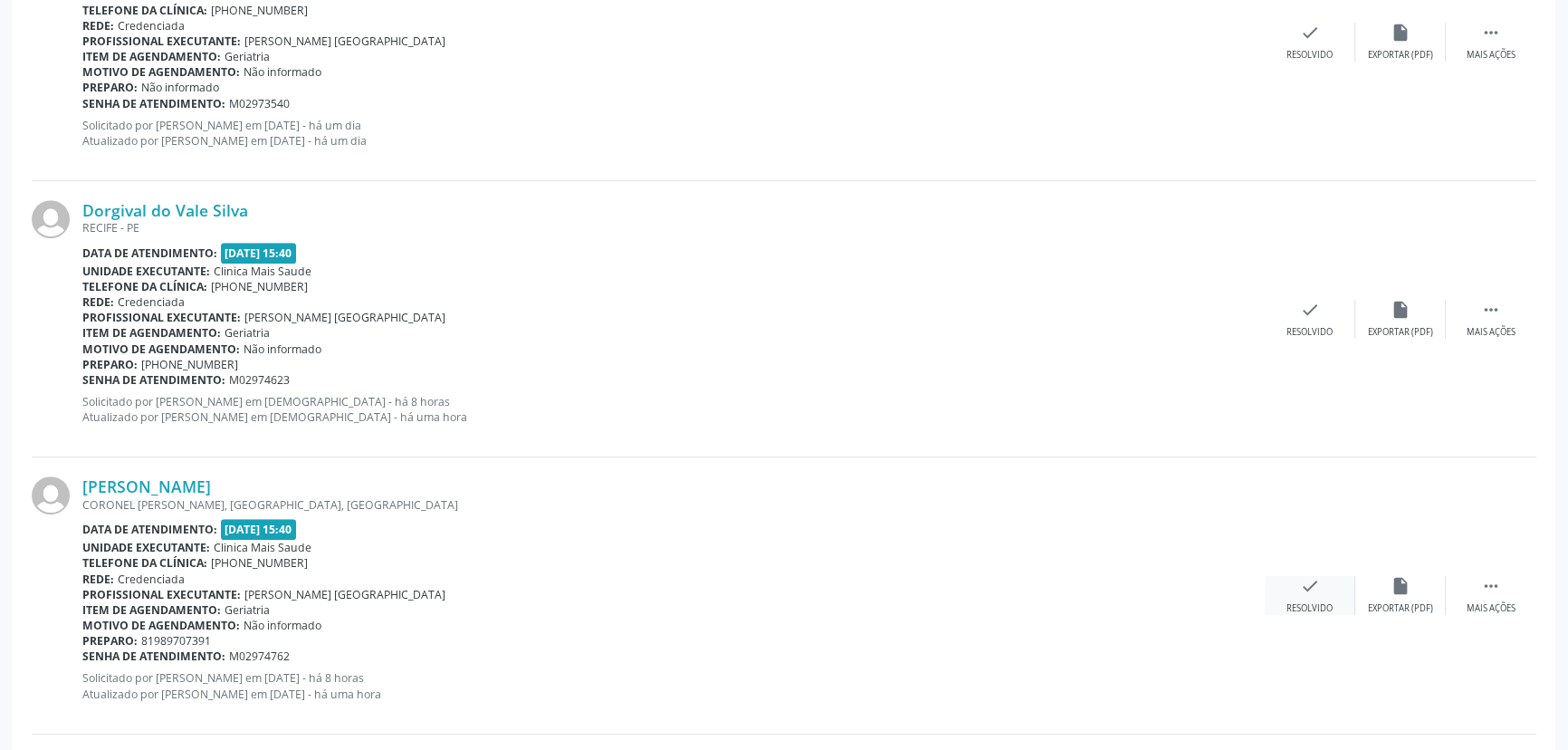
click at [1305, 589] on icon "check" at bounding box center [1310, 586] width 20 height 20
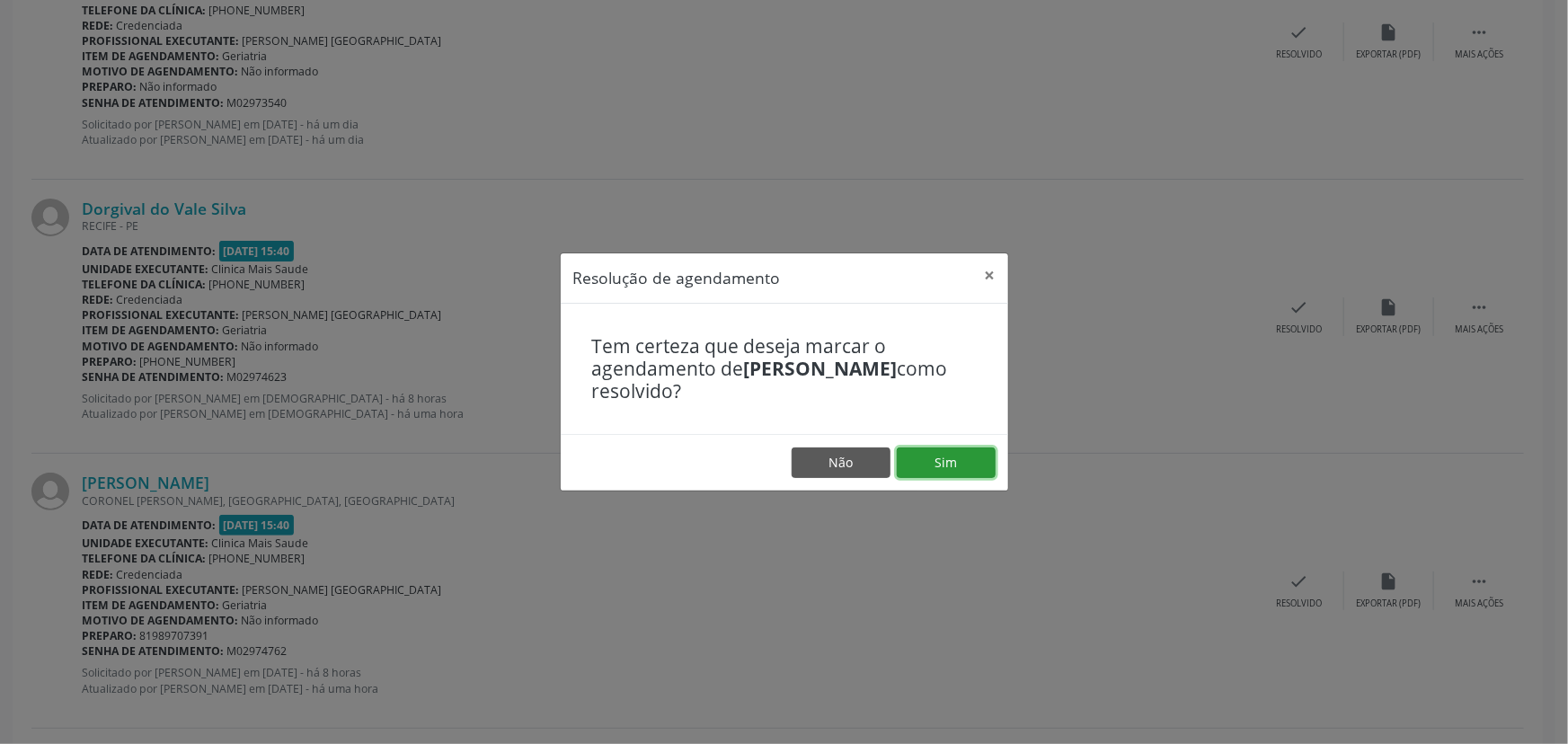
click at [924, 466] on button "Sim" at bounding box center [945, 462] width 99 height 30
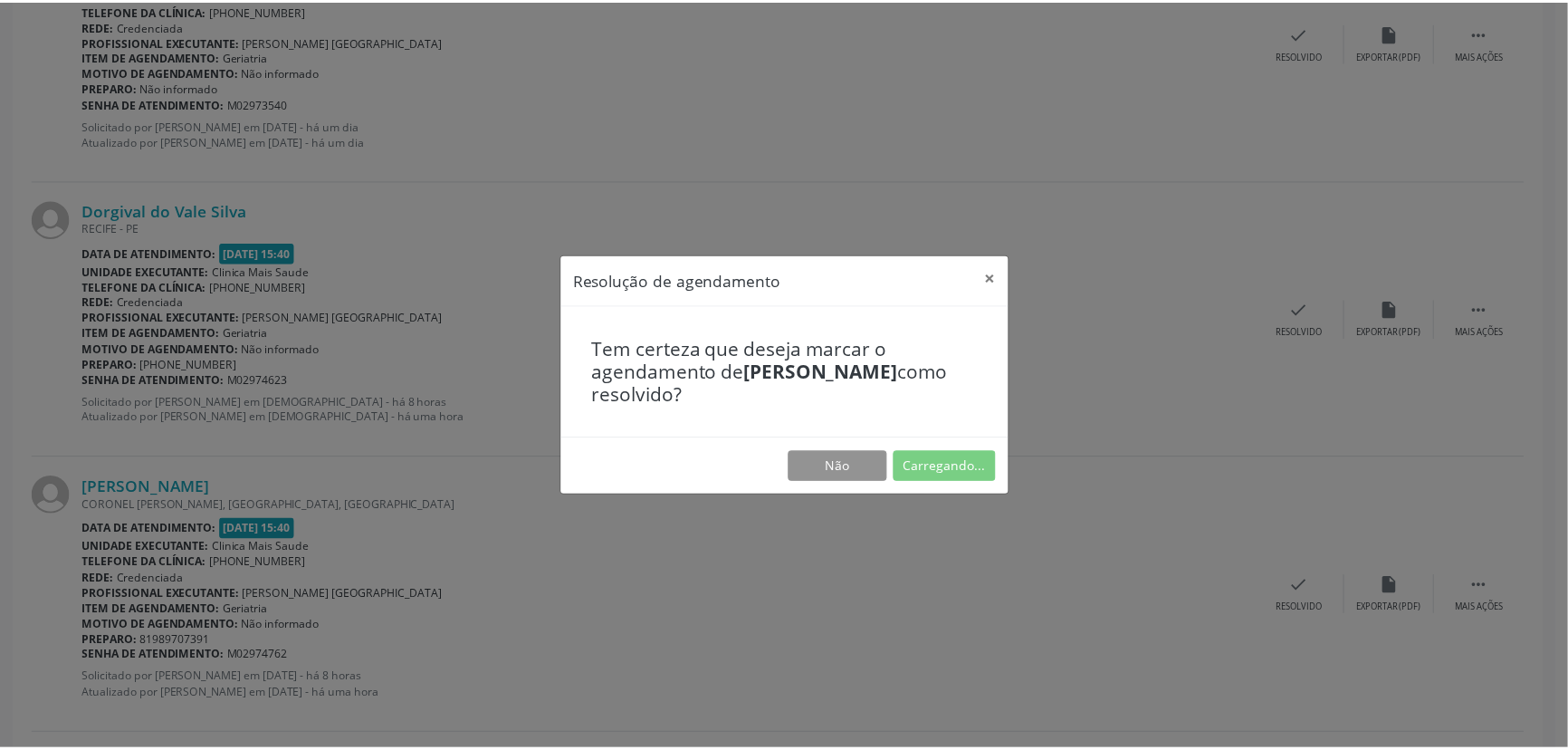
scroll to position [0, 0]
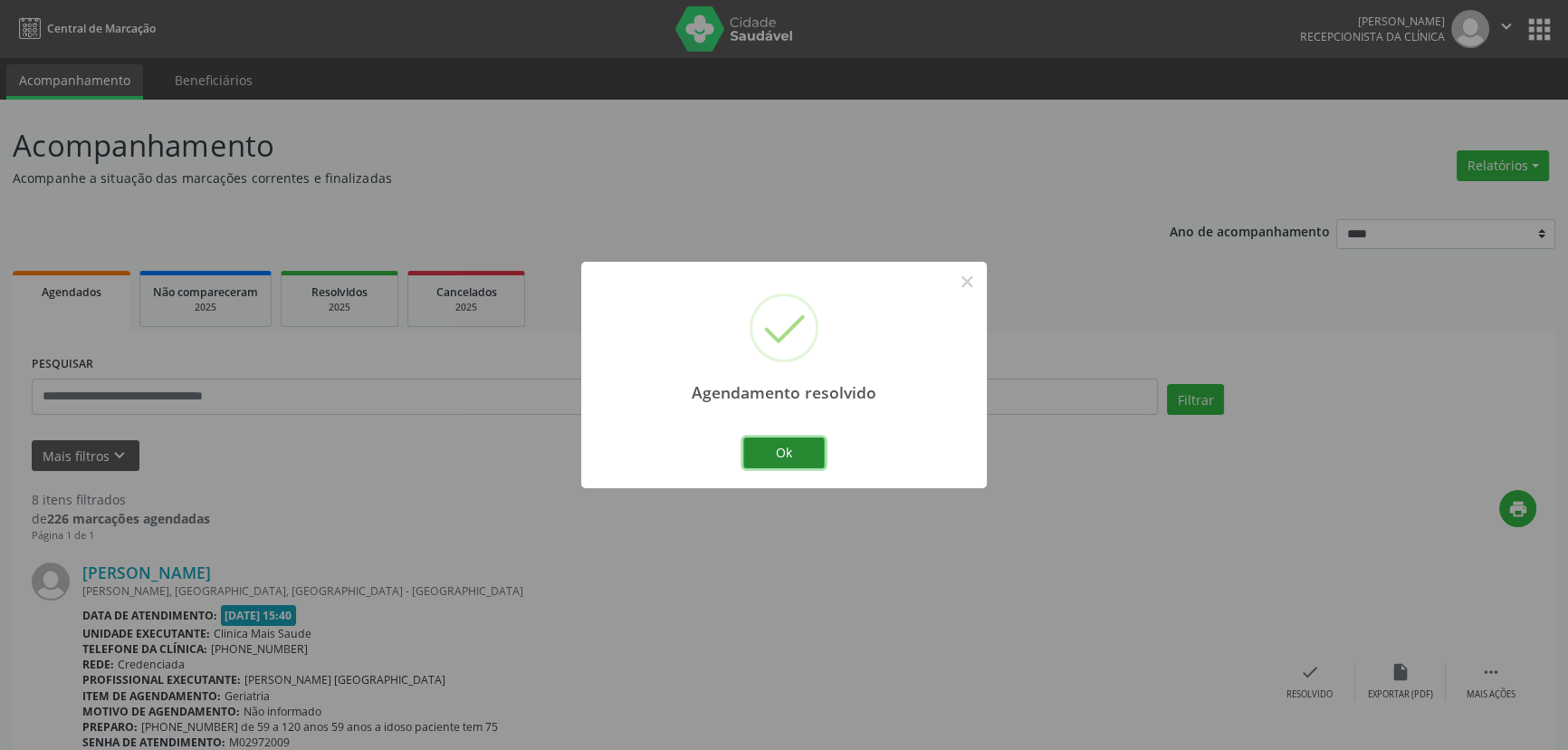
click at [804, 453] on button "Ok" at bounding box center [784, 452] width 82 height 30
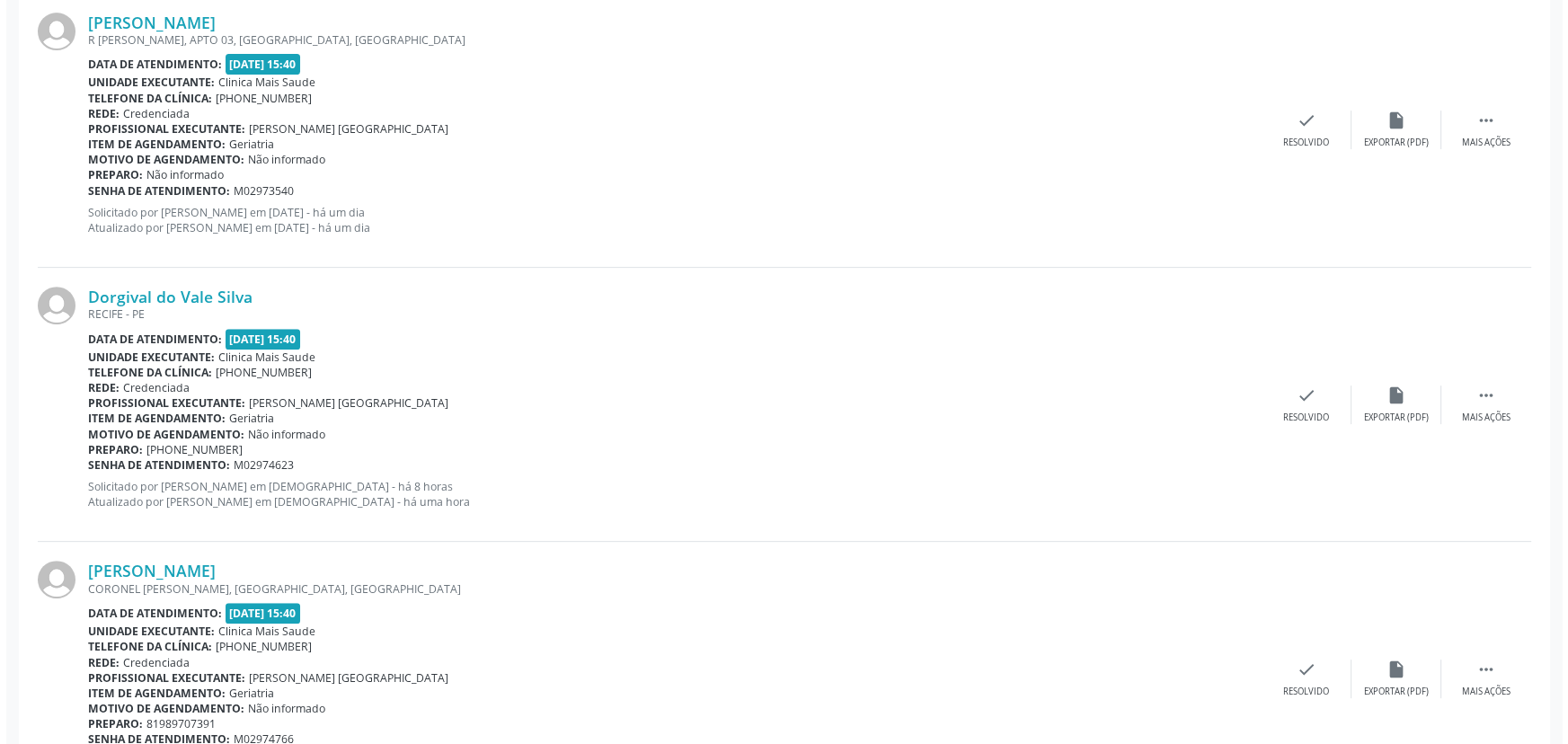
scroll to position [921, 0]
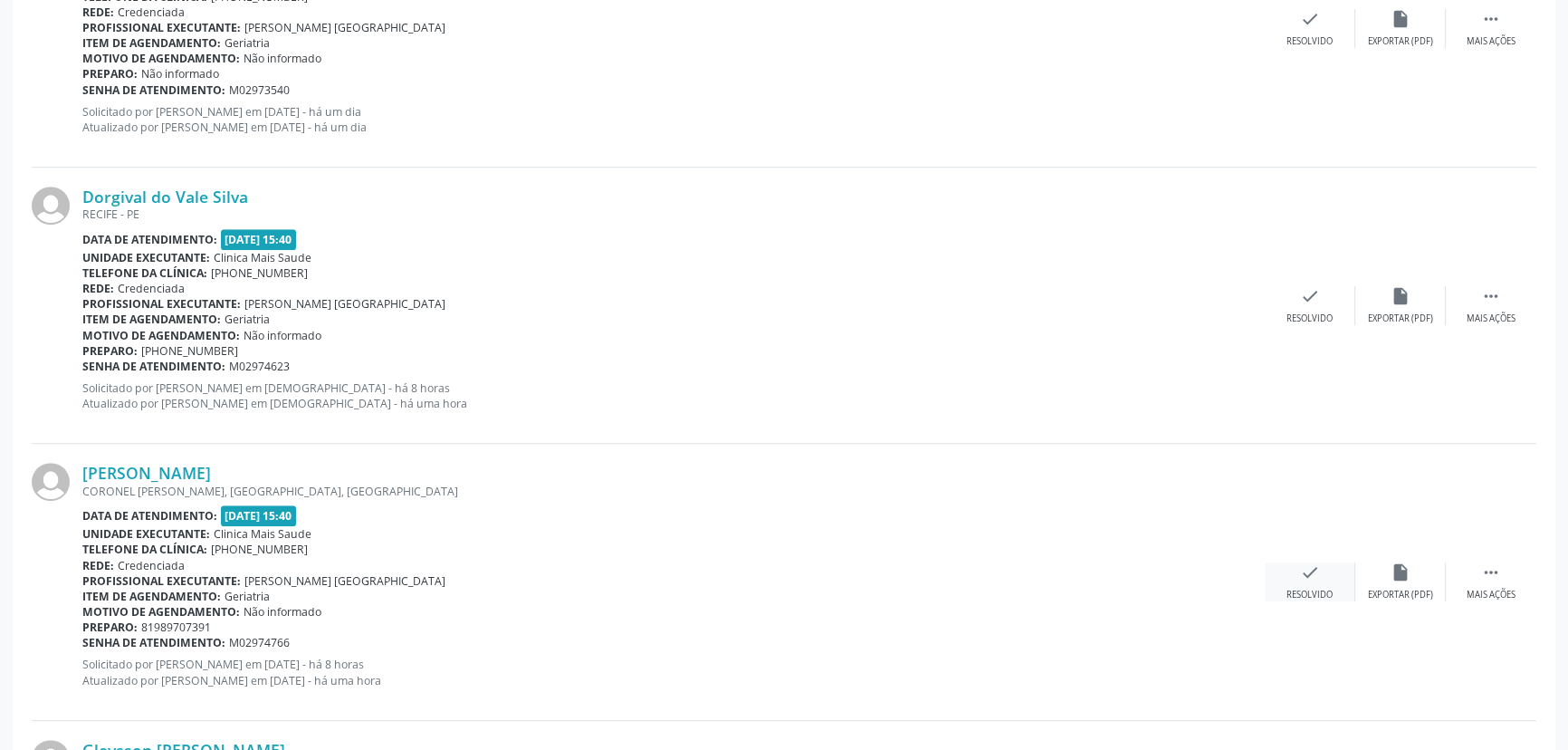
click at [1305, 574] on icon "check" at bounding box center [1310, 572] width 20 height 20
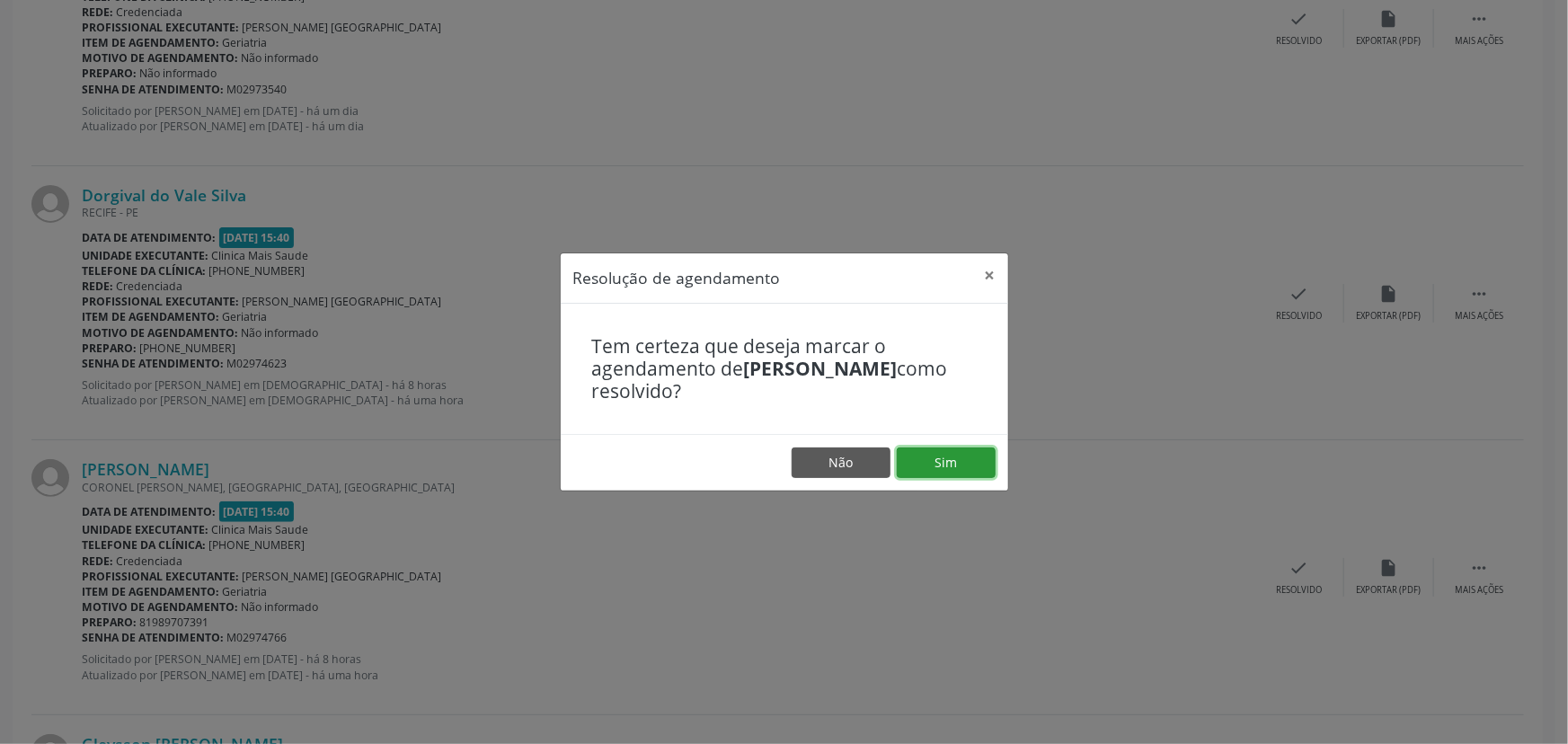
click at [964, 460] on button "Sim" at bounding box center [945, 462] width 99 height 30
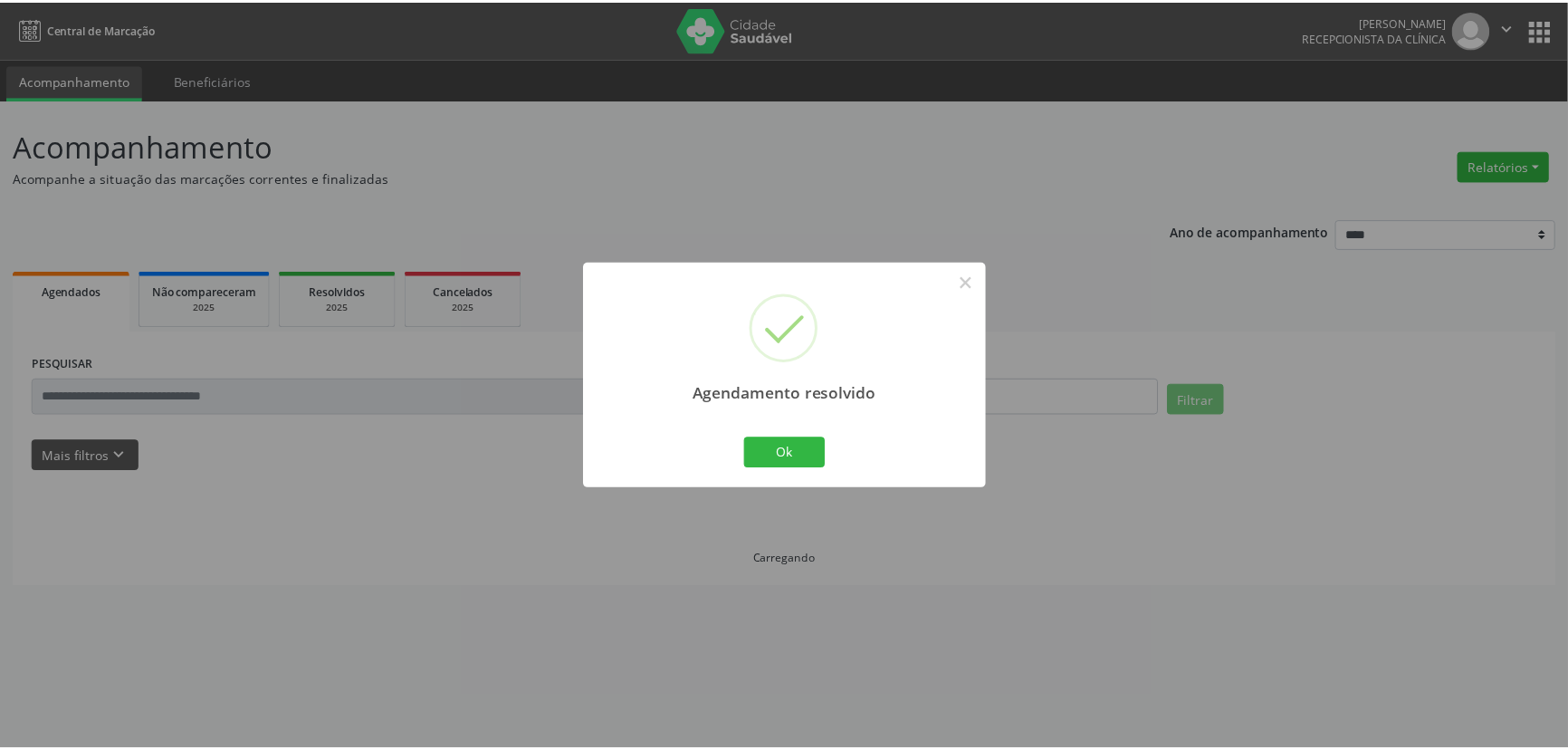
scroll to position [0, 0]
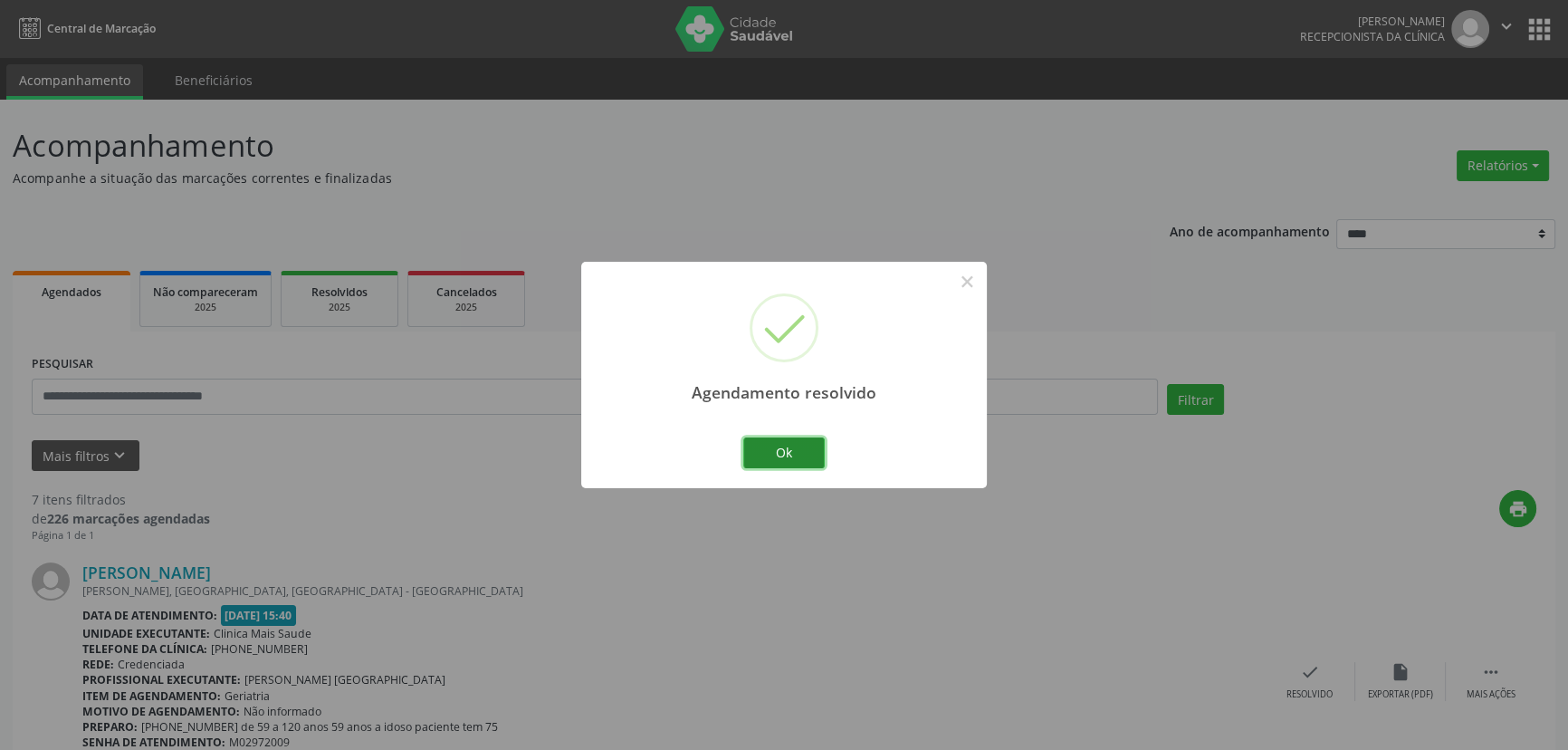
click at [810, 447] on button "Ok" at bounding box center [784, 452] width 82 height 30
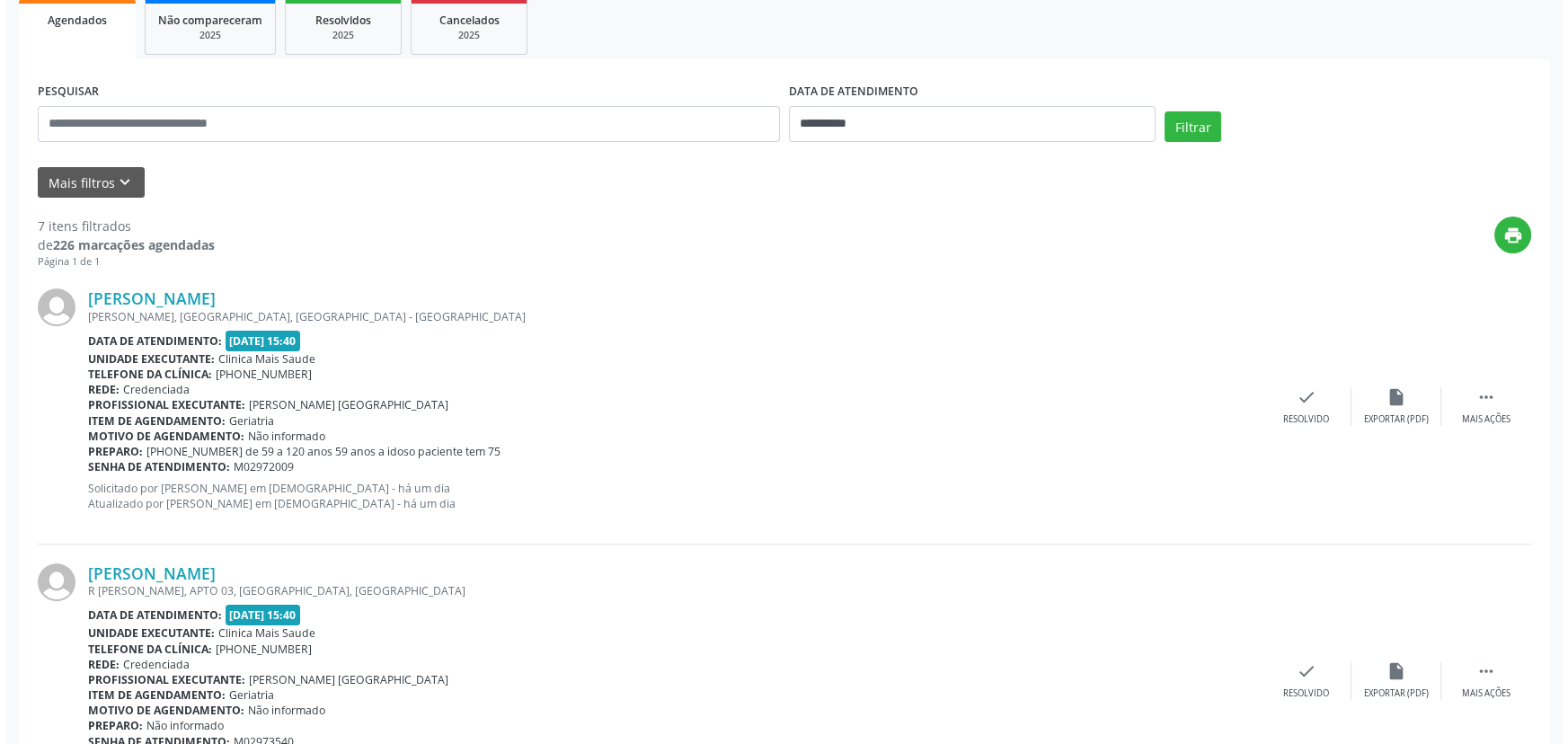
scroll to position [330, 0]
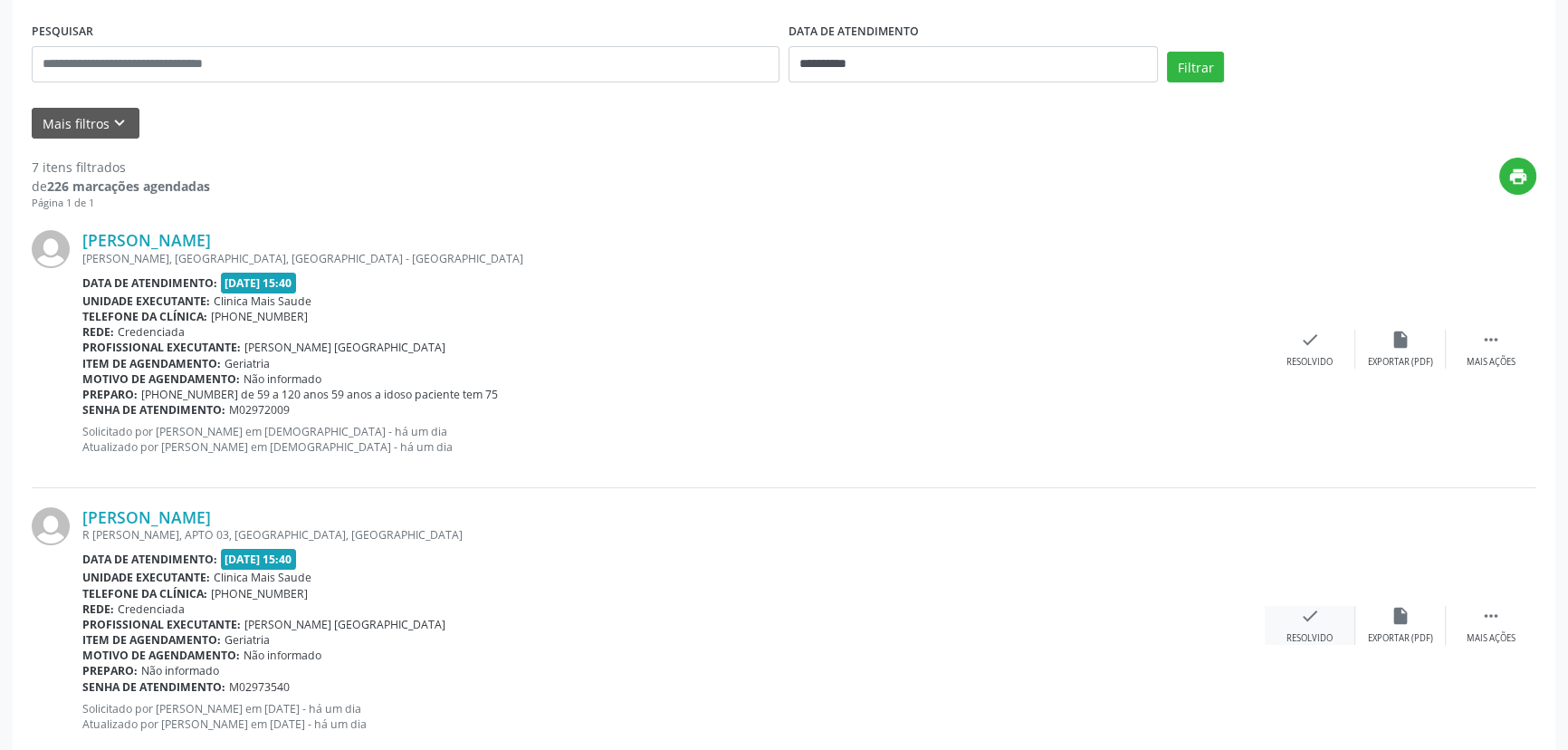
click at [1283, 637] on div "check Resolvido" at bounding box center [1310, 625] width 90 height 39
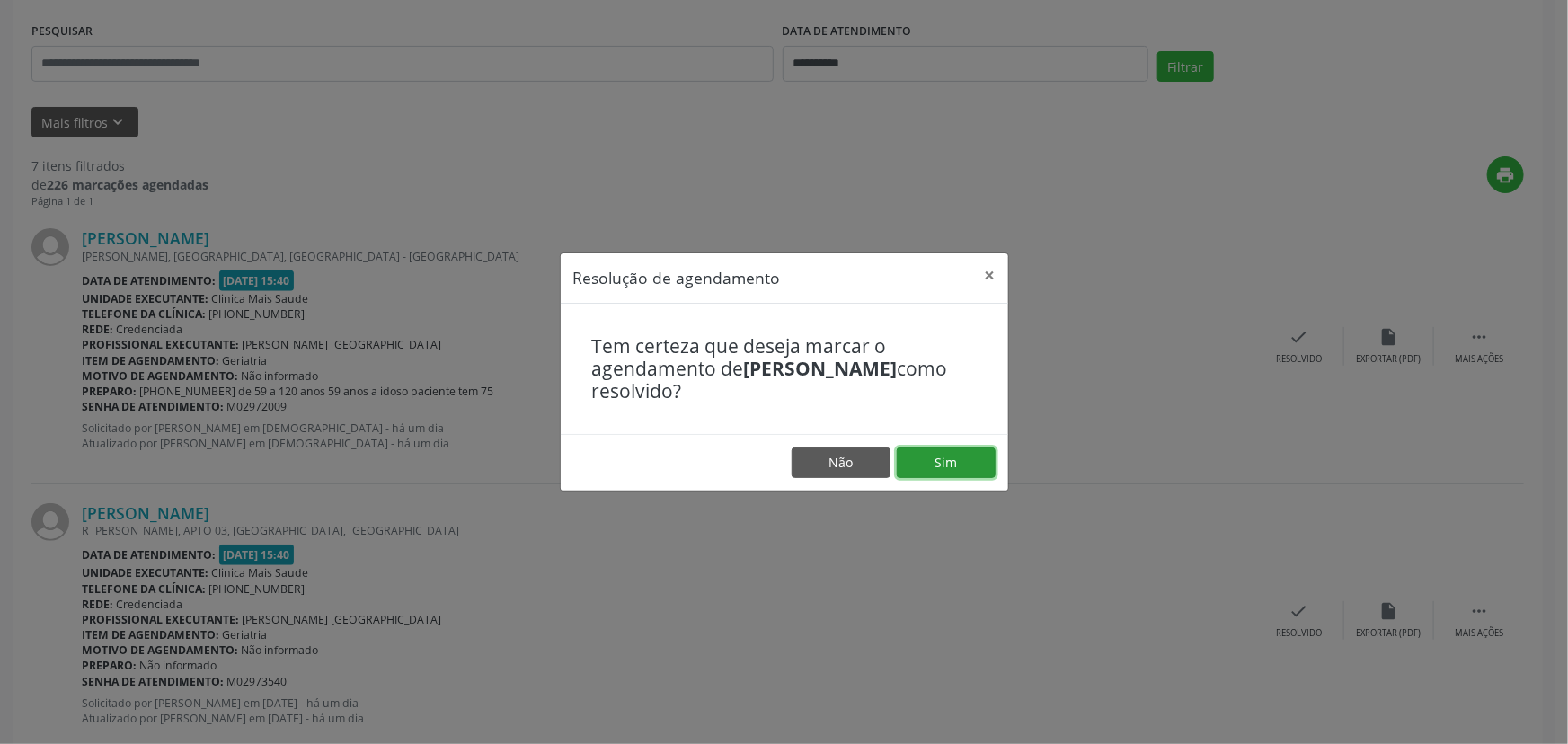
click at [953, 464] on button "Sim" at bounding box center [945, 462] width 99 height 30
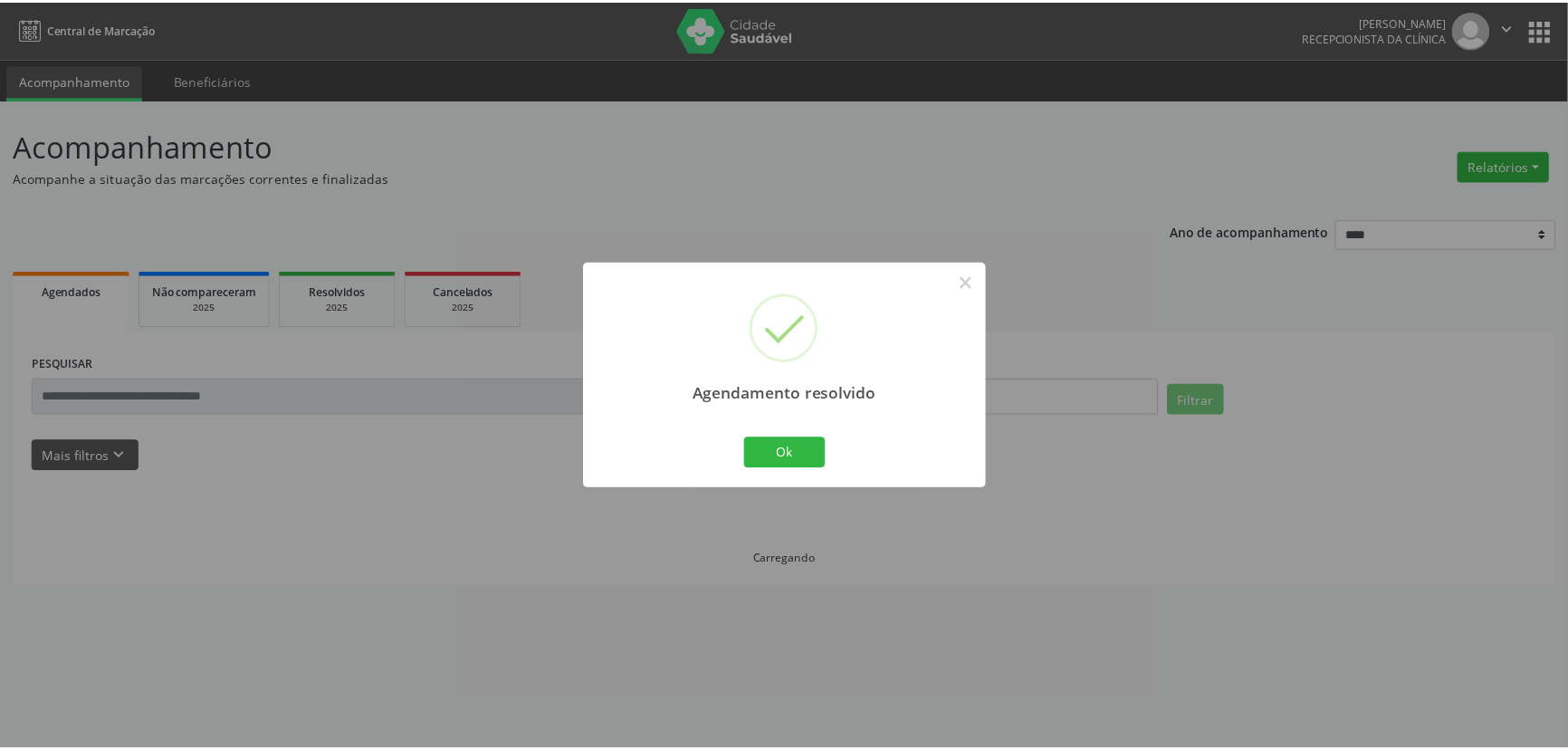
scroll to position [0, 0]
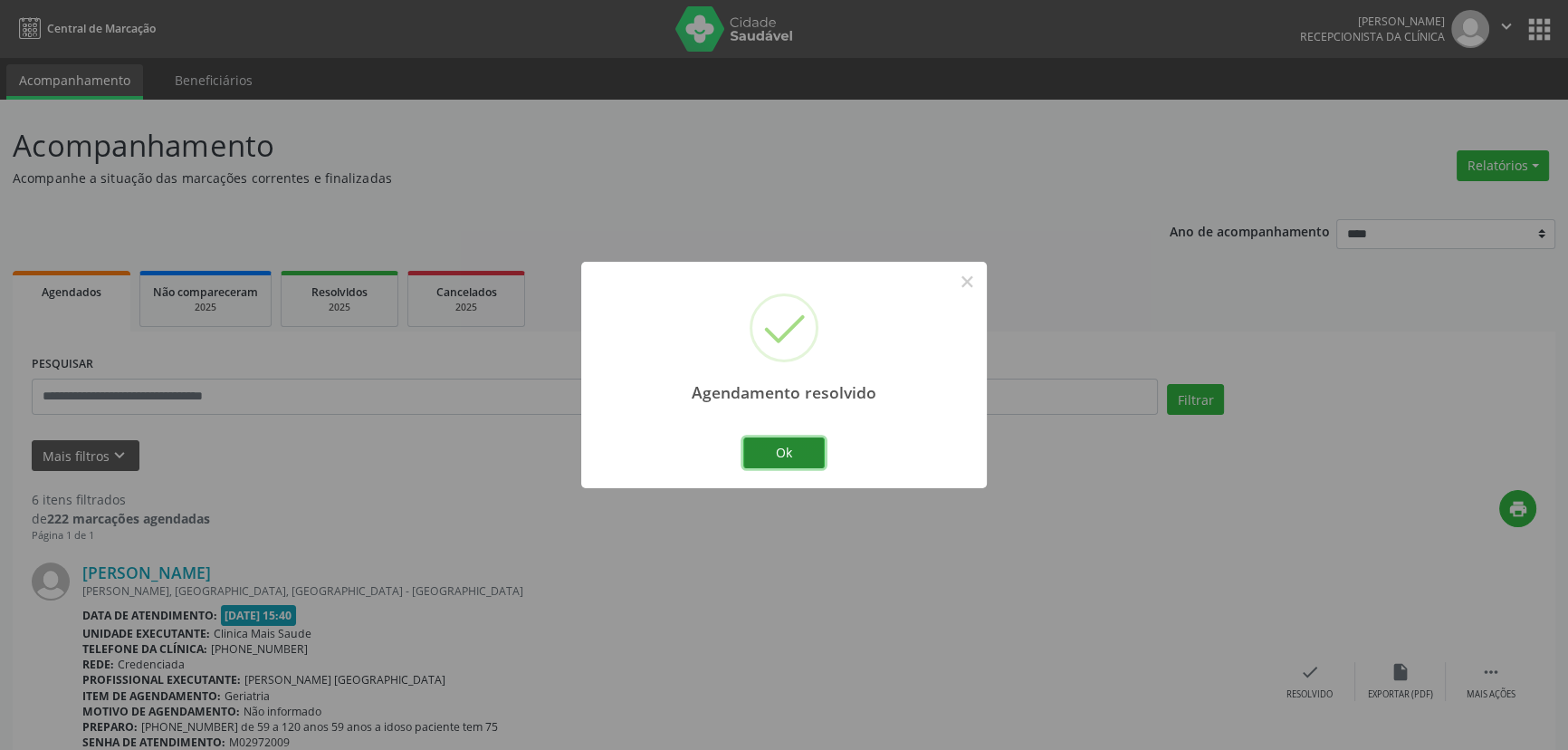
click at [790, 443] on button "Ok" at bounding box center [784, 452] width 82 height 30
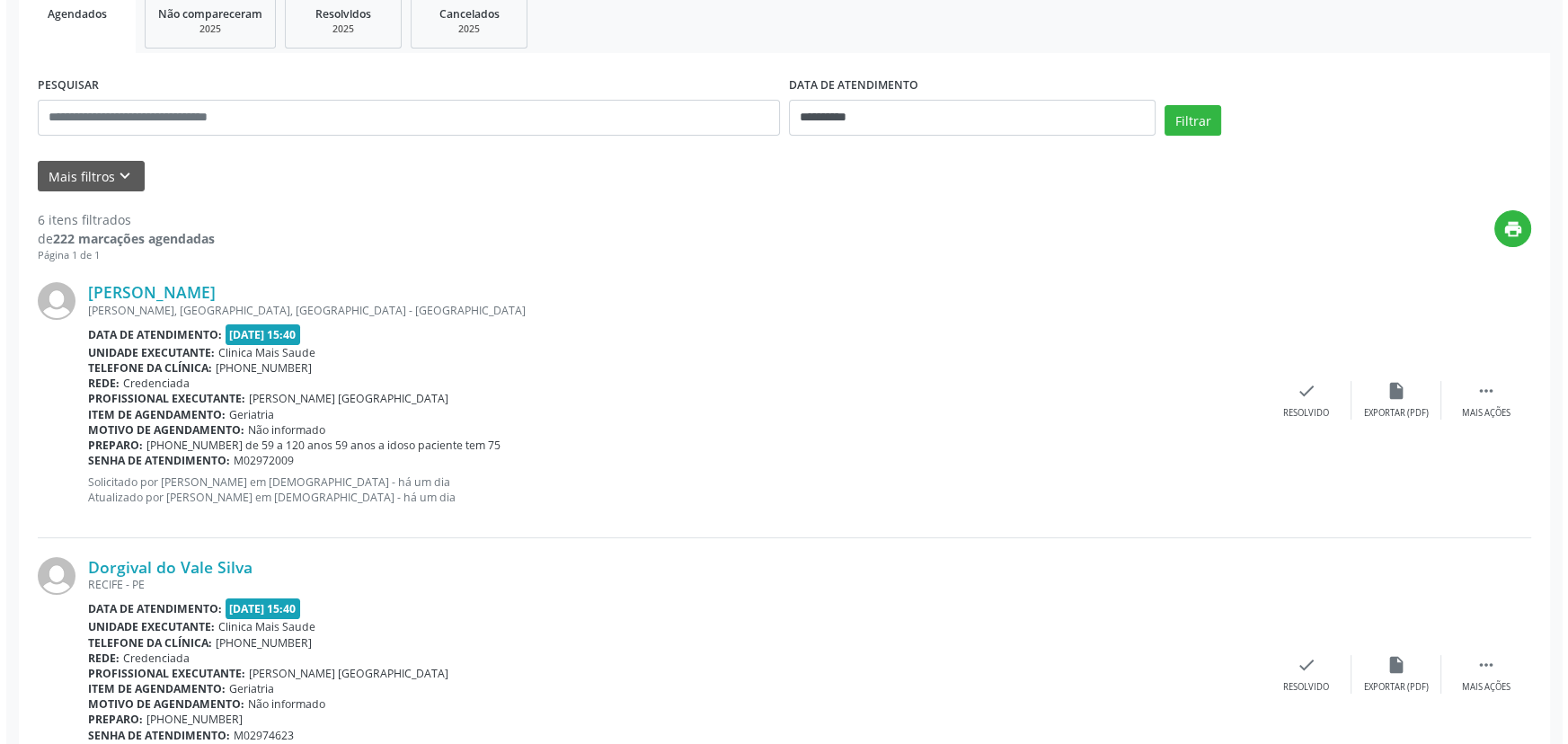
scroll to position [400, 0]
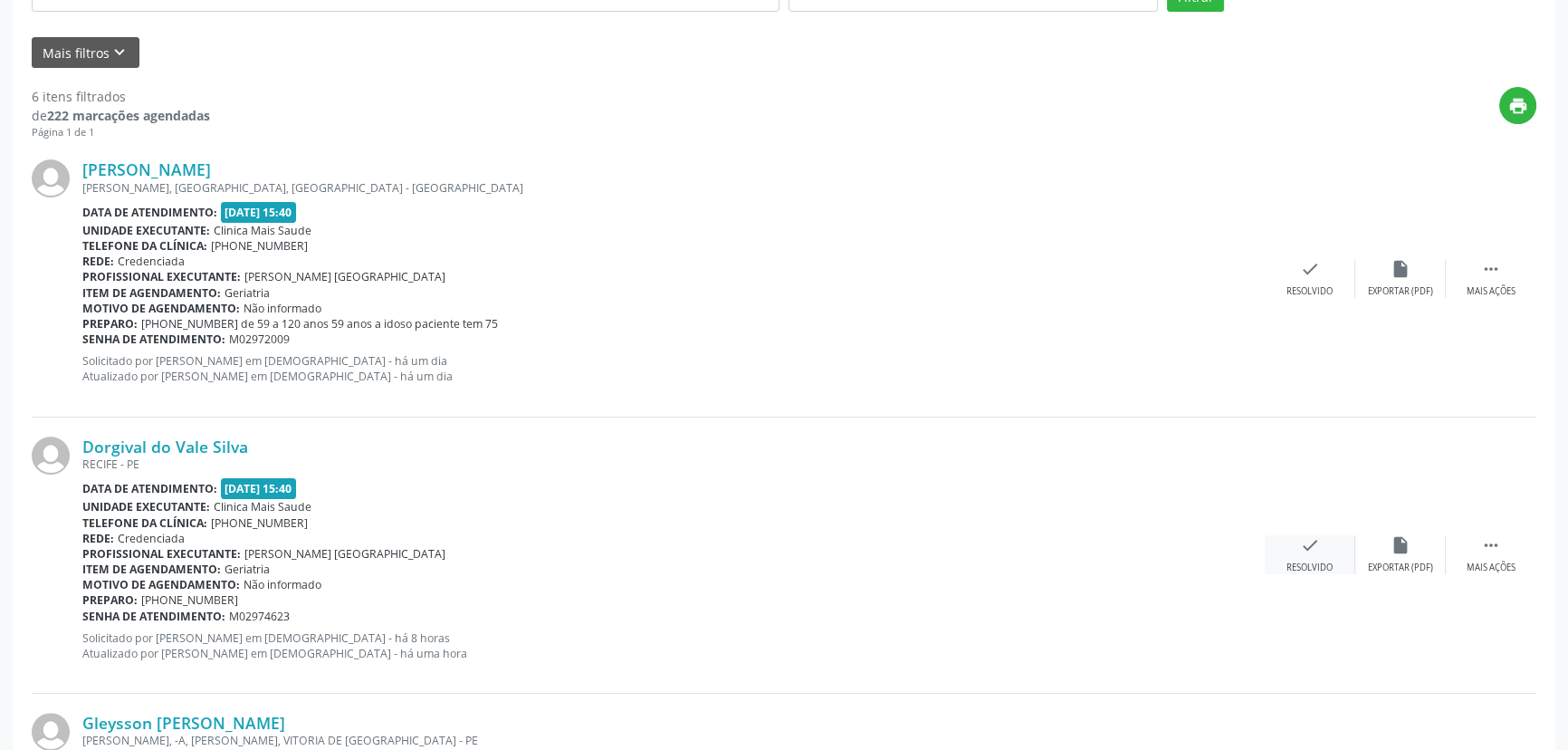
click at [1298, 551] on div "check Resolvido" at bounding box center [1310, 554] width 90 height 39
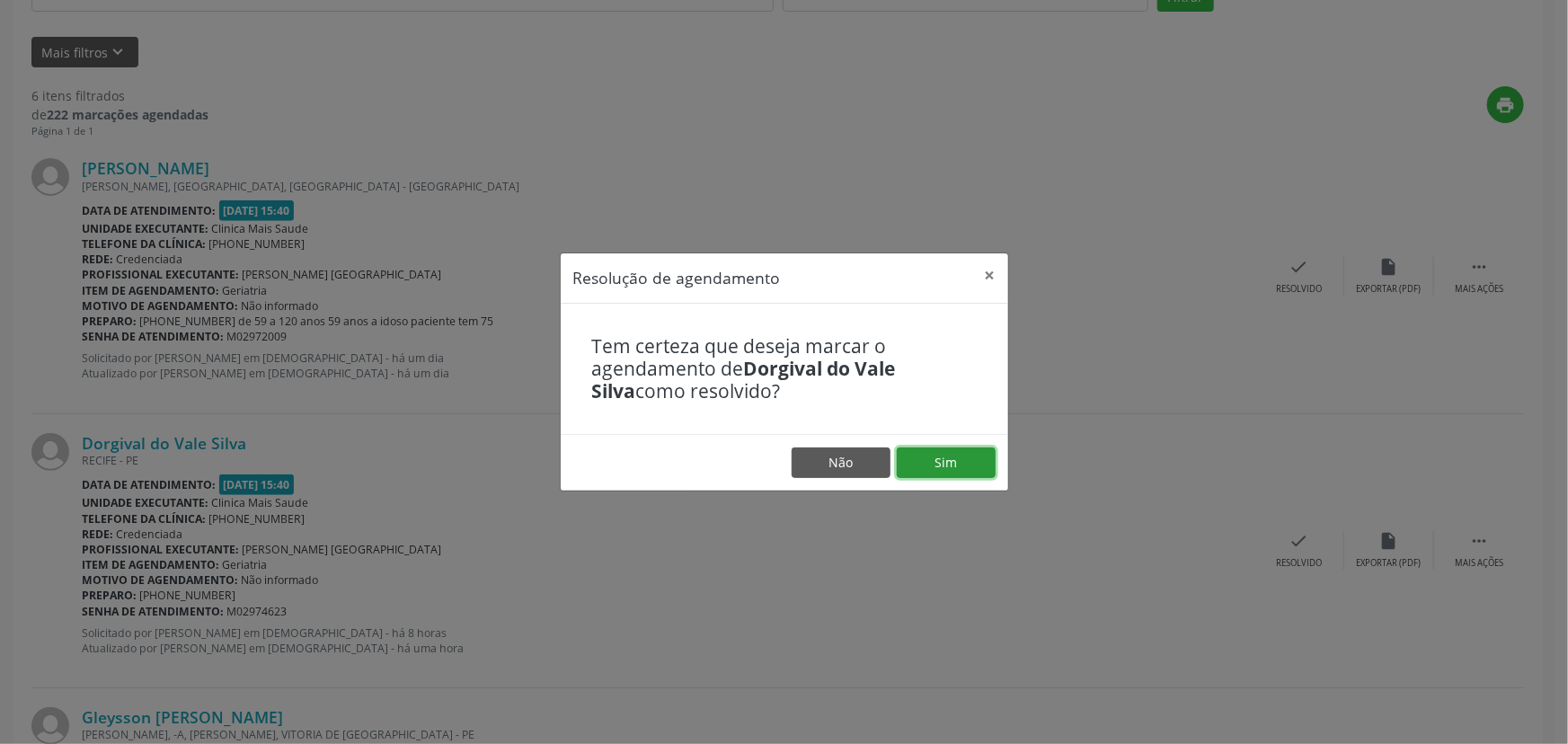
click at [935, 471] on button "Sim" at bounding box center [945, 462] width 99 height 30
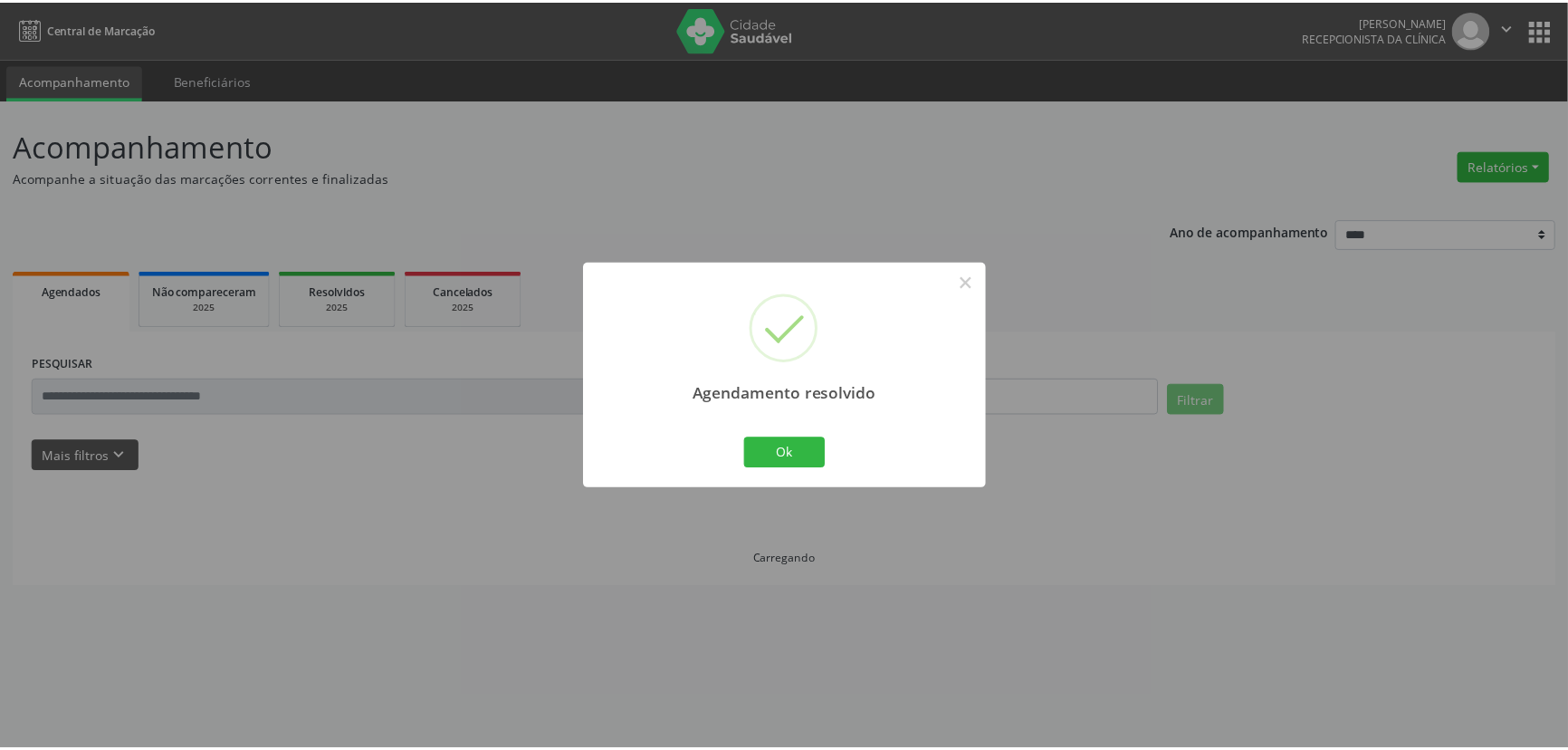
scroll to position [0, 0]
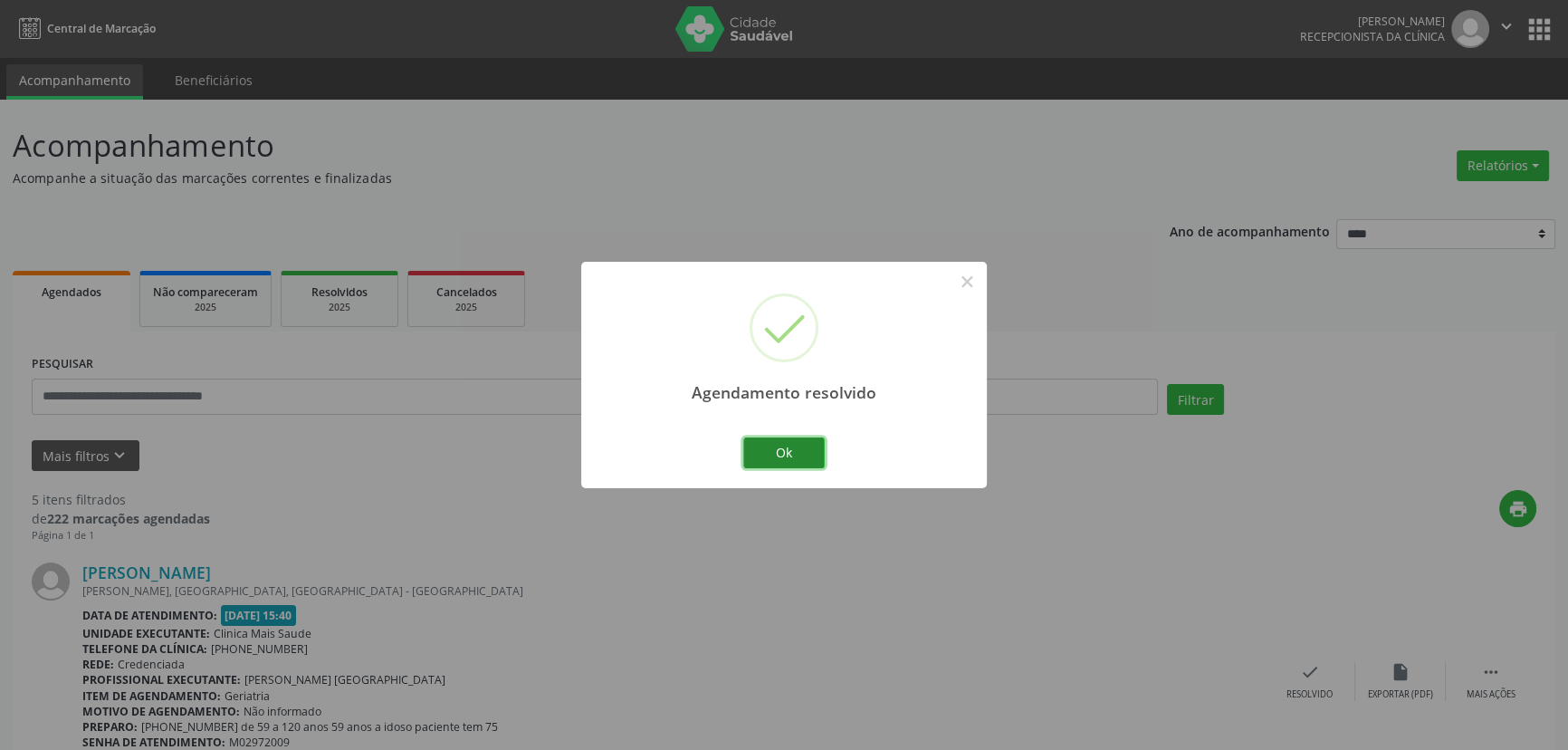
click at [779, 453] on button "Ok" at bounding box center [784, 452] width 82 height 30
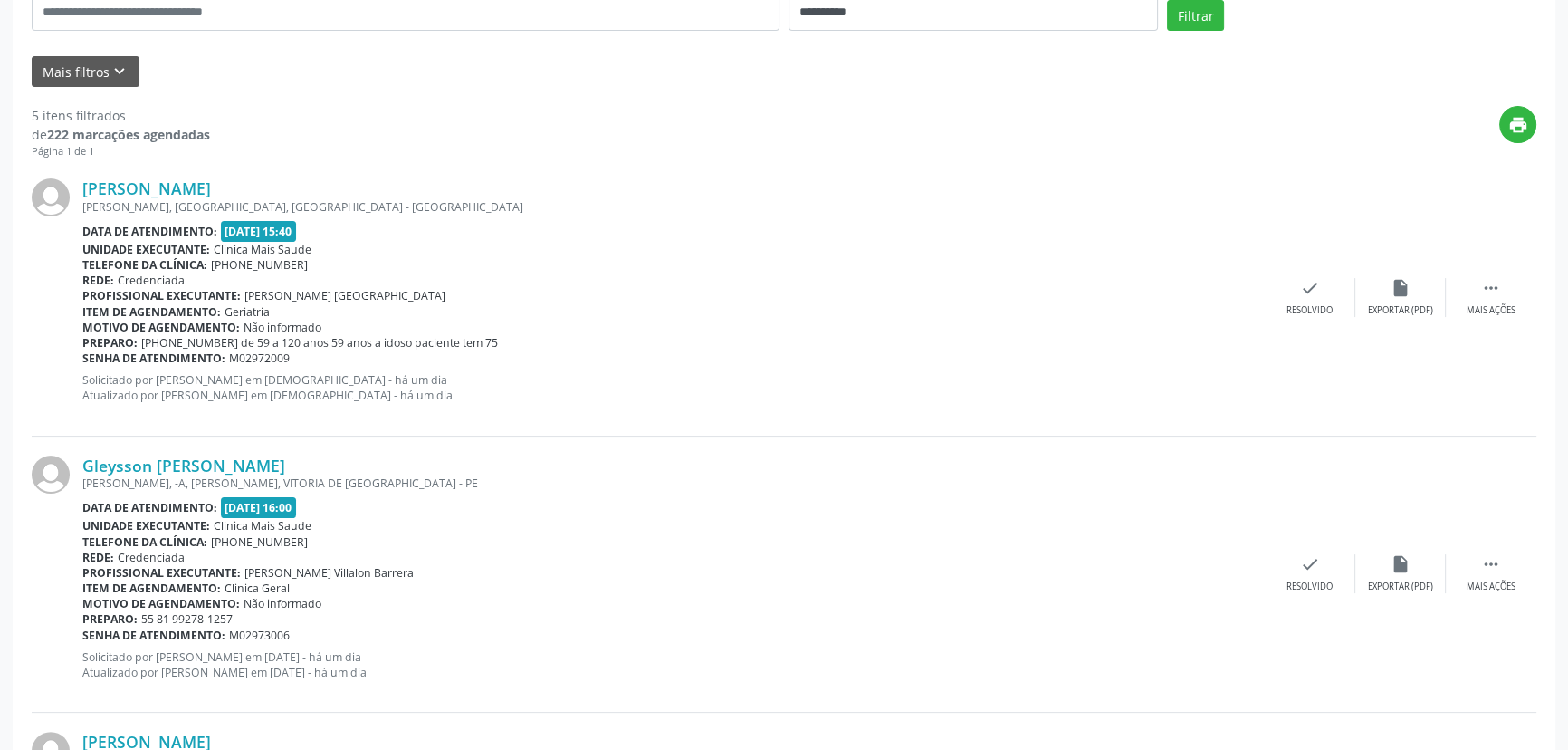
scroll to position [381, 0]
